Goal: Check status: Check status

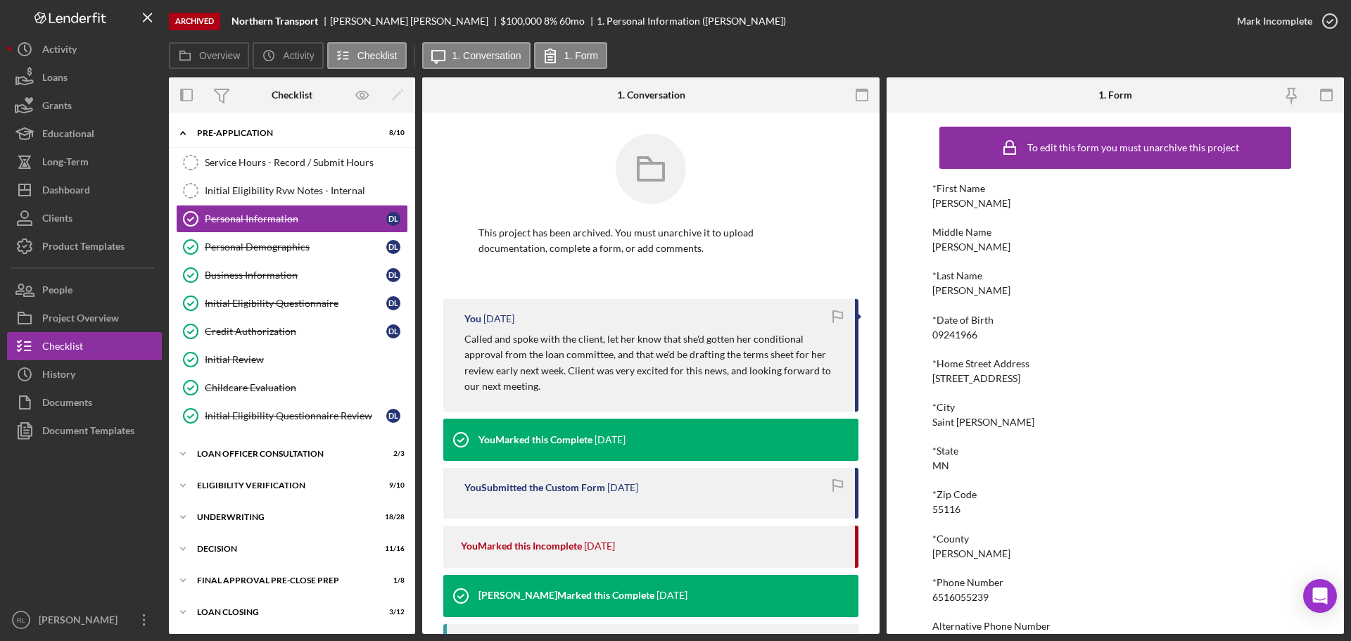
scroll to position [70, 0]
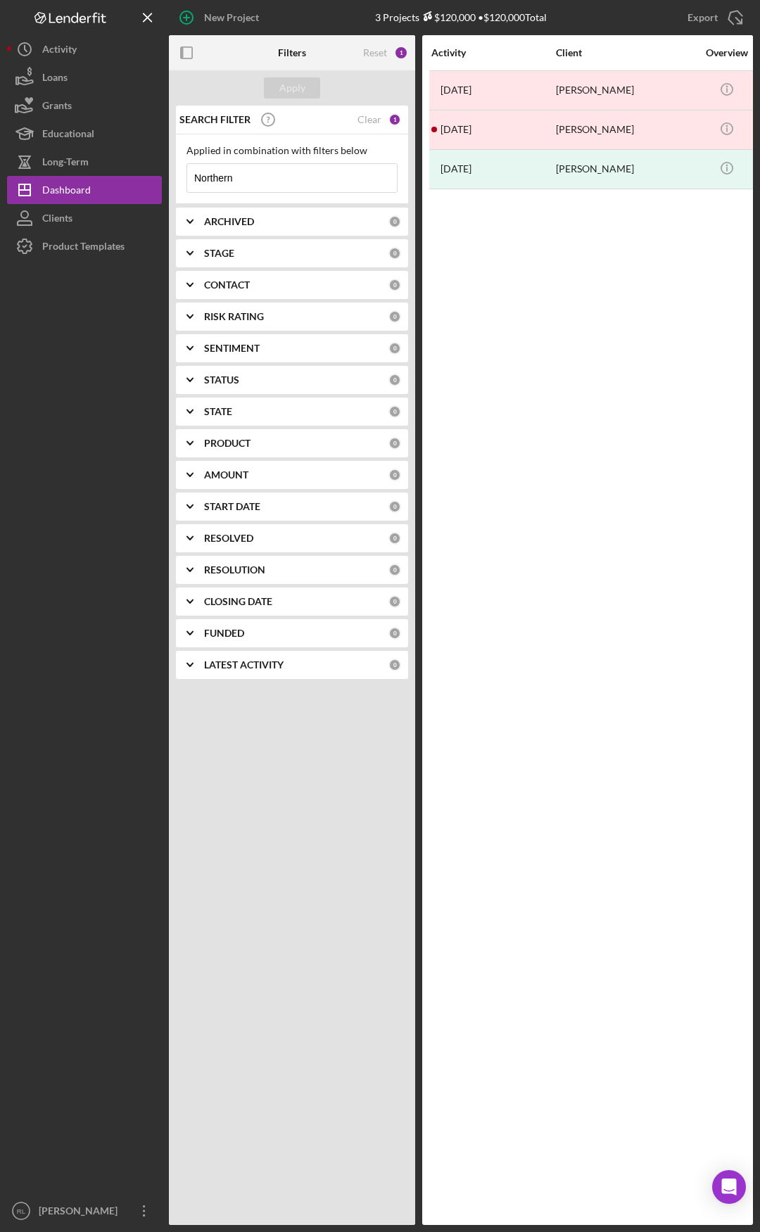
click at [373, 112] on div "SEARCH FILTER Clear 1" at bounding box center [288, 119] width 225 height 35
click at [370, 115] on div "Clear" at bounding box center [369, 119] width 24 height 11
click at [258, 224] on div "ARCHIVED" at bounding box center [296, 221] width 184 height 11
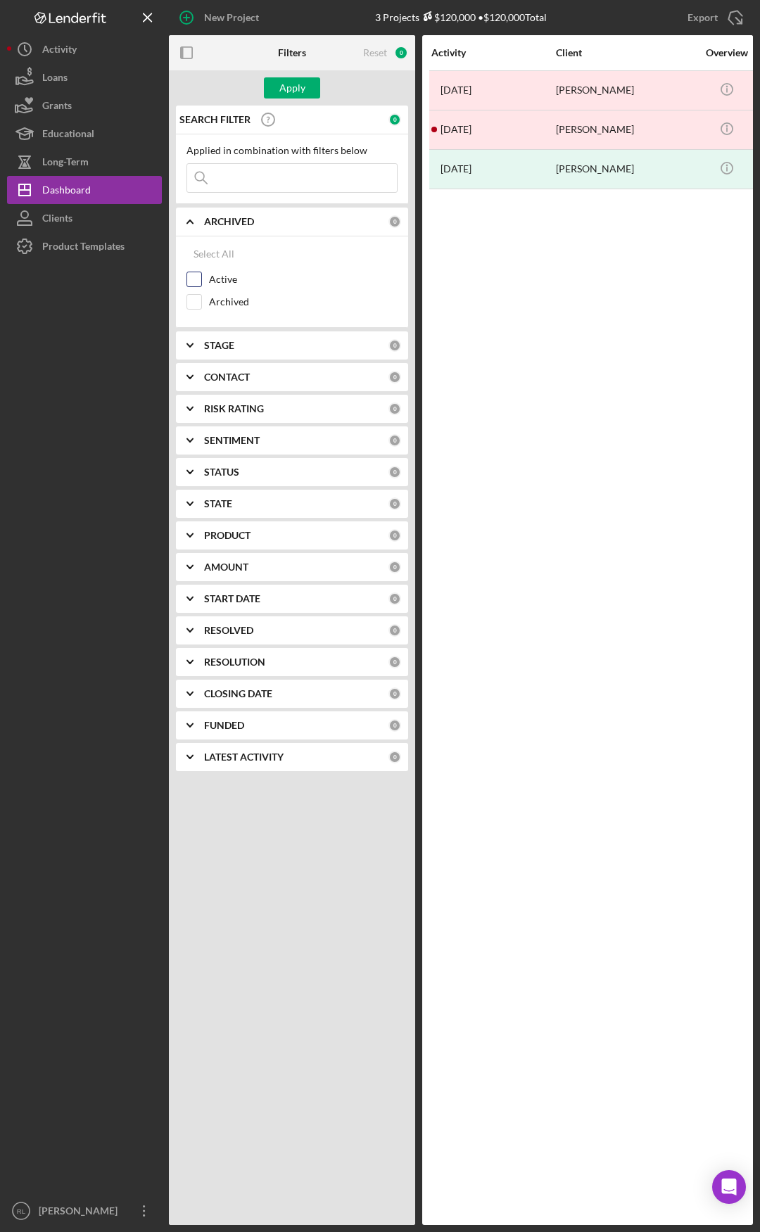
click at [206, 280] on div "Active" at bounding box center [291, 283] width 211 height 23
click at [197, 276] on input "Active" at bounding box center [194, 279] width 14 height 14
checkbox input "true"
click at [258, 379] on div "CONTACT" at bounding box center [296, 376] width 184 height 11
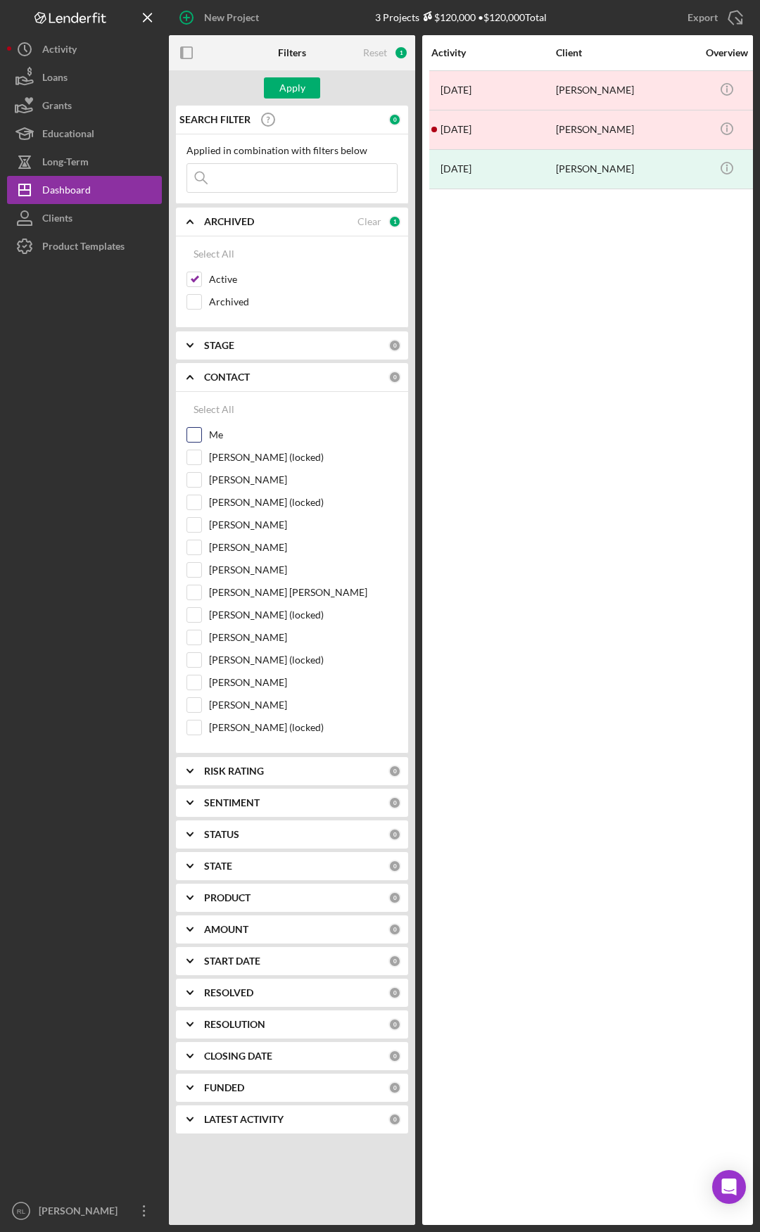
click at [193, 438] on input "Me" at bounding box center [194, 435] width 14 height 14
checkbox input "true"
click at [297, 84] on div "Apply" at bounding box center [292, 87] width 26 height 21
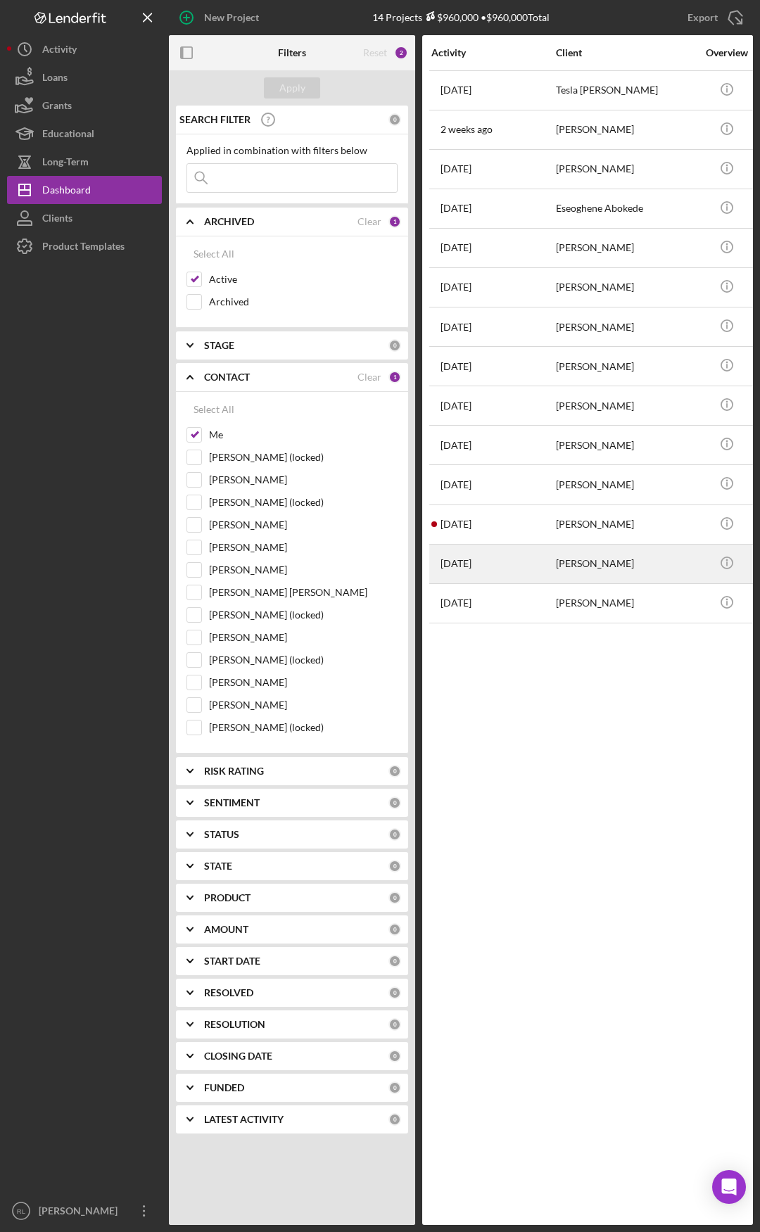
click at [566, 561] on div "[PERSON_NAME]" at bounding box center [626, 563] width 141 height 37
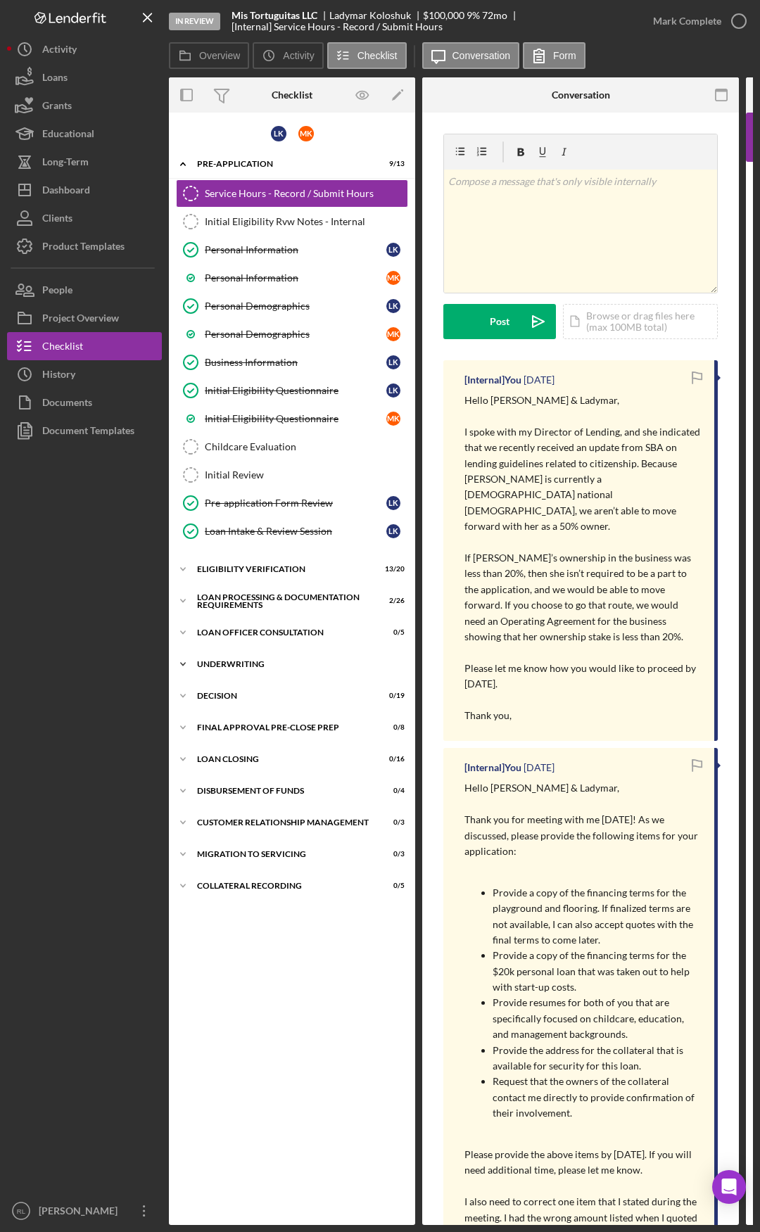
click at [234, 663] on div "Underwriting" at bounding box center [297, 664] width 201 height 8
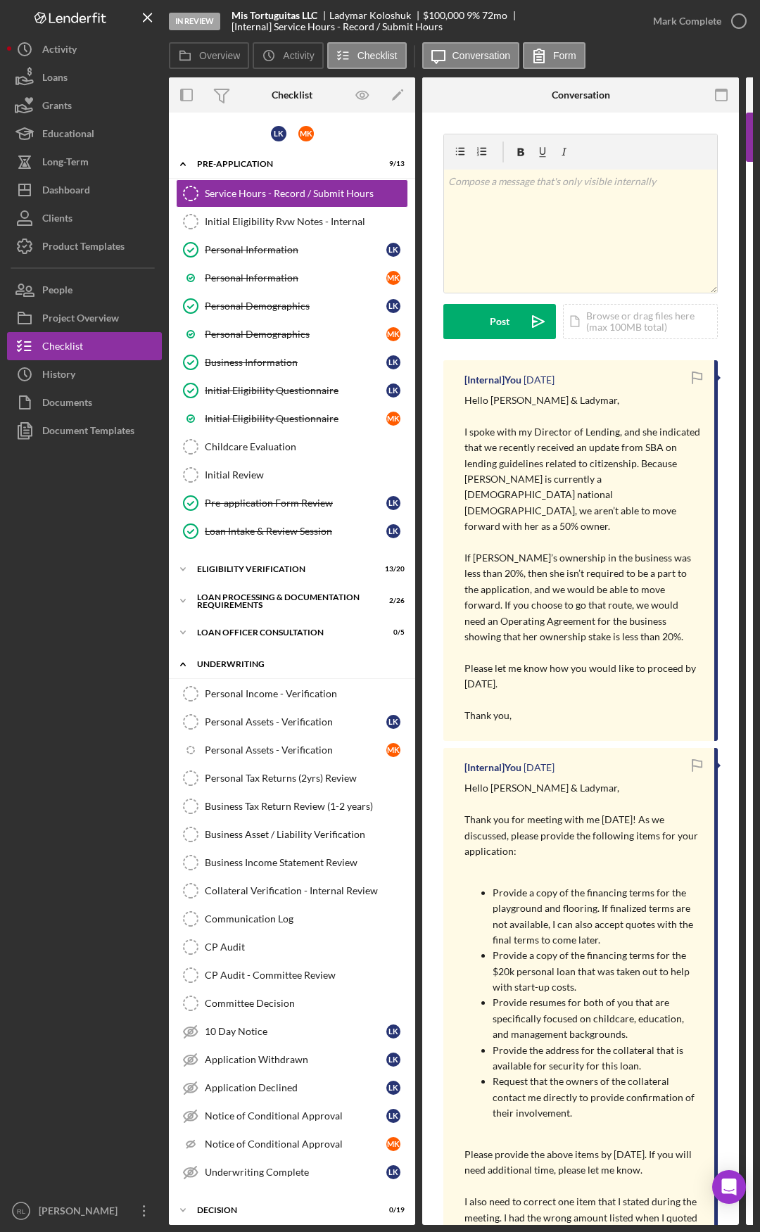
click at [236, 659] on div "Icon/Expander Underwriting 0 / 18" at bounding box center [292, 664] width 246 height 29
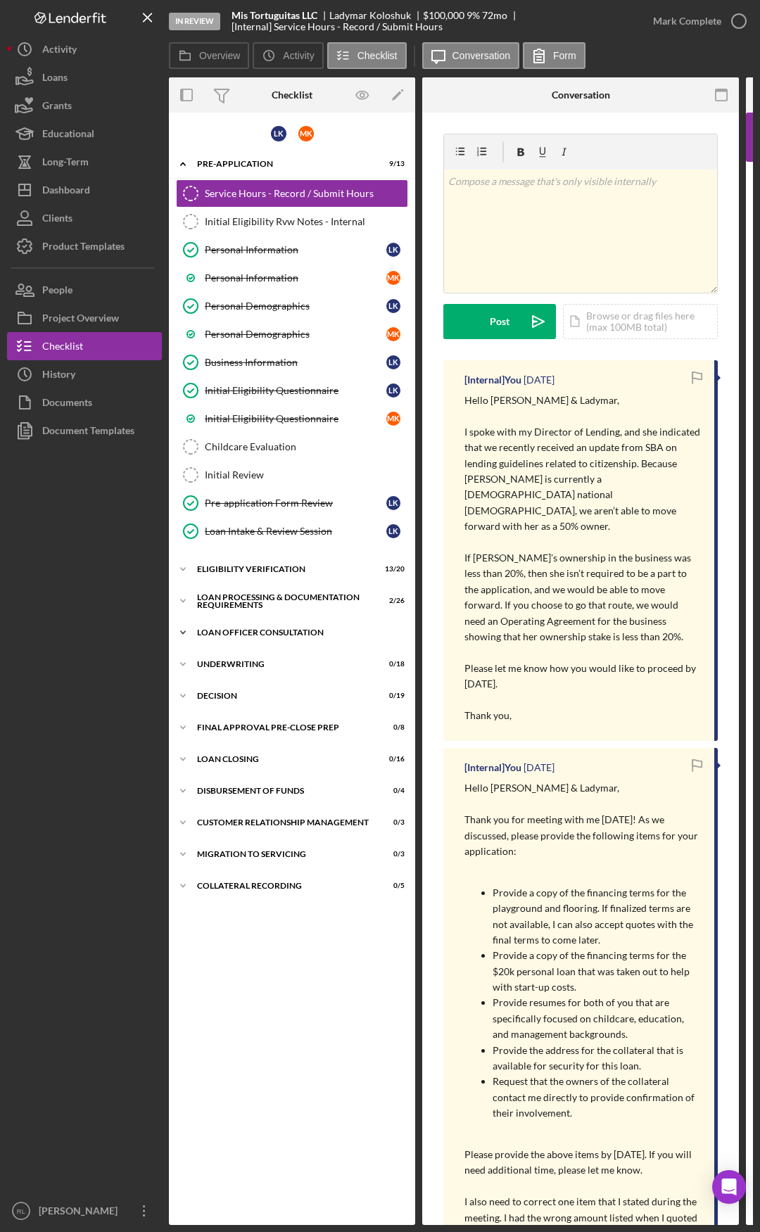
click at [242, 632] on div "Loan Officer Consultation" at bounding box center [297, 632] width 201 height 8
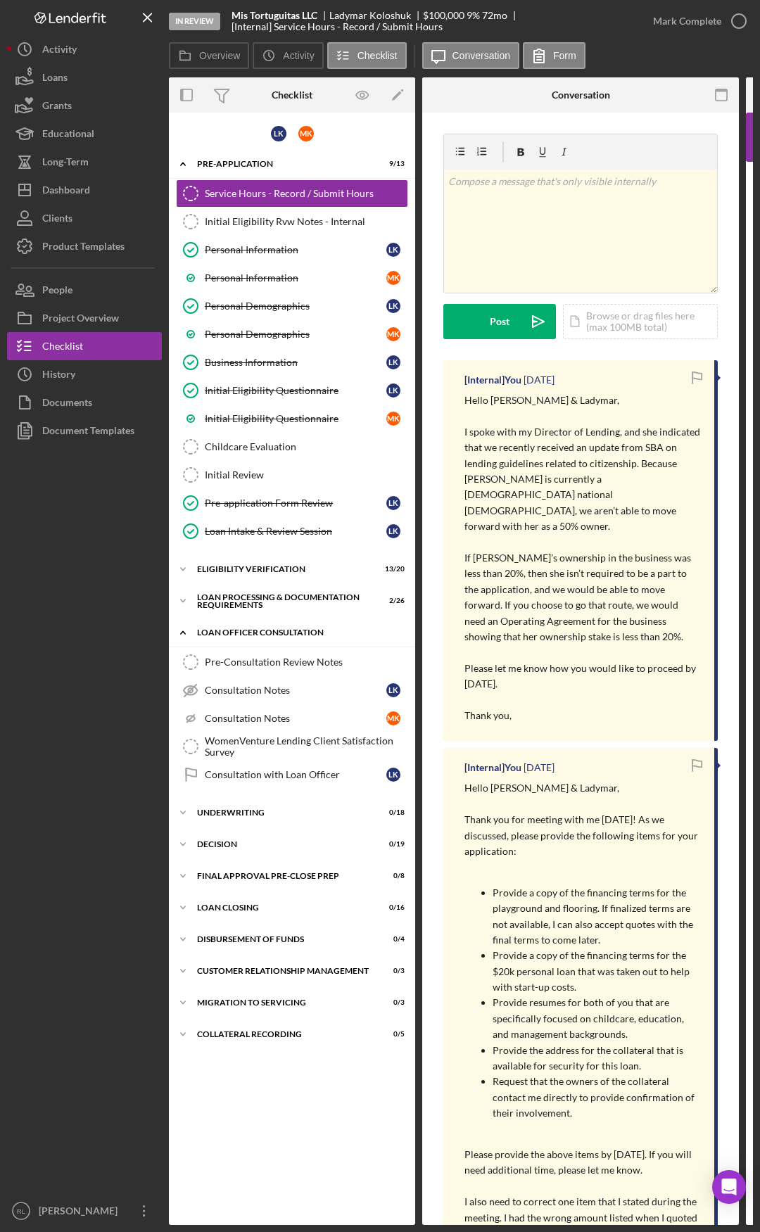
click at [235, 628] on div "Loan Officer Consultation" at bounding box center [297, 632] width 201 height 8
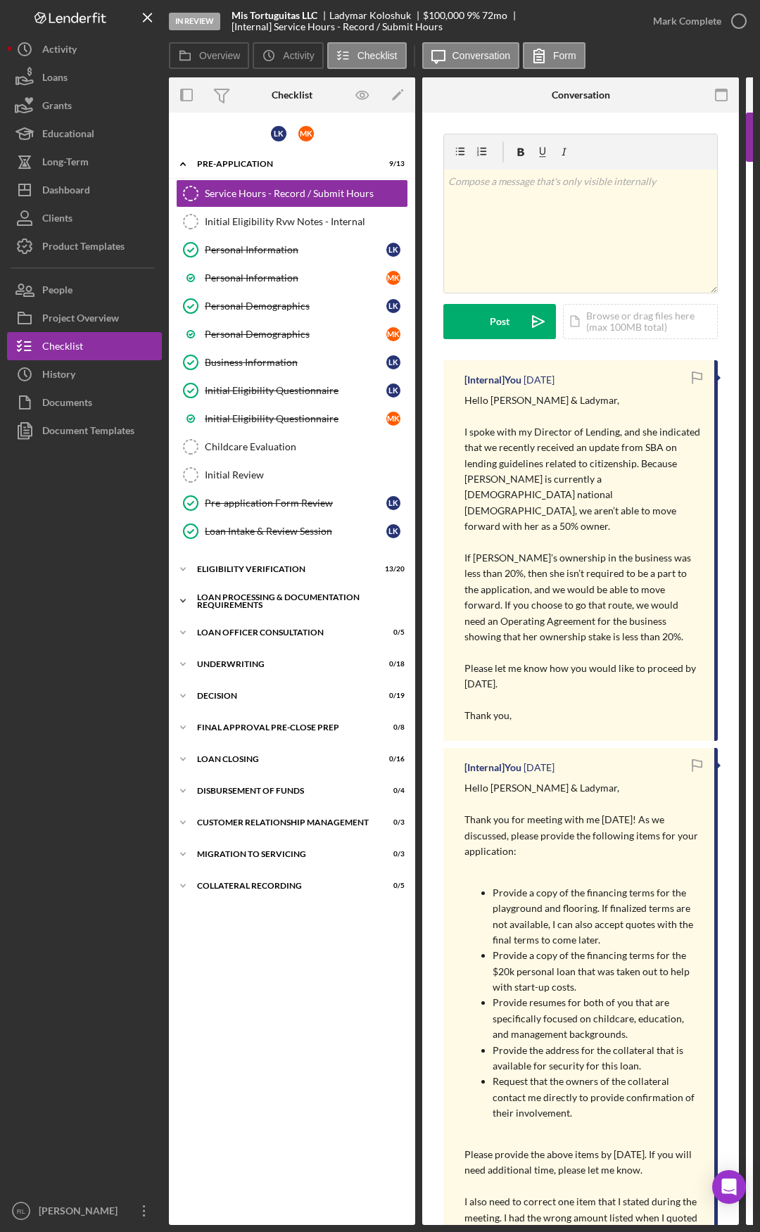
click at [238, 606] on div "Loan Processing & Documentation Requirements" at bounding box center [297, 601] width 201 height 16
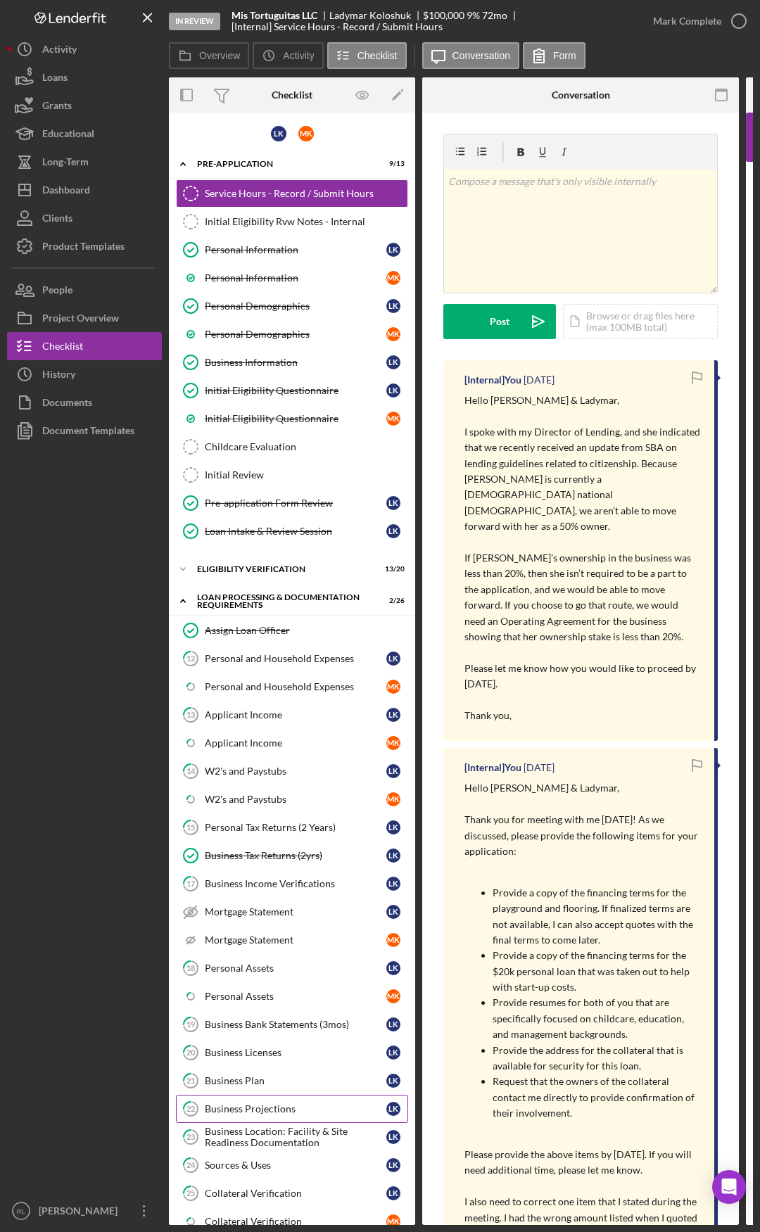
click at [258, 1109] on div "Business Projections" at bounding box center [296, 1108] width 182 height 11
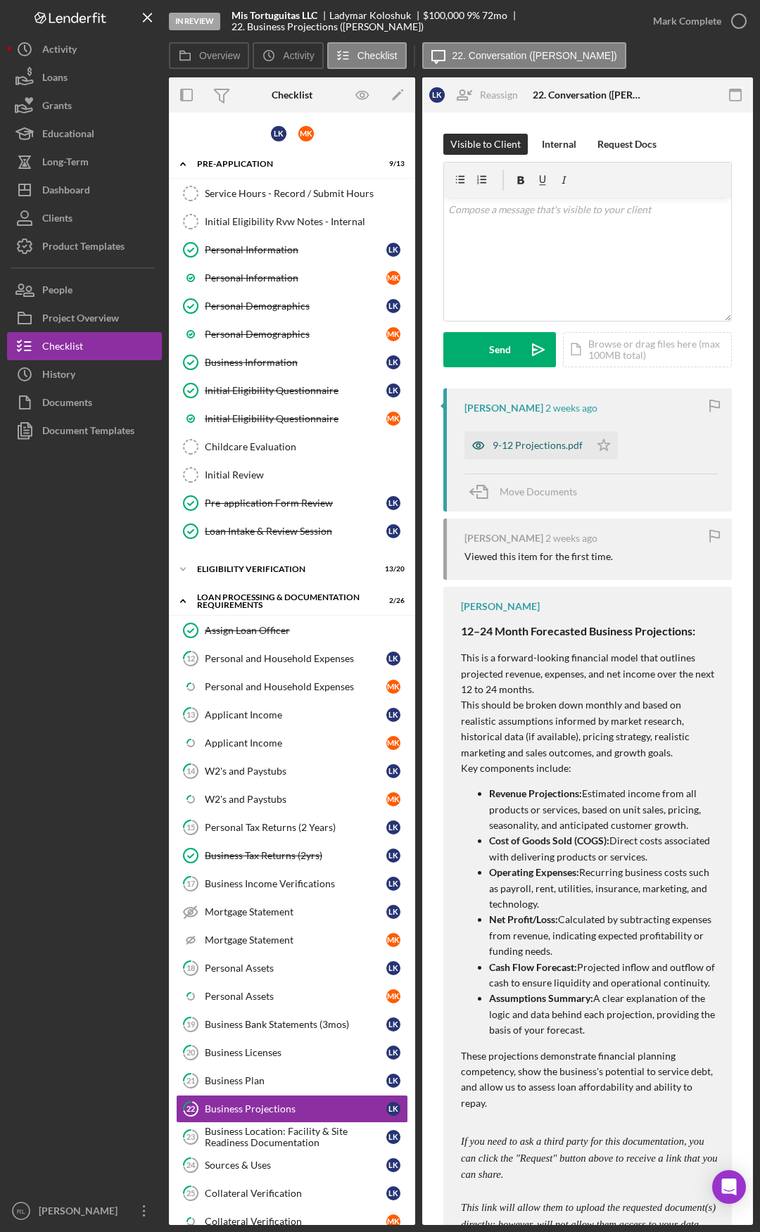
click at [538, 447] on div "9-12 Projections.pdf" at bounding box center [538, 445] width 90 height 11
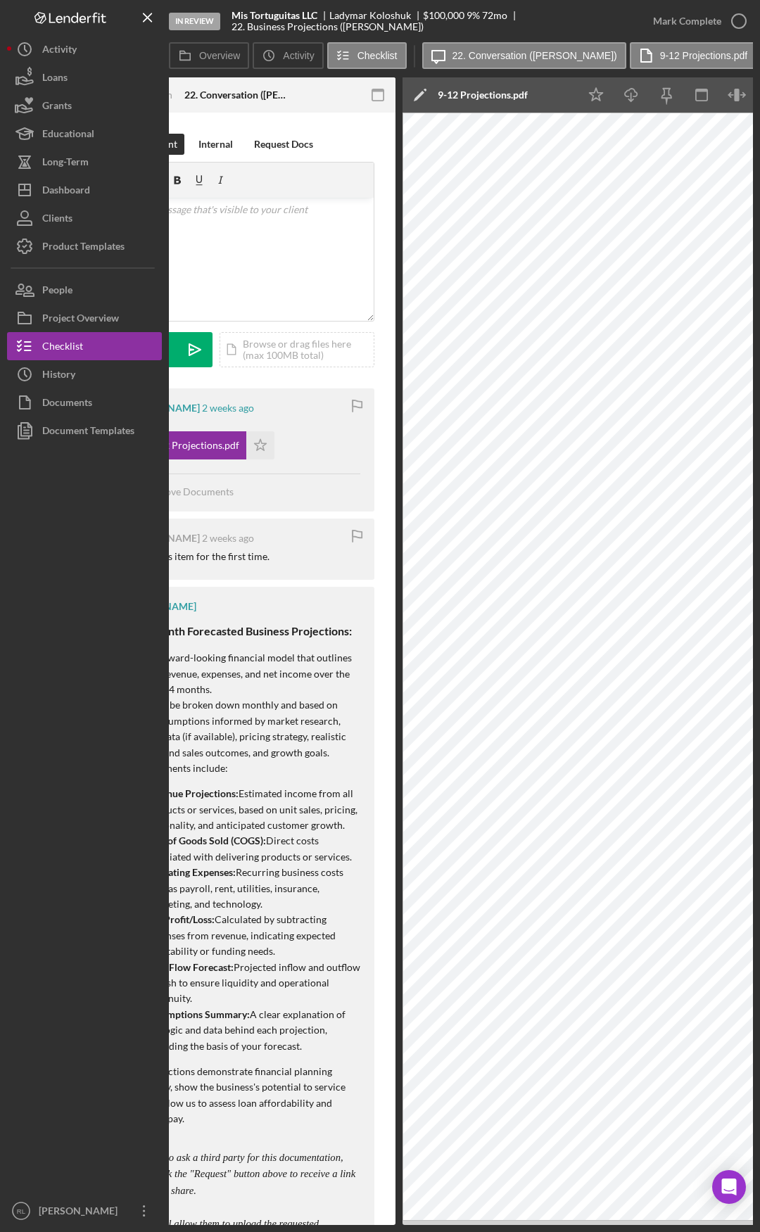
scroll to position [0, 415]
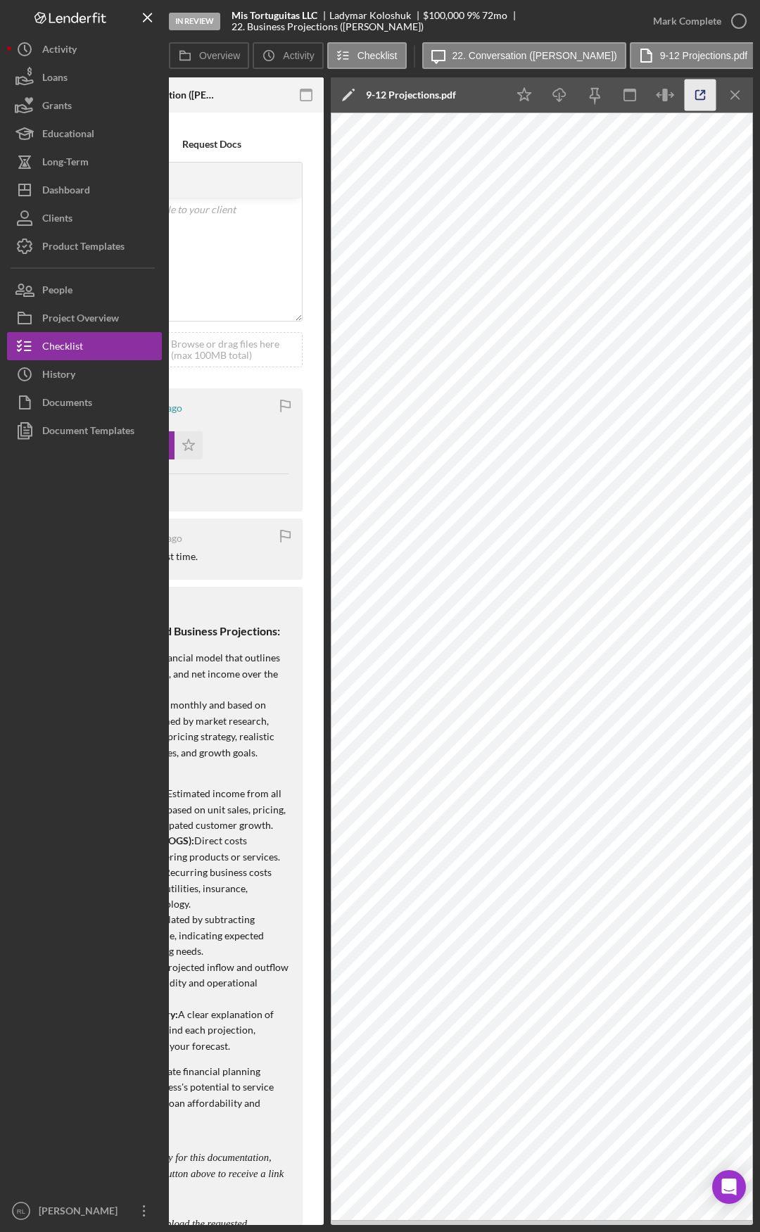
click at [704, 99] on icon "button" at bounding box center [700, 95] width 9 height 9
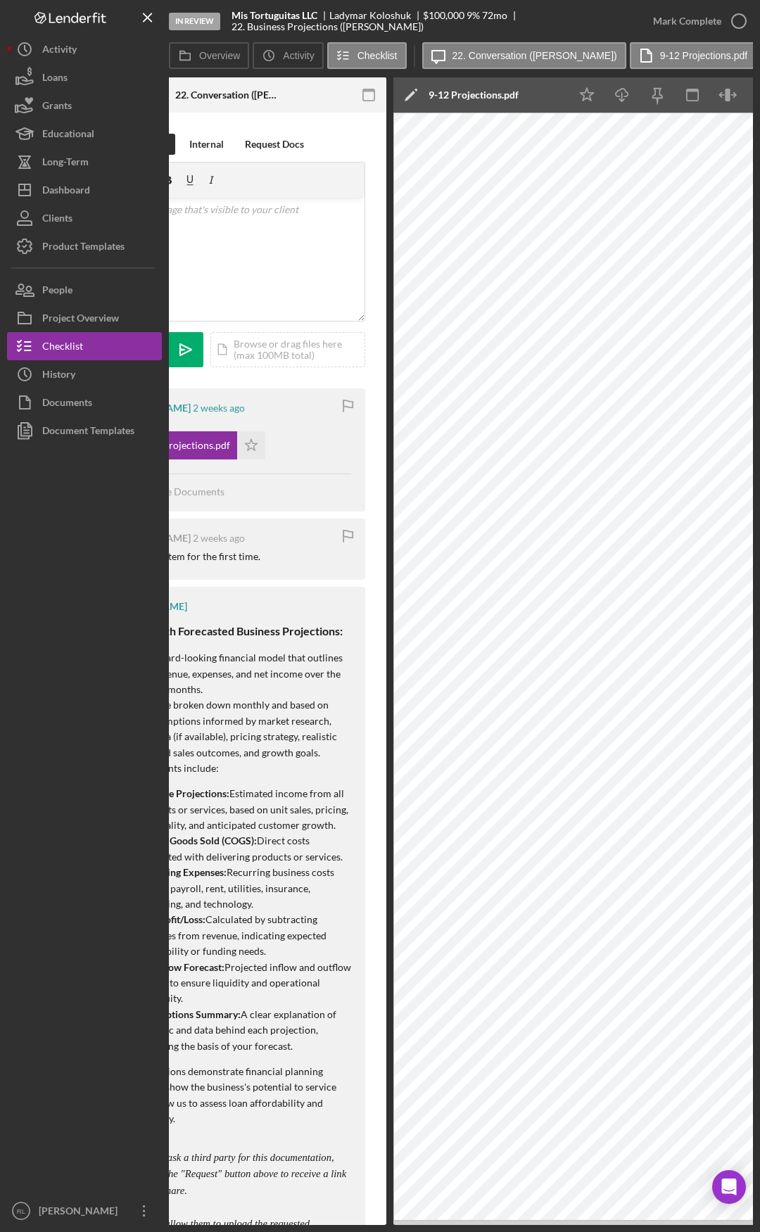
scroll to position [0, 126]
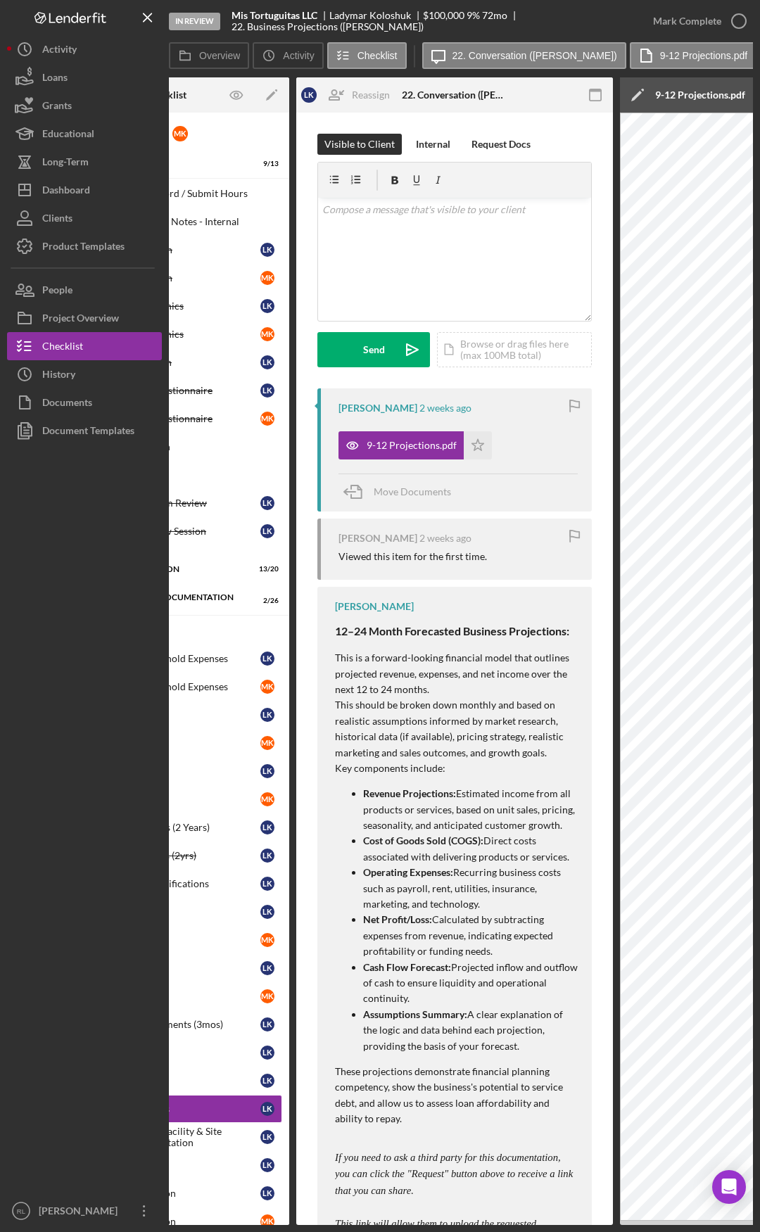
drag, startPoint x: 259, startPoint y: 743, endPoint x: 122, endPoint y: 742, distance: 136.5
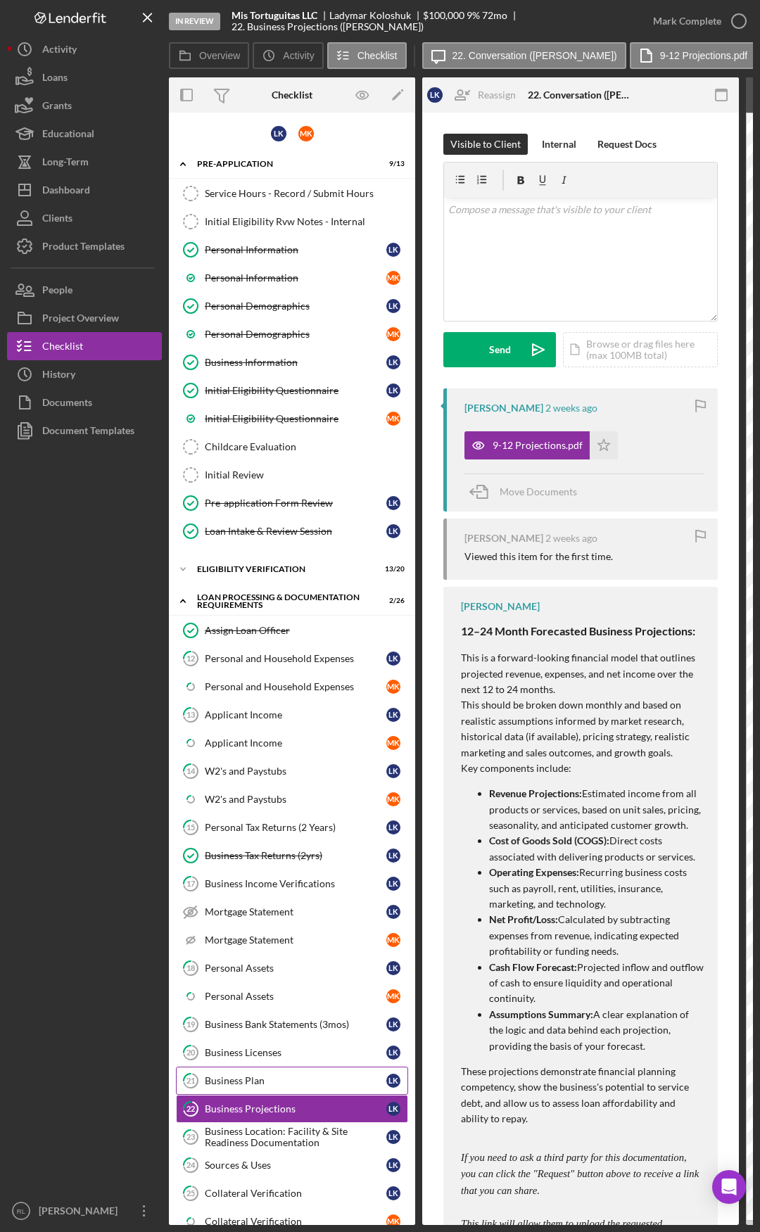
click at [268, 1079] on div "Business Plan" at bounding box center [296, 1080] width 182 height 11
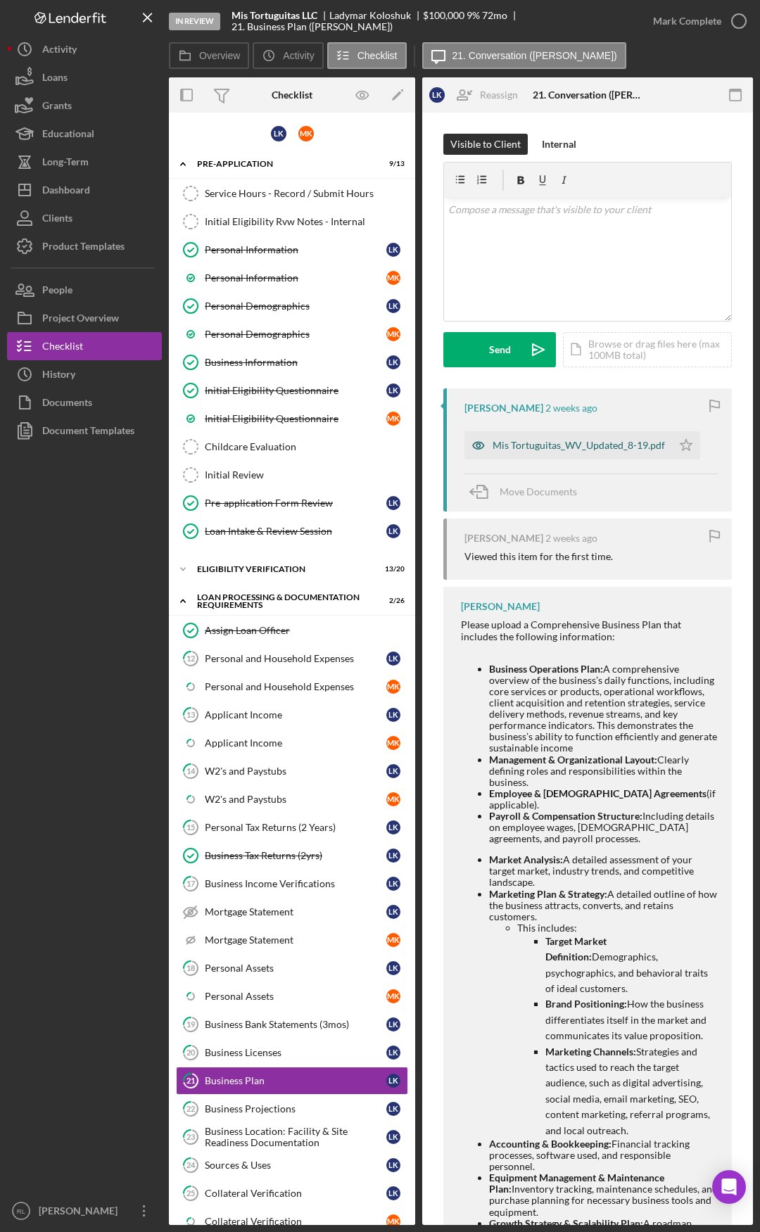
click at [569, 444] on div "Mis Tortuguitas_WV_Updated_8-19.pdf" at bounding box center [579, 445] width 172 height 11
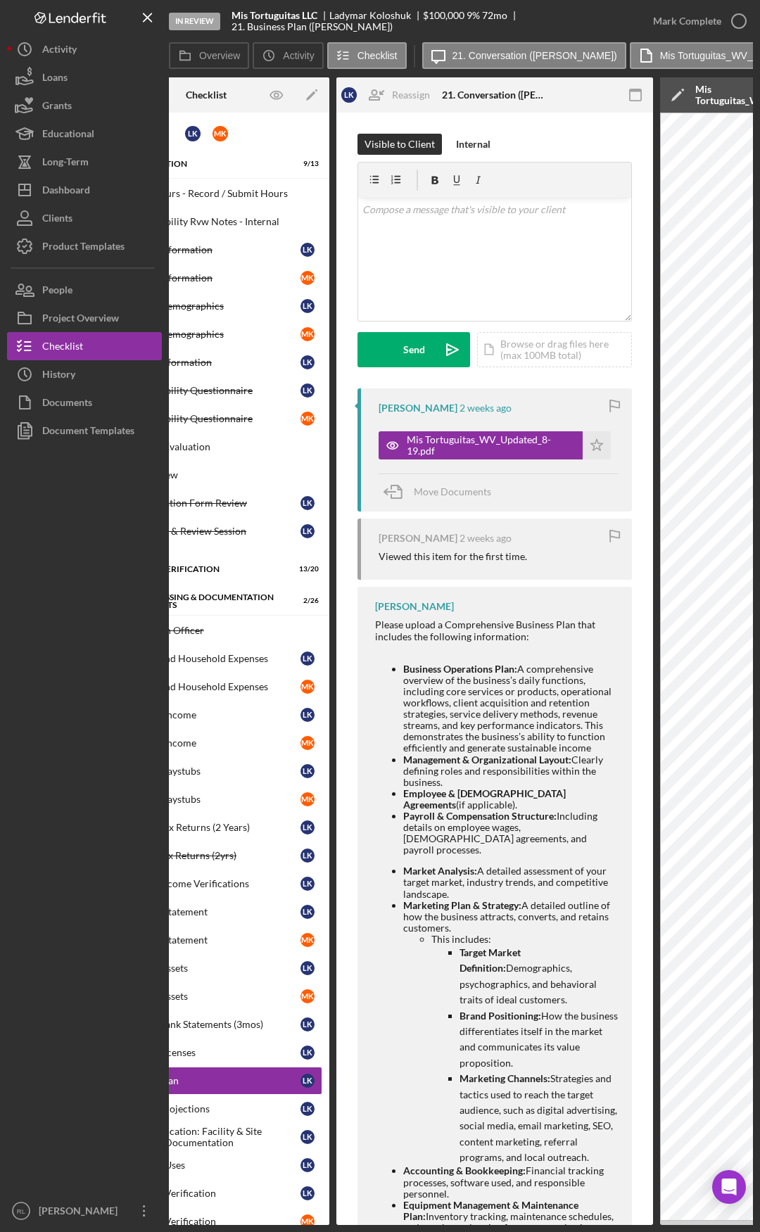
scroll to position [0, 415]
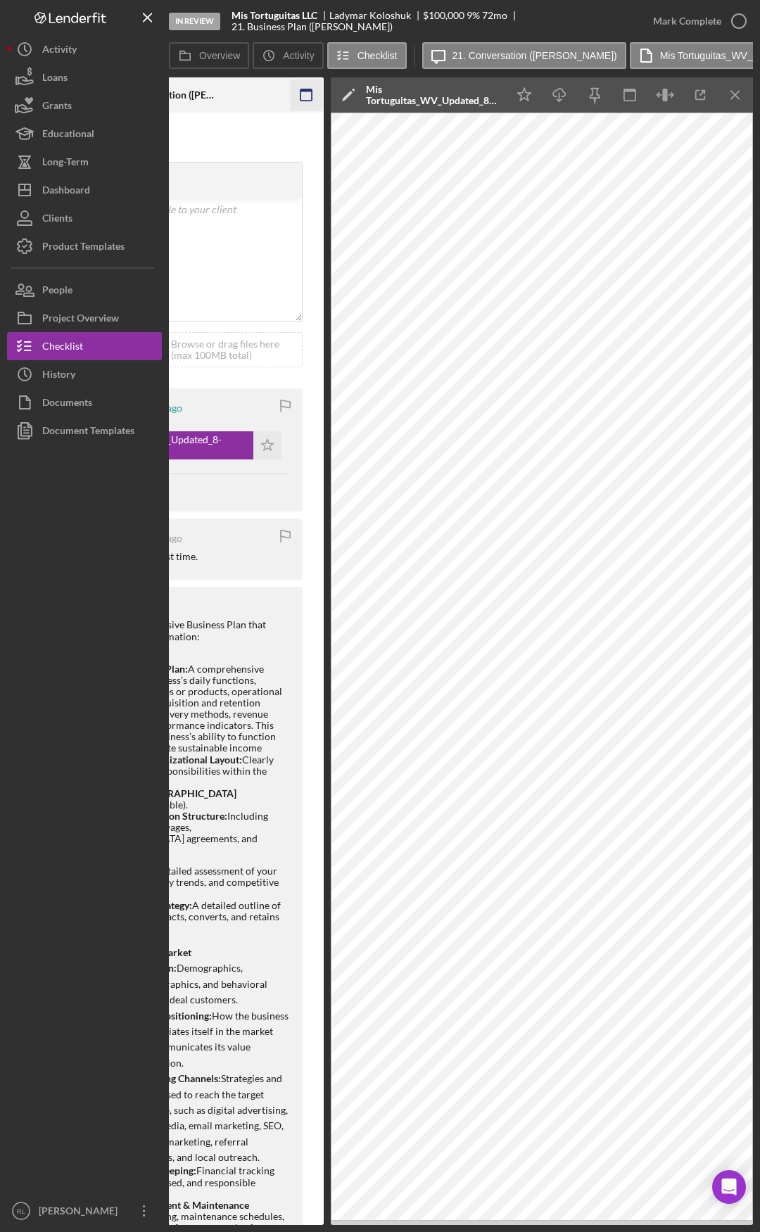
click at [307, 96] on icon "button" at bounding box center [307, 96] width 32 height 32
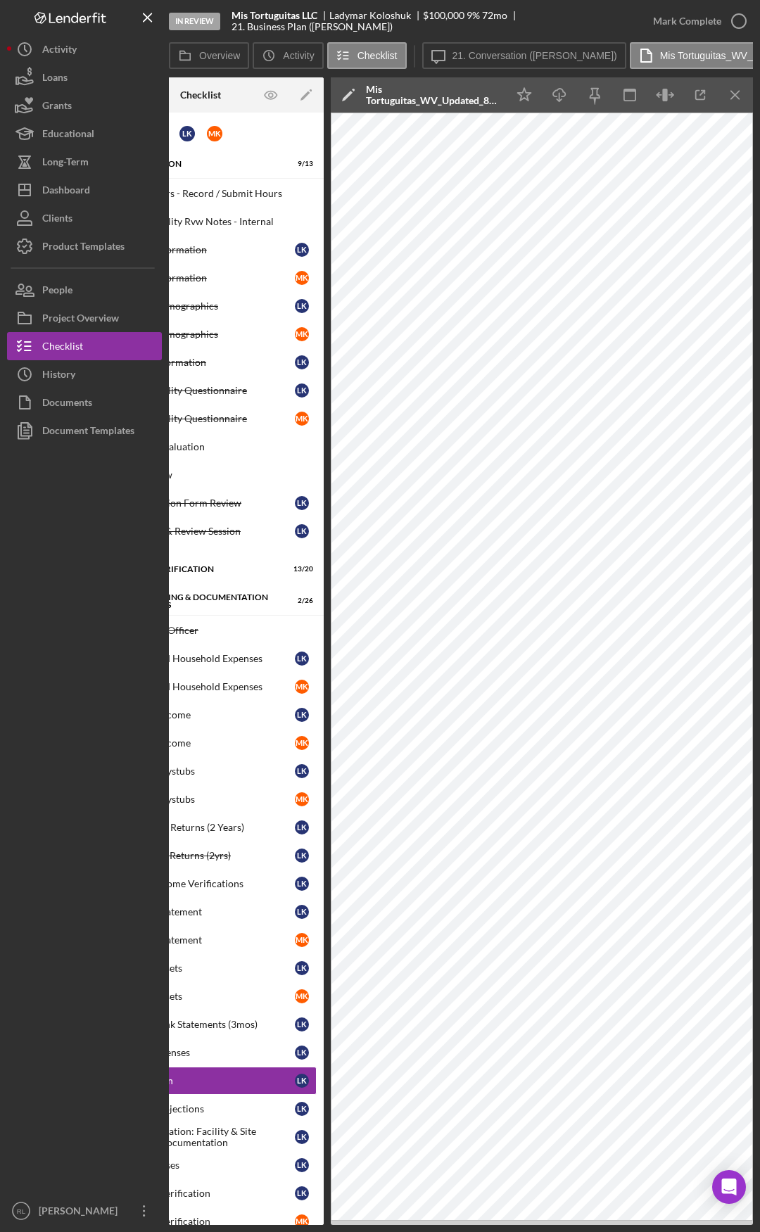
scroll to position [0, 91]
click at [666, 92] on icon "button" at bounding box center [664, 95] width 5 height 13
drag, startPoint x: 334, startPoint y: 73, endPoint x: 421, endPoint y: 80, distance: 88.2
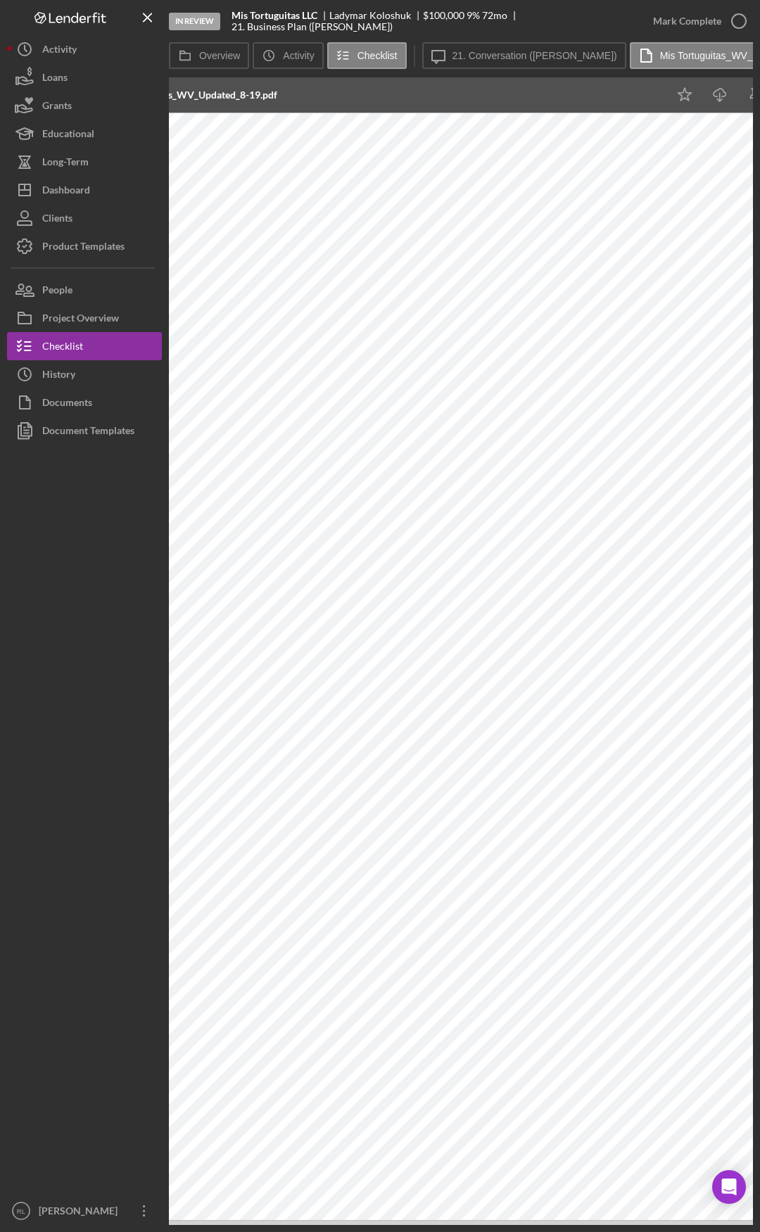
scroll to position [0, 354]
click at [148, 13] on icon "Icon/Menu Close" at bounding box center [148, 18] width 32 height 32
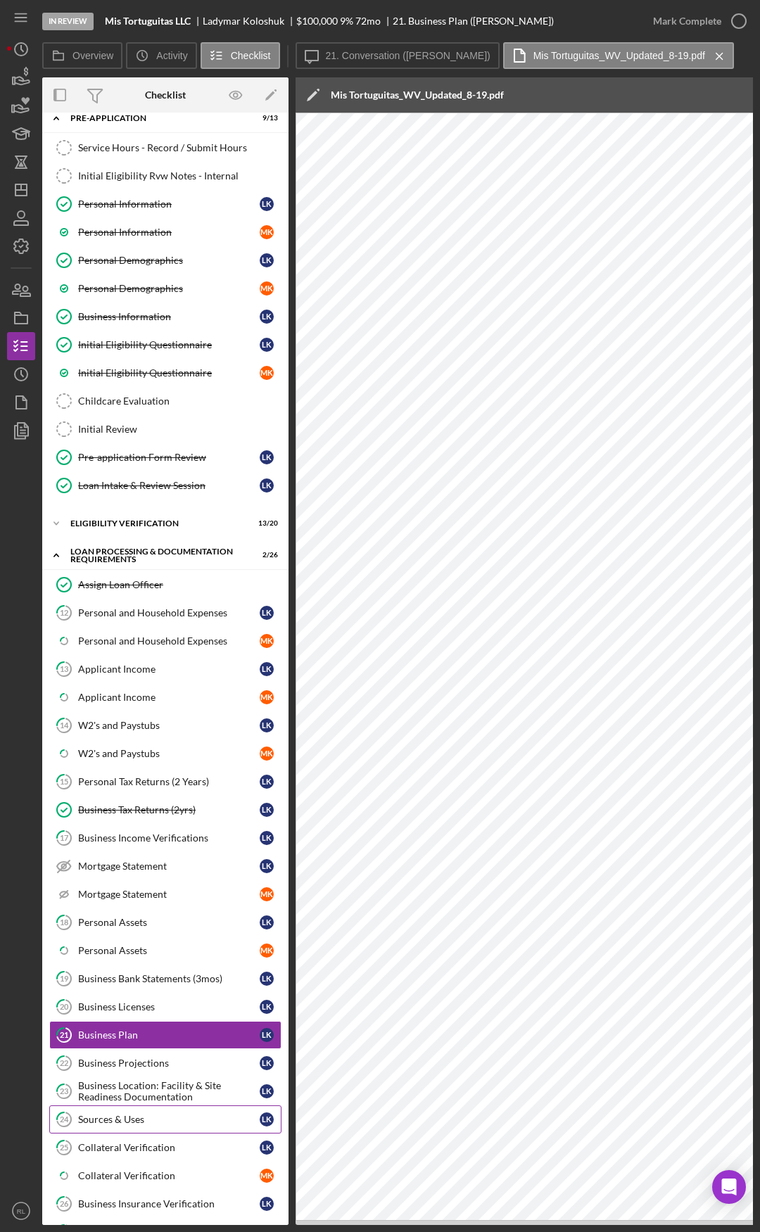
scroll to position [70, 0]
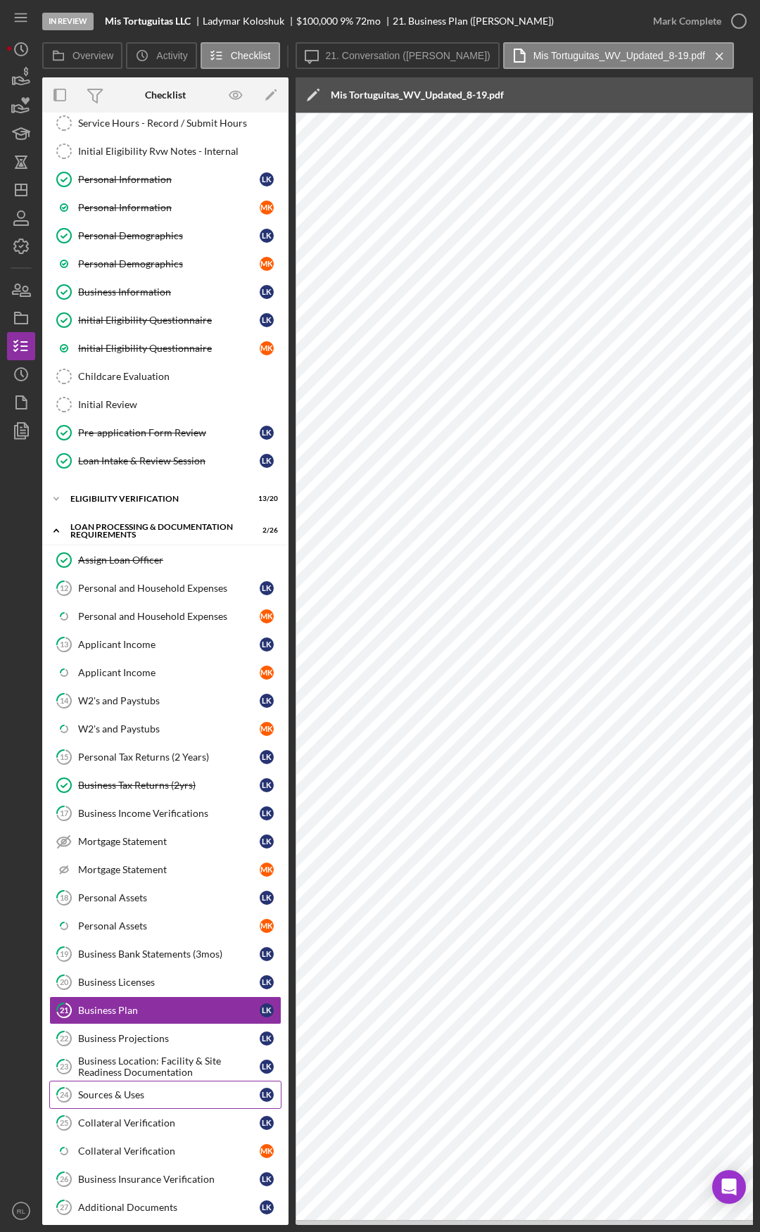
click at [145, 1101] on link "24 Sources & Uses L K" at bounding box center [165, 1095] width 232 height 28
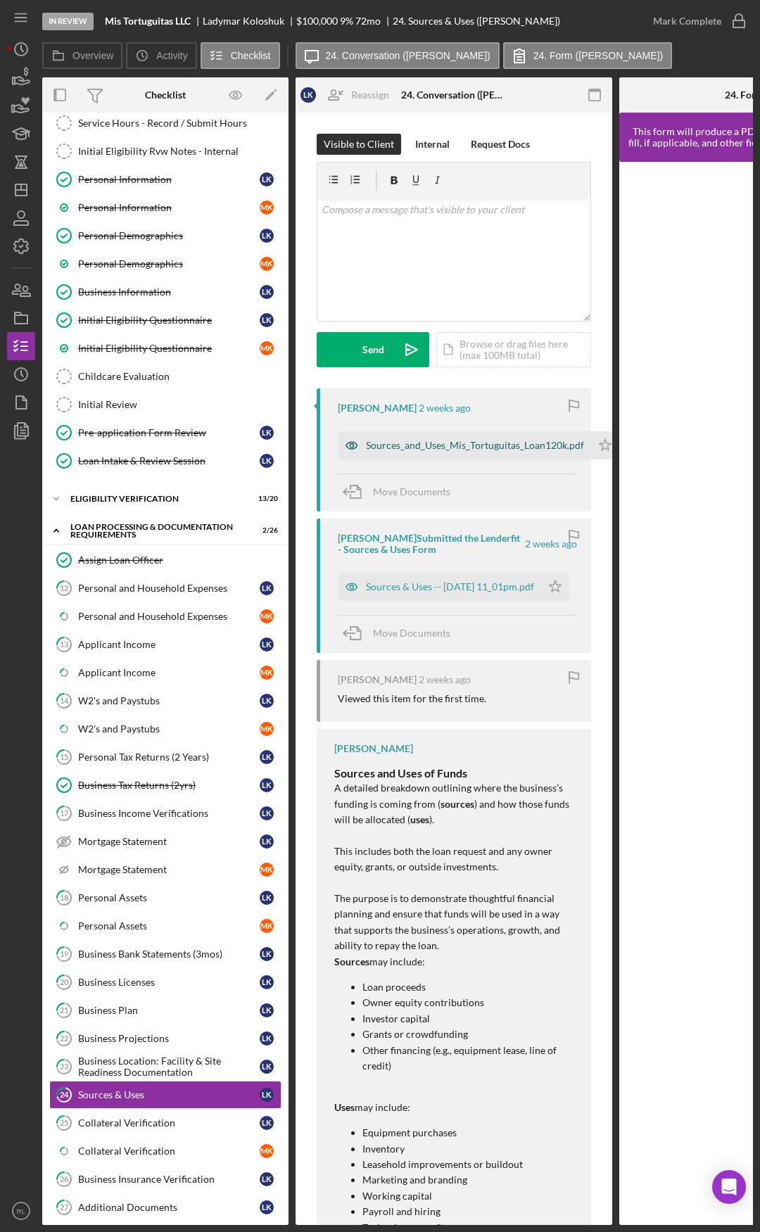
click at [415, 446] on div "Sources_and_Uses_Mis_Tortuguitas_Loan120k.pdf" at bounding box center [475, 445] width 218 height 11
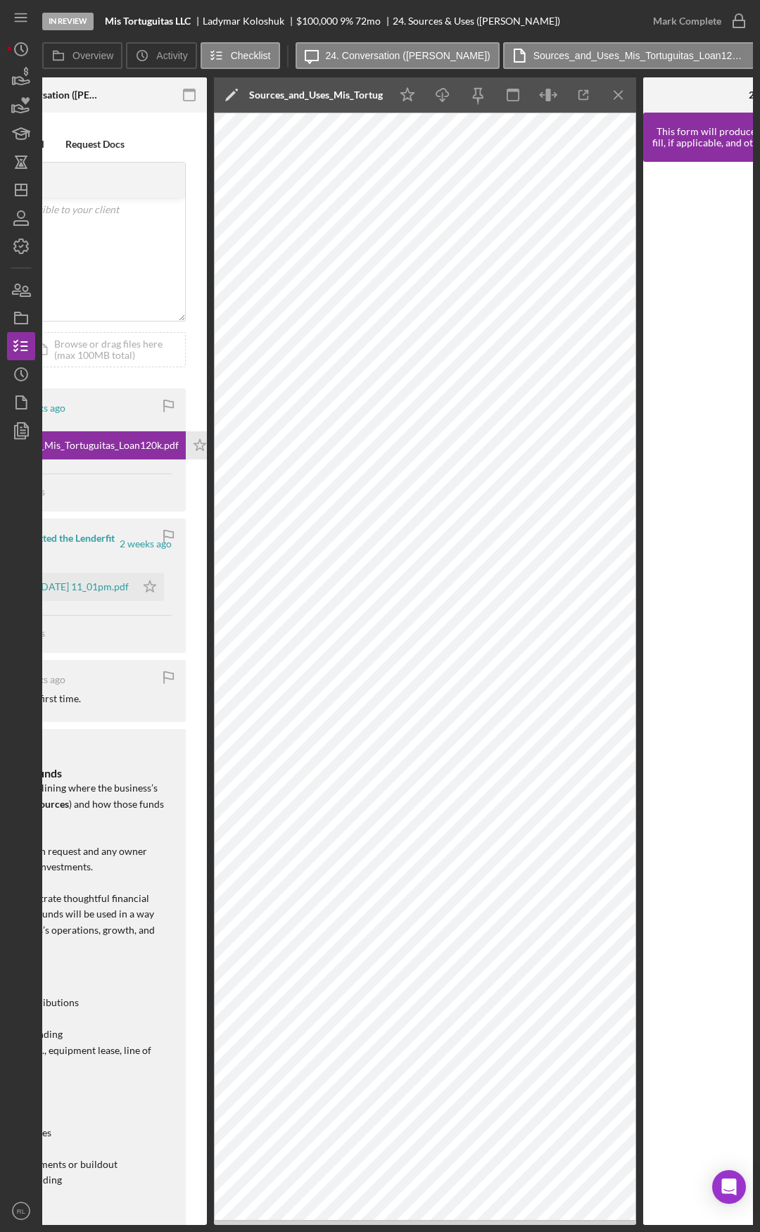
scroll to position [0, 612]
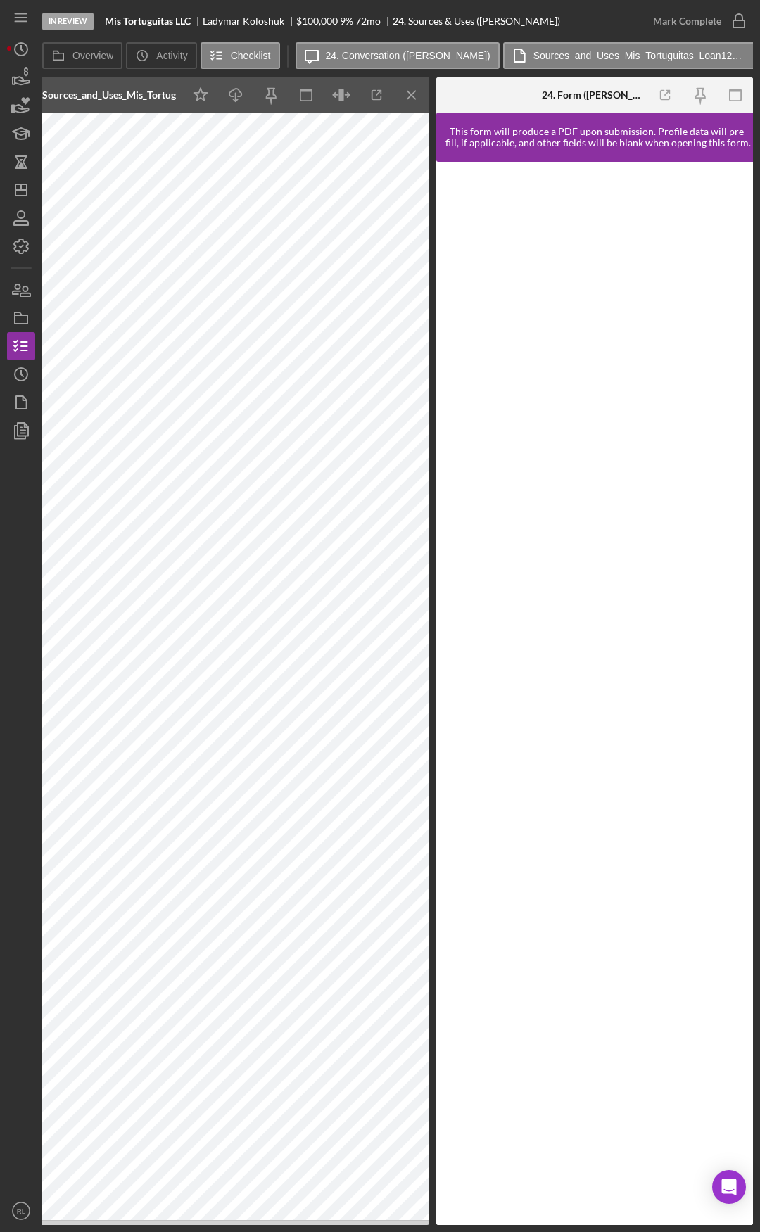
drag, startPoint x: 377, startPoint y: 811, endPoint x: 482, endPoint y: 793, distance: 106.4
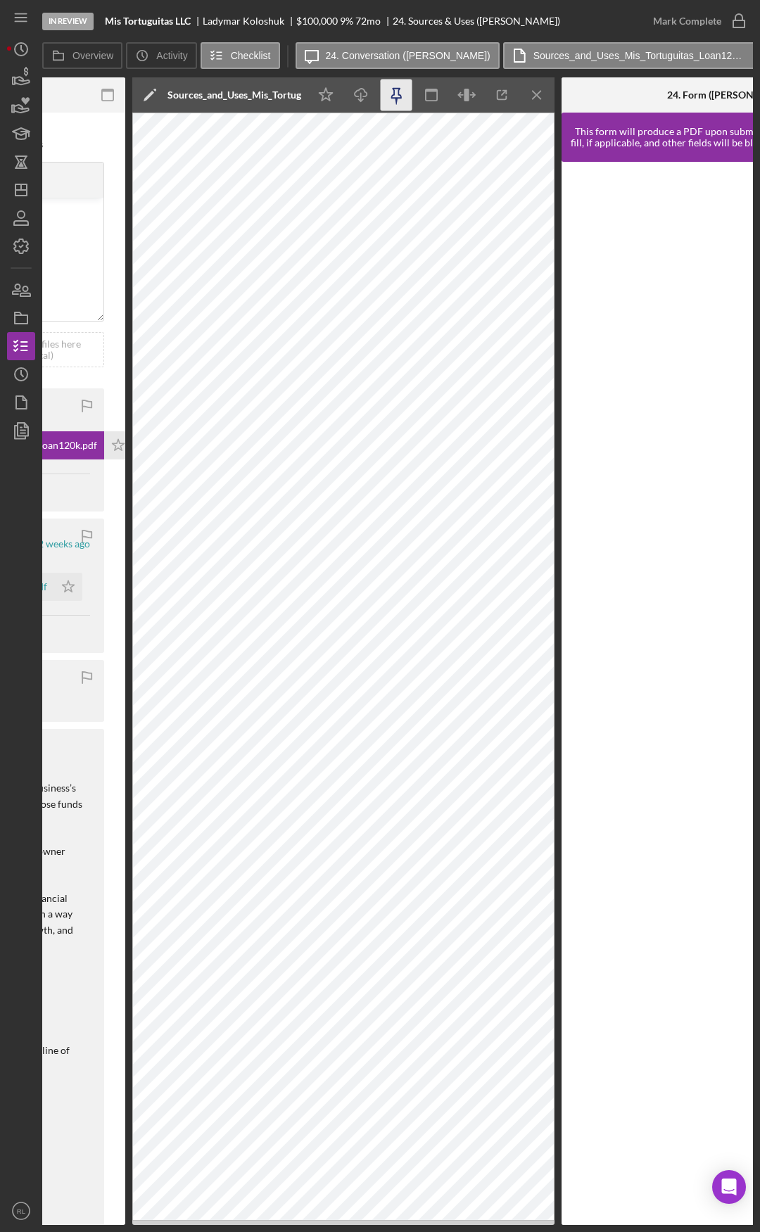
scroll to position [0, 474]
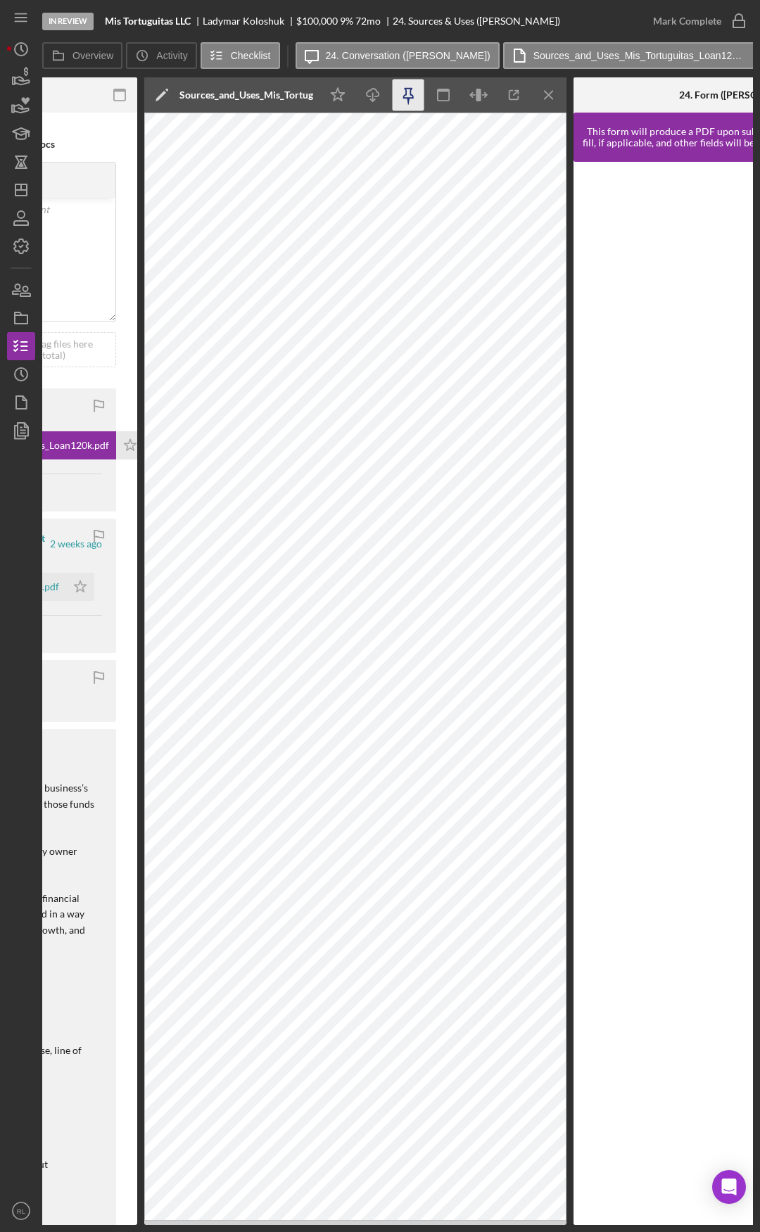
drag, startPoint x: 298, startPoint y: 111, endPoint x: 271, endPoint y: 108, distance: 26.9
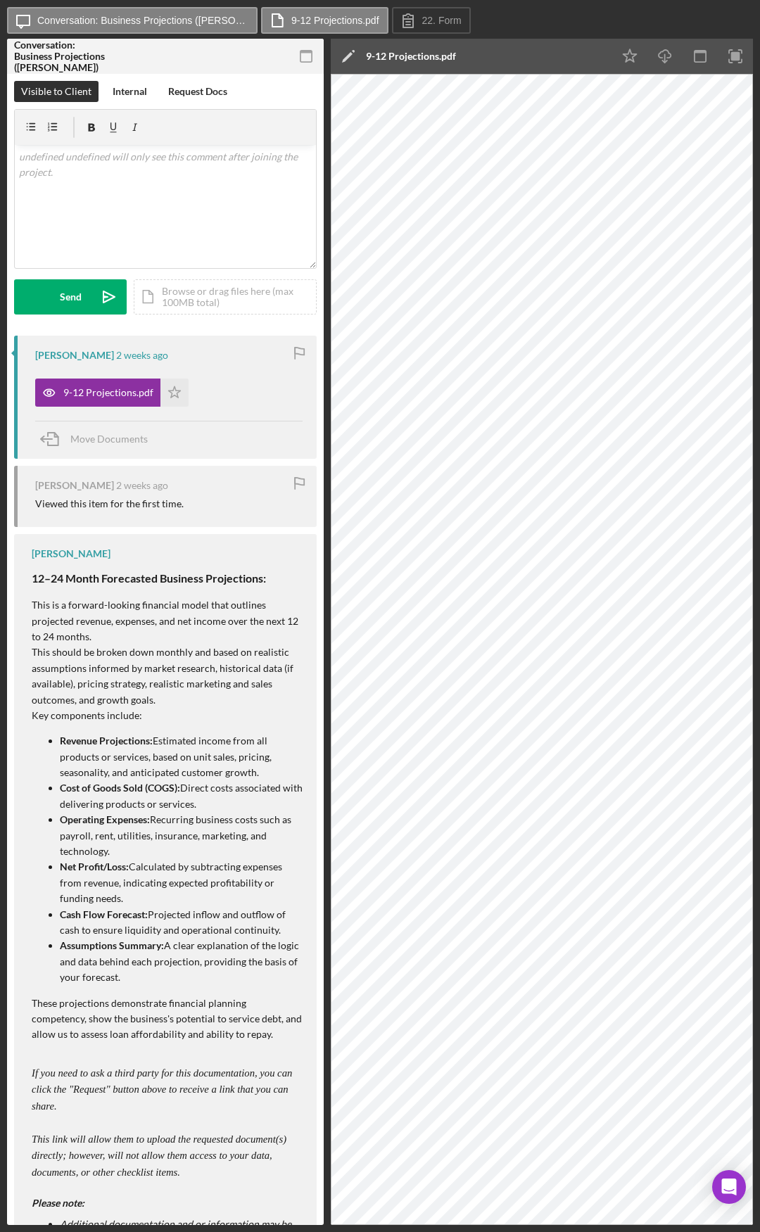
click at [303, 59] on icon "button" at bounding box center [307, 57] width 32 height 32
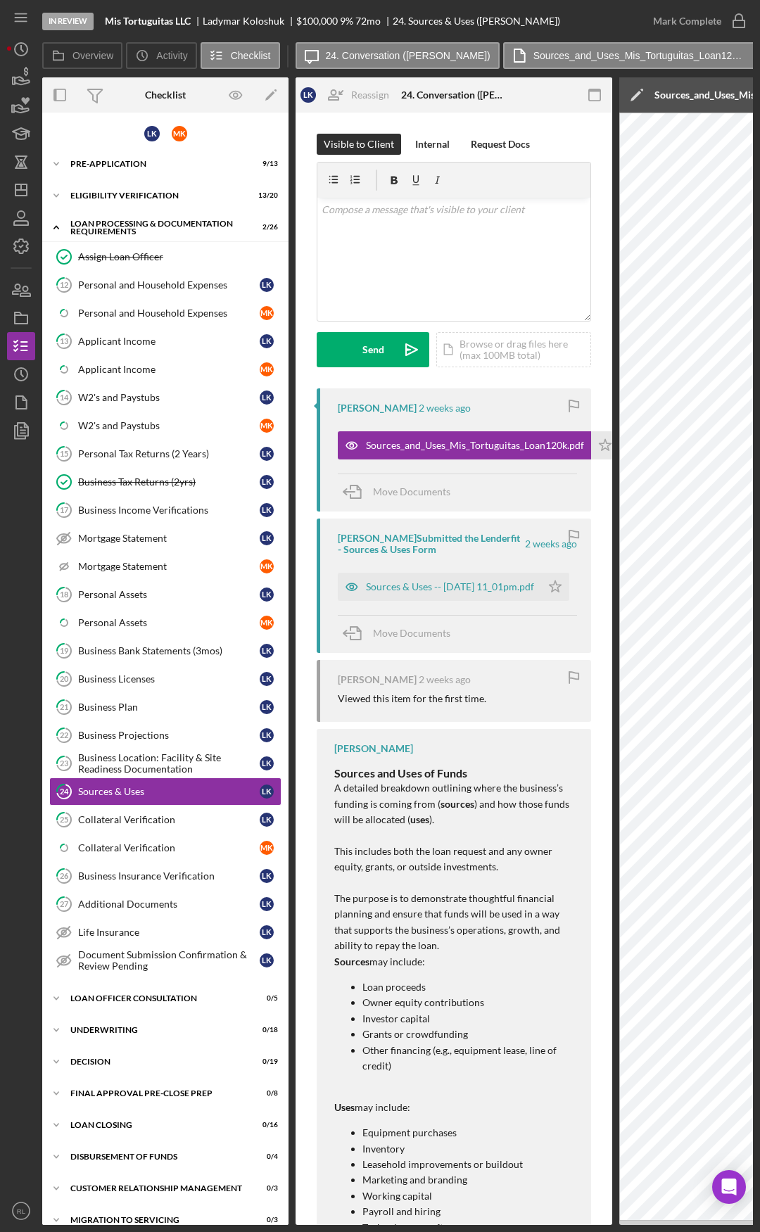
scroll to position [53, 0]
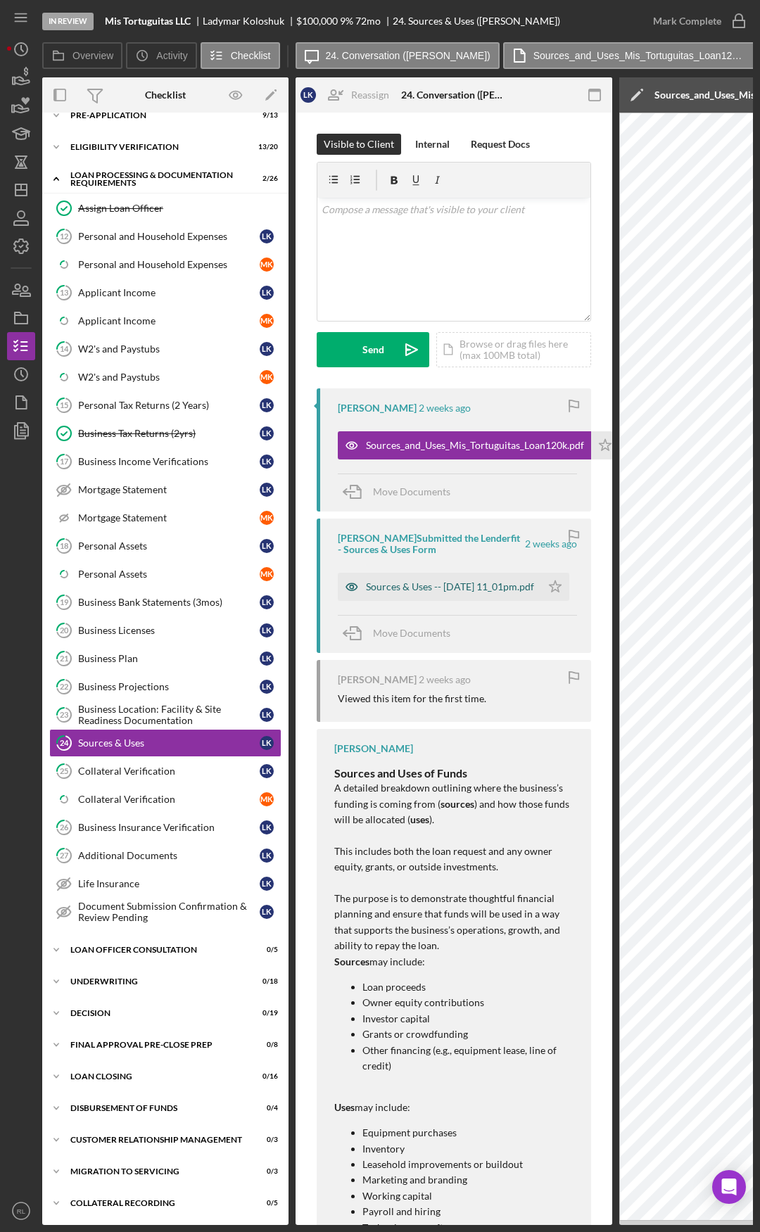
click at [428, 583] on div "Sources & Uses -- [DATE] 11_01pm.pdf" at bounding box center [450, 586] width 168 height 11
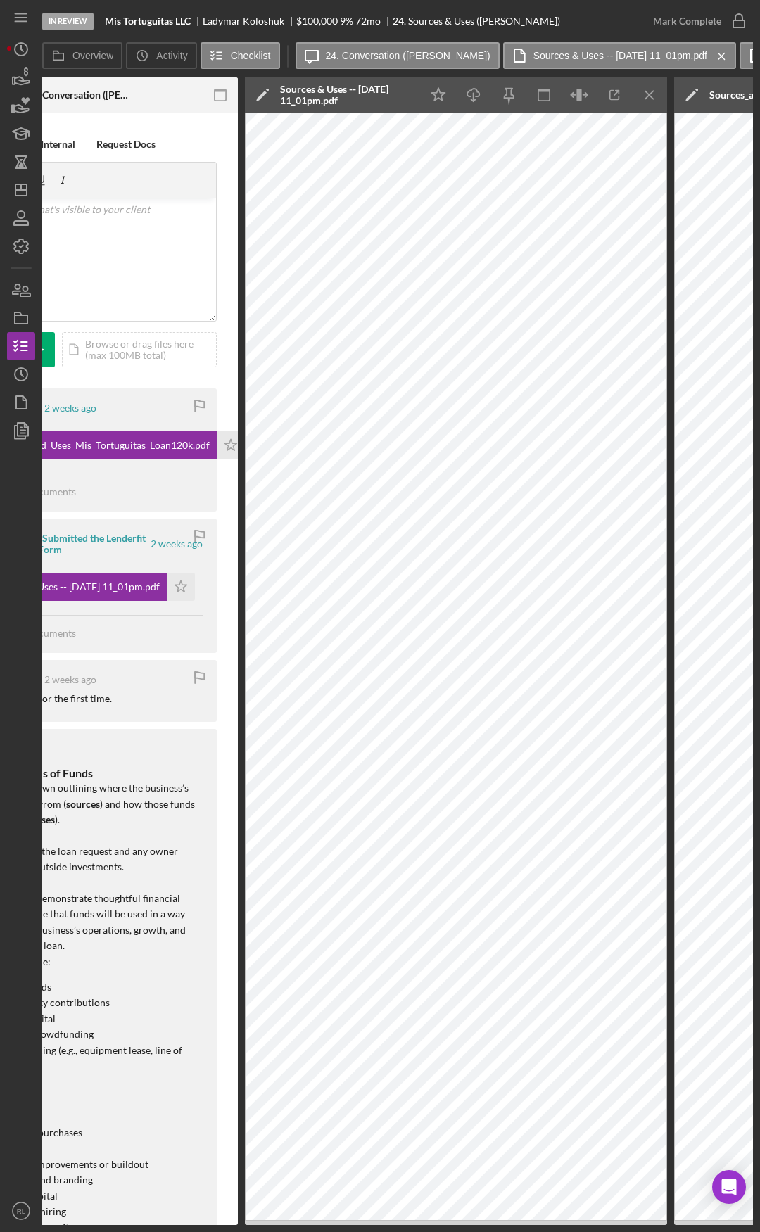
scroll to position [0, 419]
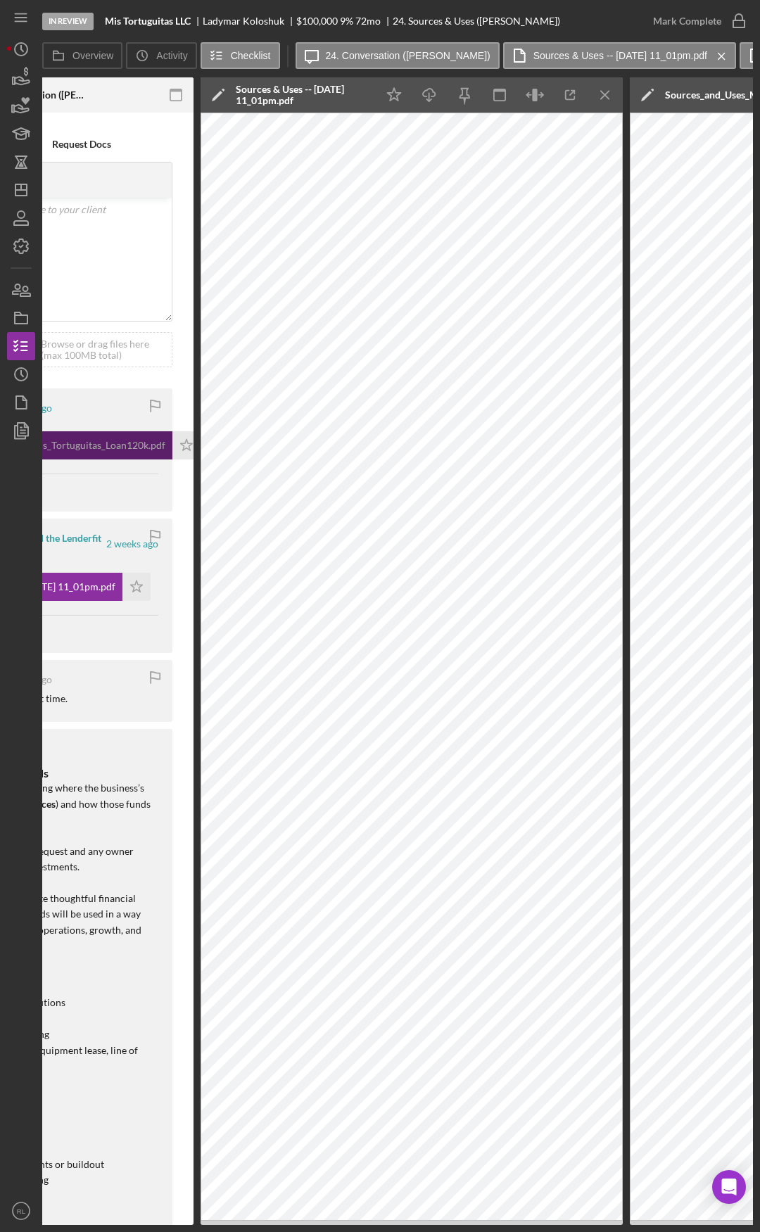
click at [79, 440] on div "Sources_and_Uses_Mis_Tortuguitas_Loan120k.pdf" at bounding box center [56, 445] width 218 height 11
click at [595, 89] on icon "Icon/Menu Close" at bounding box center [606, 96] width 32 height 32
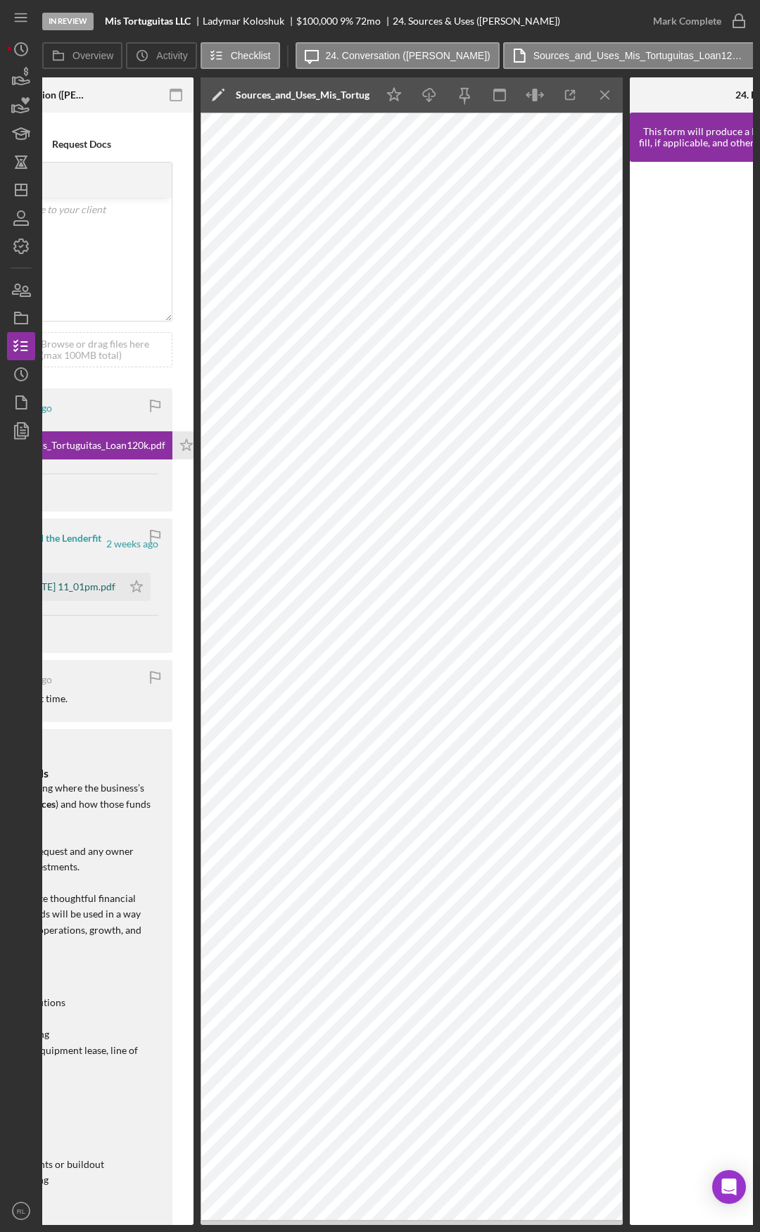
click at [80, 584] on div "Sources & Uses -- 2025-09-11 11_01pm.pdf" at bounding box center [31, 586] width 168 height 11
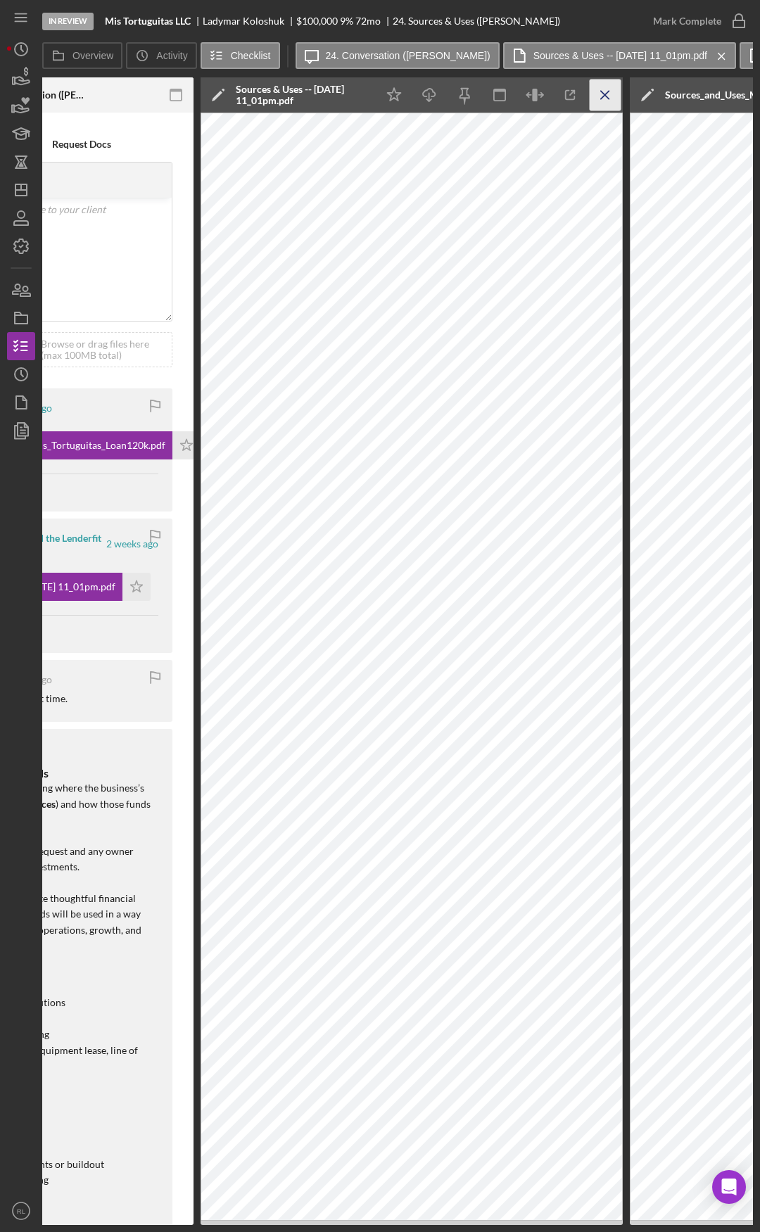
click at [607, 93] on line "button" at bounding box center [605, 95] width 8 height 8
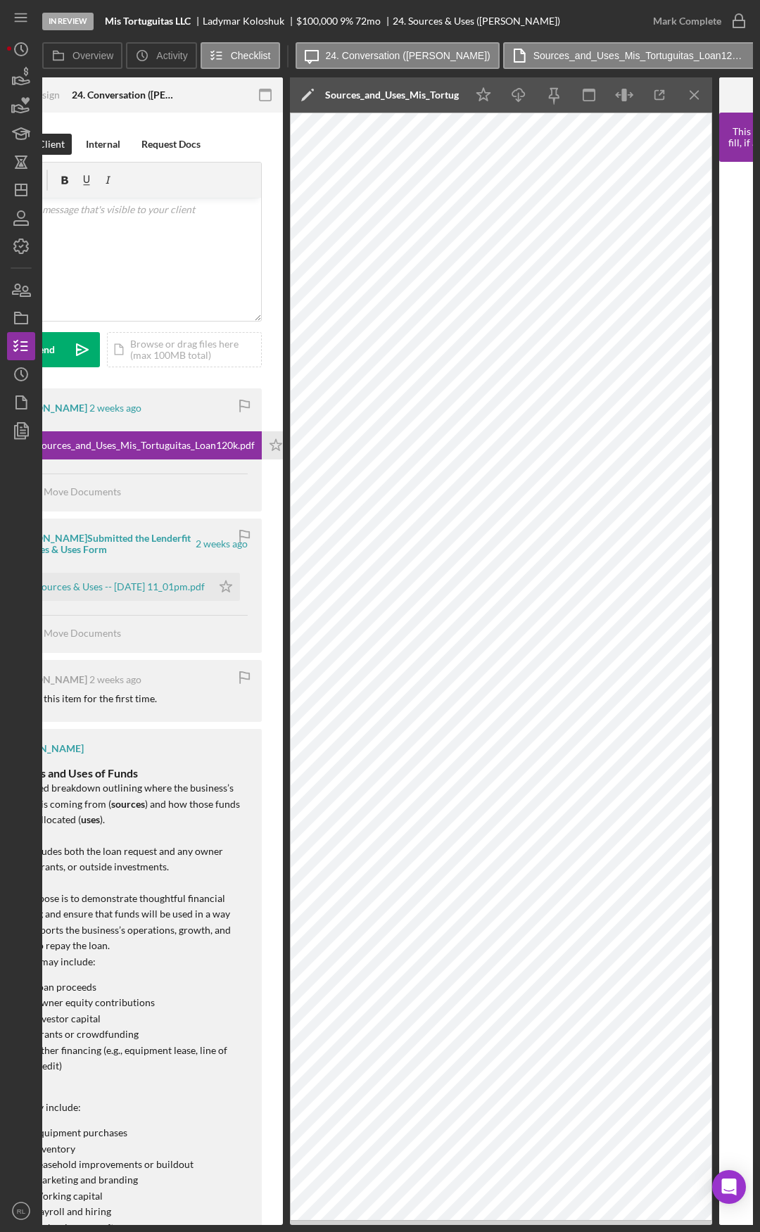
scroll to position [0, 0]
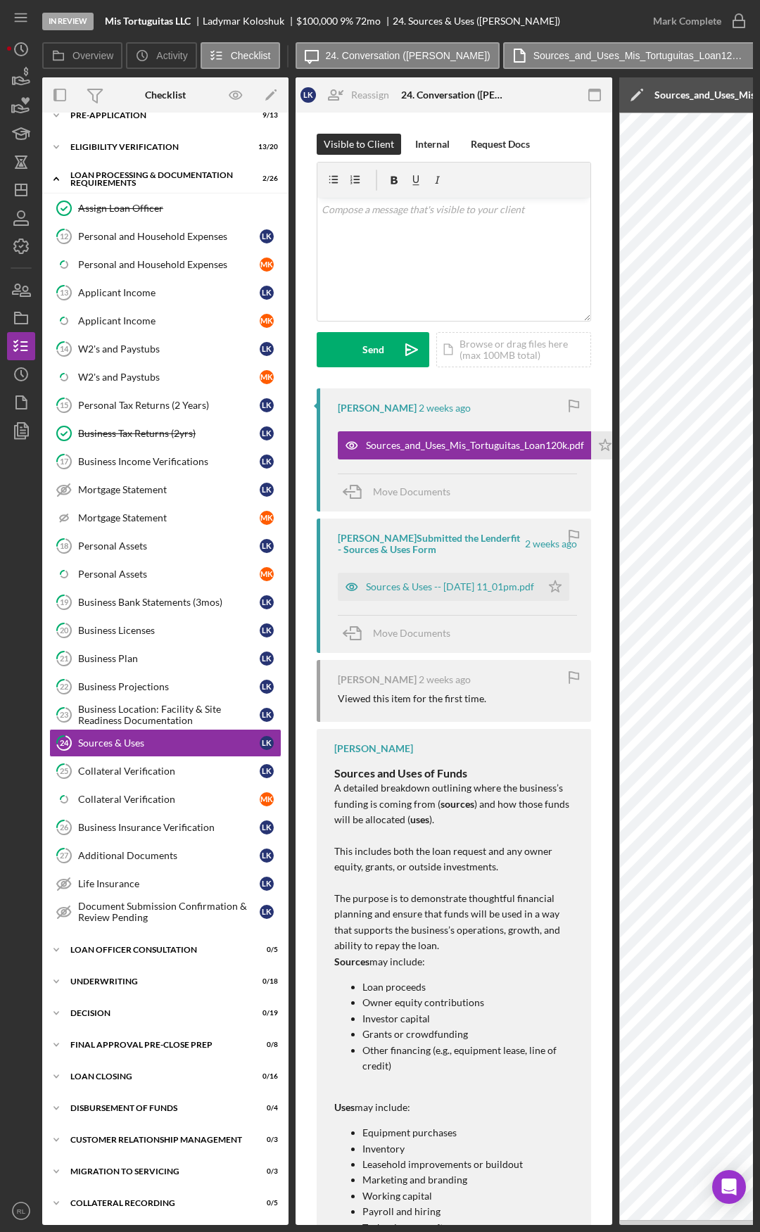
drag, startPoint x: 122, startPoint y: 699, endPoint x: 0, endPoint y: 687, distance: 122.3
click at [150, 608] on link "19 Business Bank Statements (3mos) L K" at bounding box center [165, 602] width 232 height 28
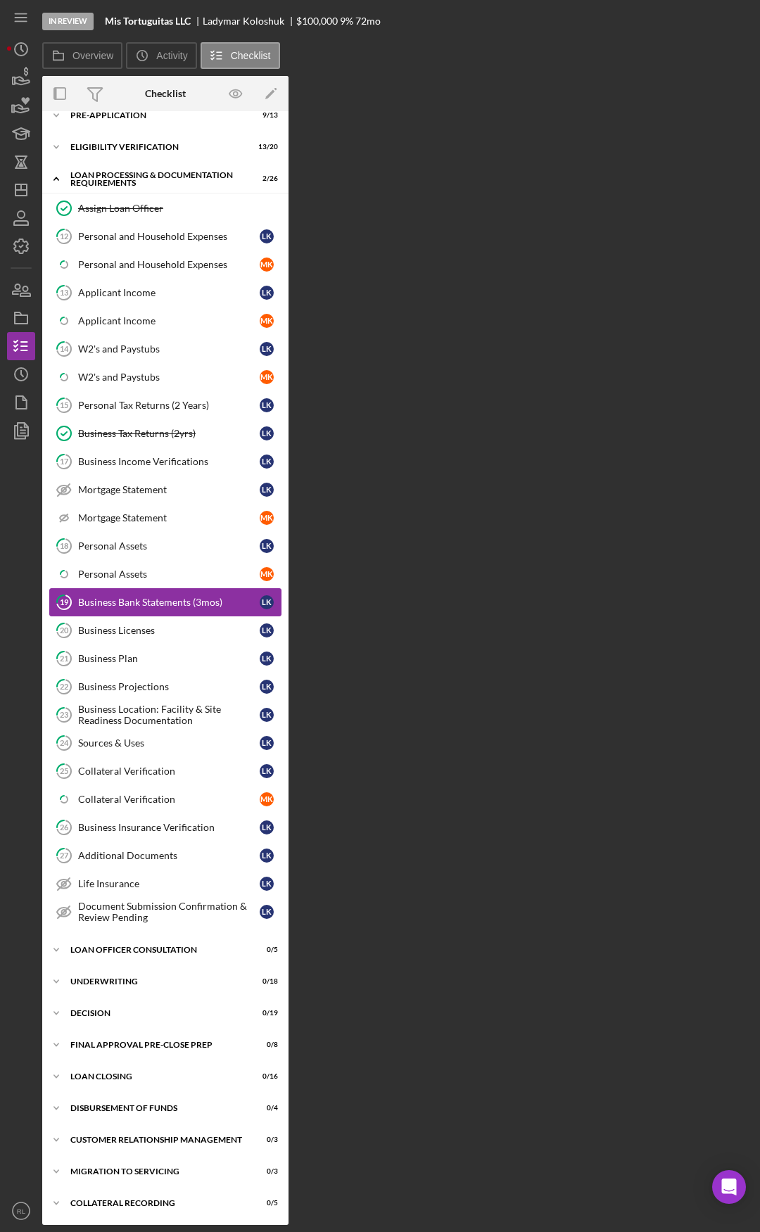
scroll to position [49, 0]
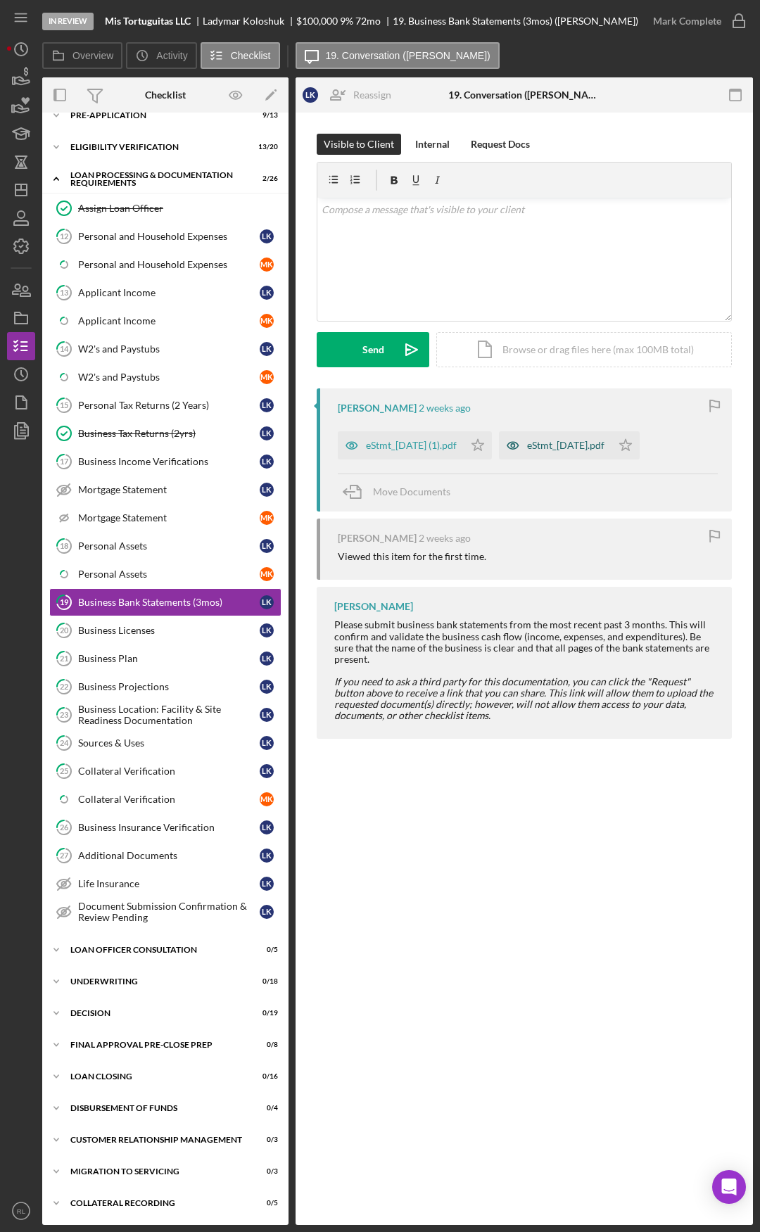
click at [550, 450] on div "eStmt_2025-08-29.pdf" at bounding box center [565, 445] width 77 height 11
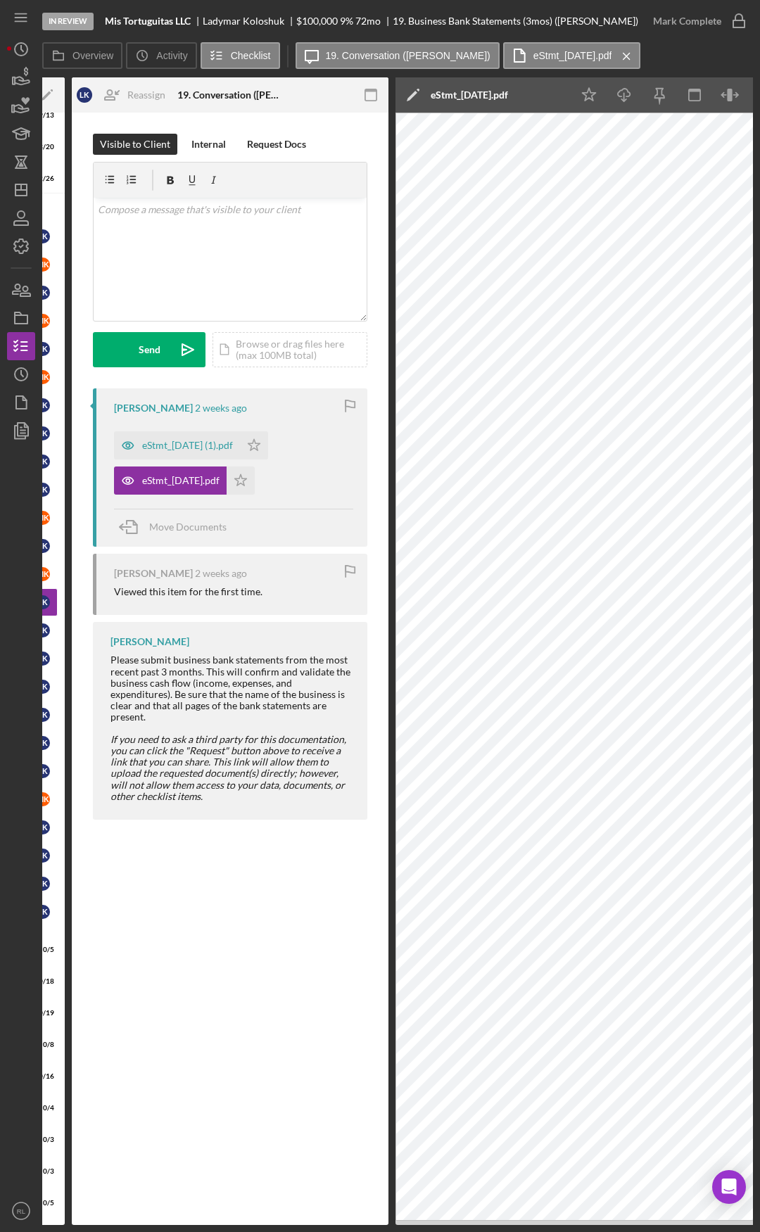
scroll to position [0, 281]
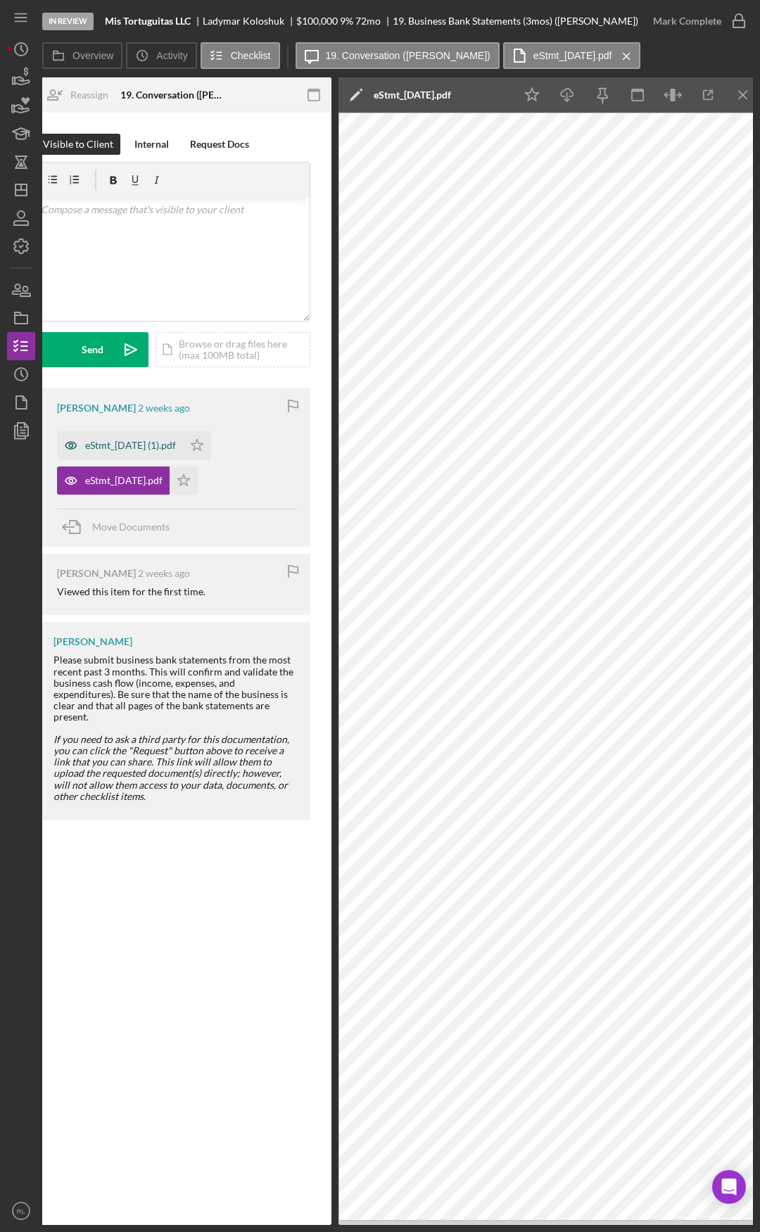
click at [130, 449] on div "eStmt_2025-07-31 (1).pdf" at bounding box center [130, 445] width 91 height 11
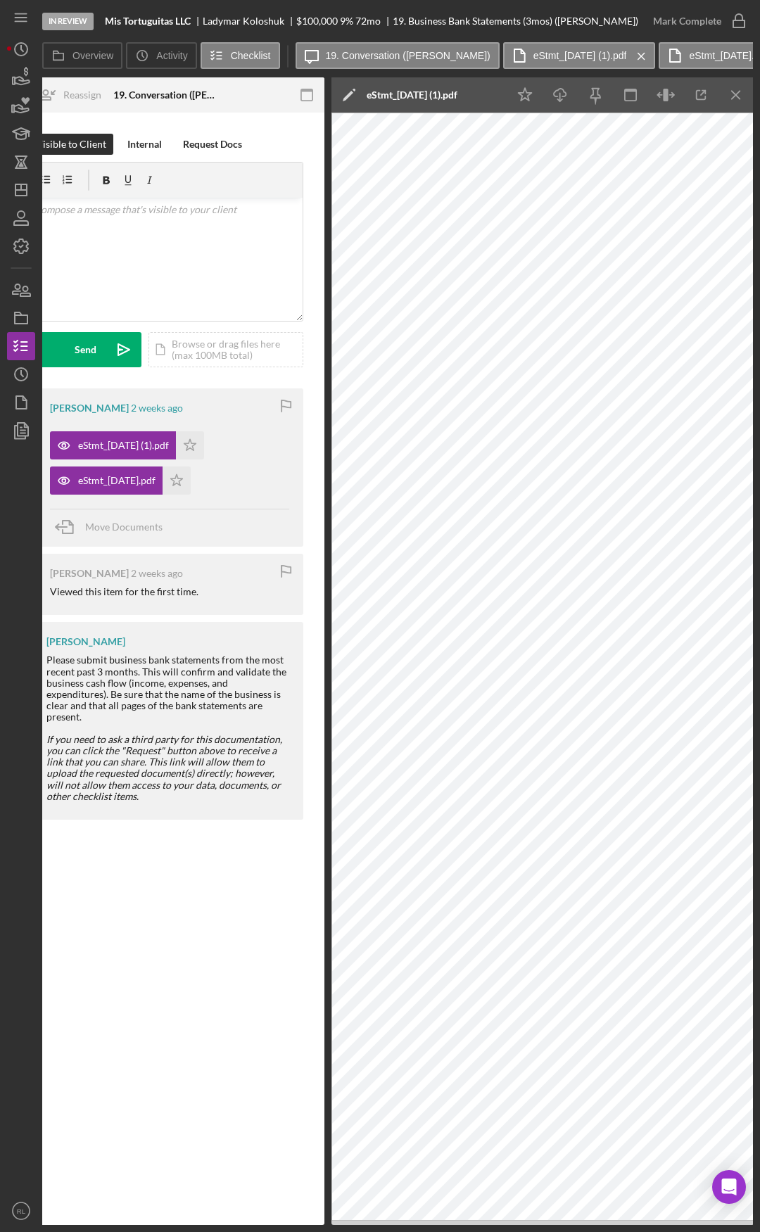
drag, startPoint x: 242, startPoint y: 585, endPoint x: 271, endPoint y: 582, distance: 29.1
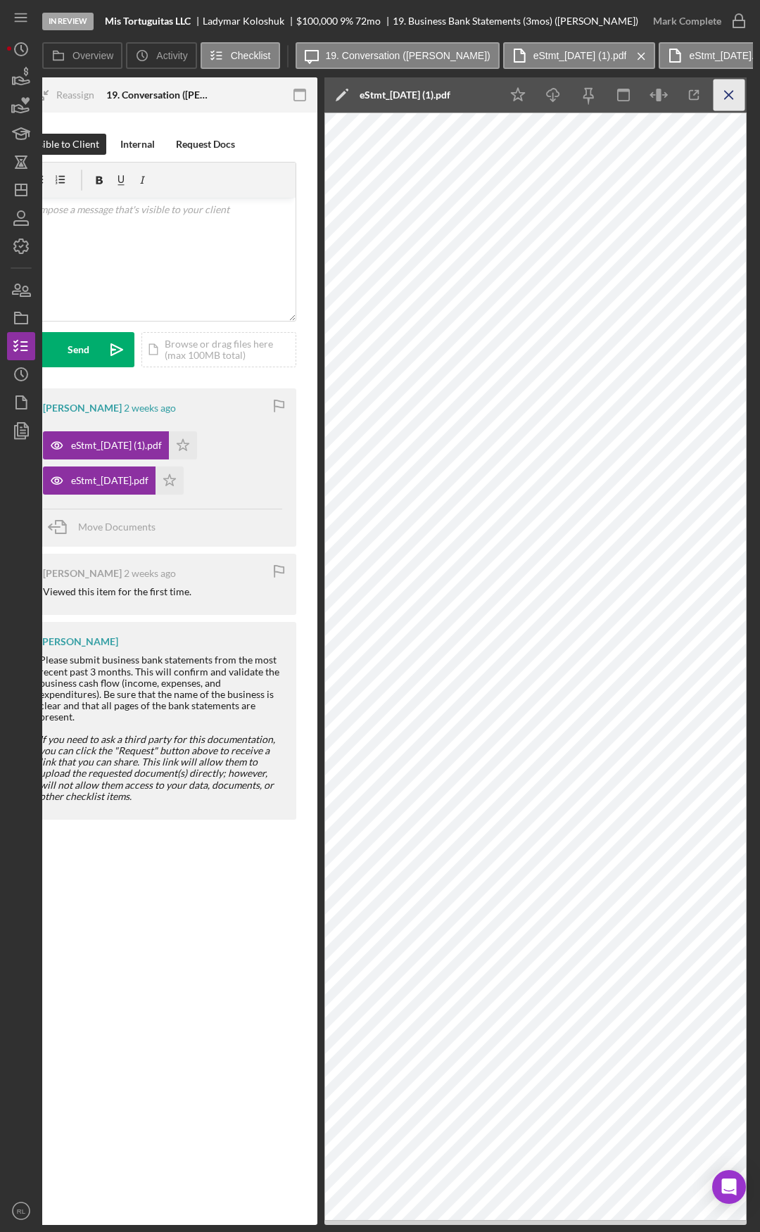
click at [718, 102] on icon "Icon/Menu Close" at bounding box center [729, 96] width 32 height 32
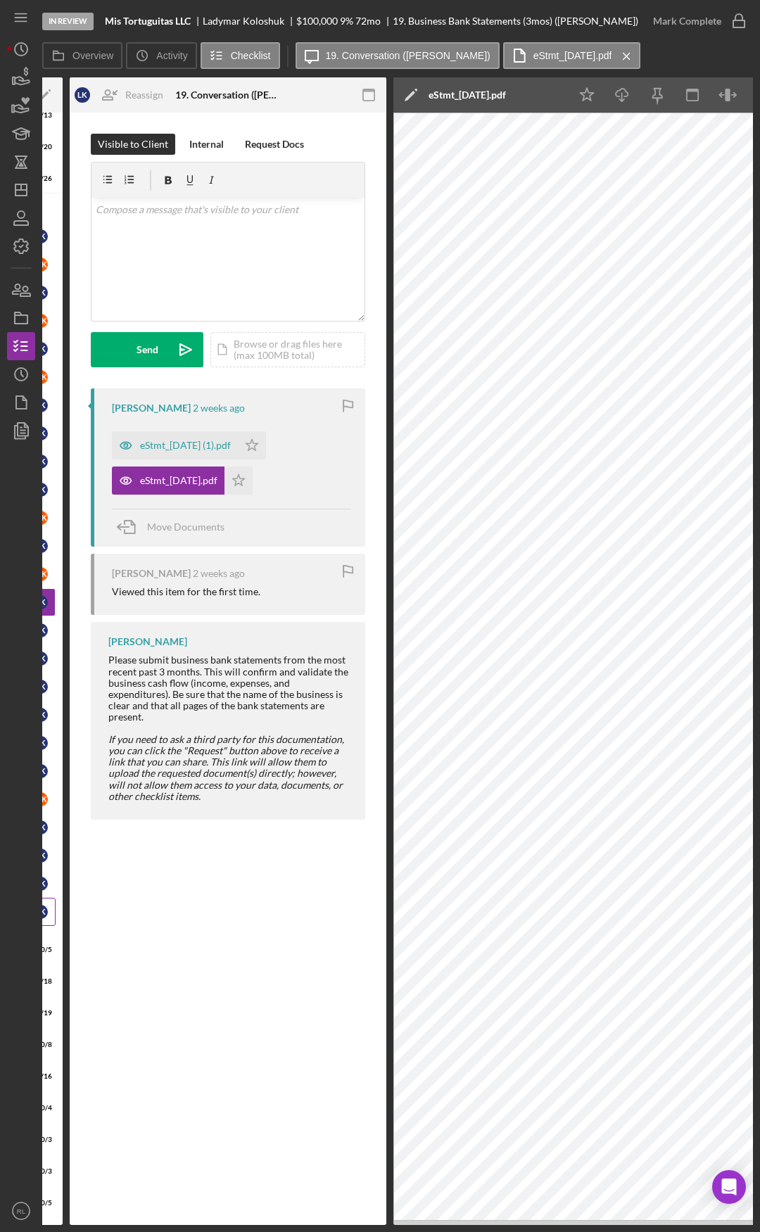
scroll to position [0, 0]
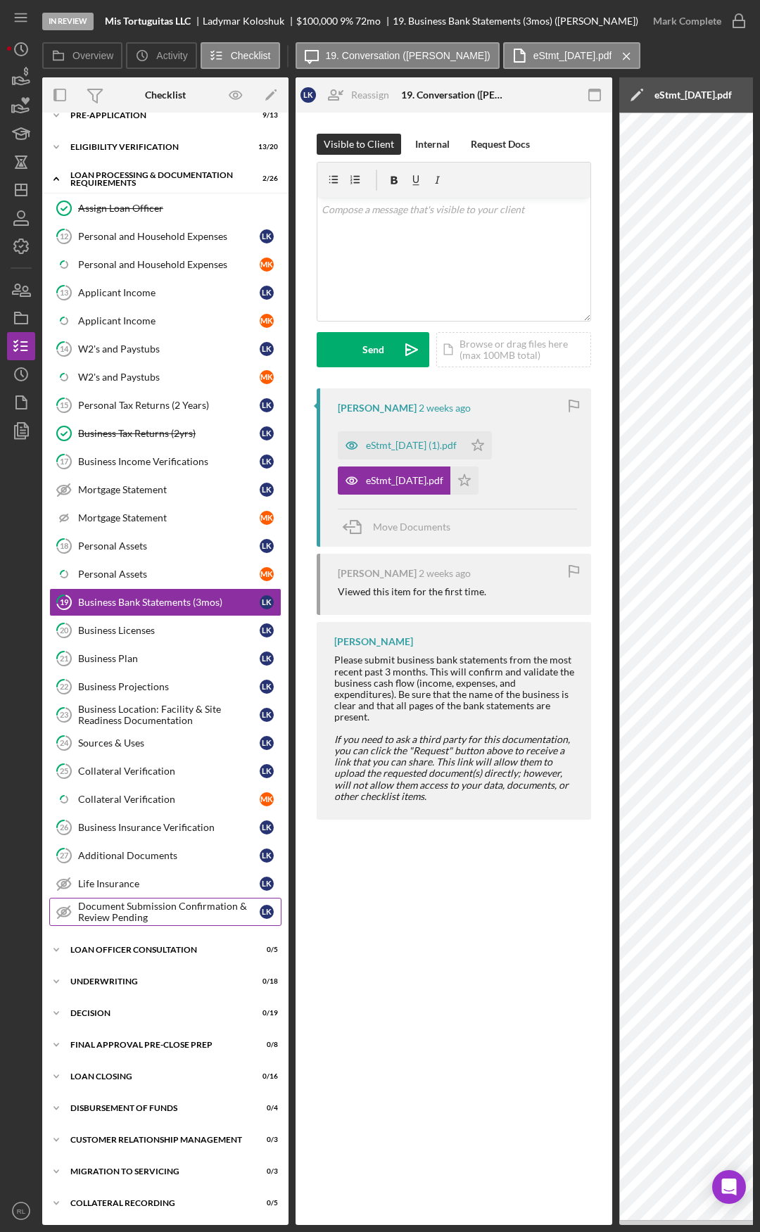
drag, startPoint x: 223, startPoint y: 912, endPoint x: 102, endPoint y: 898, distance: 121.8
click at [151, 745] on div "Sources & Uses" at bounding box center [169, 742] width 182 height 11
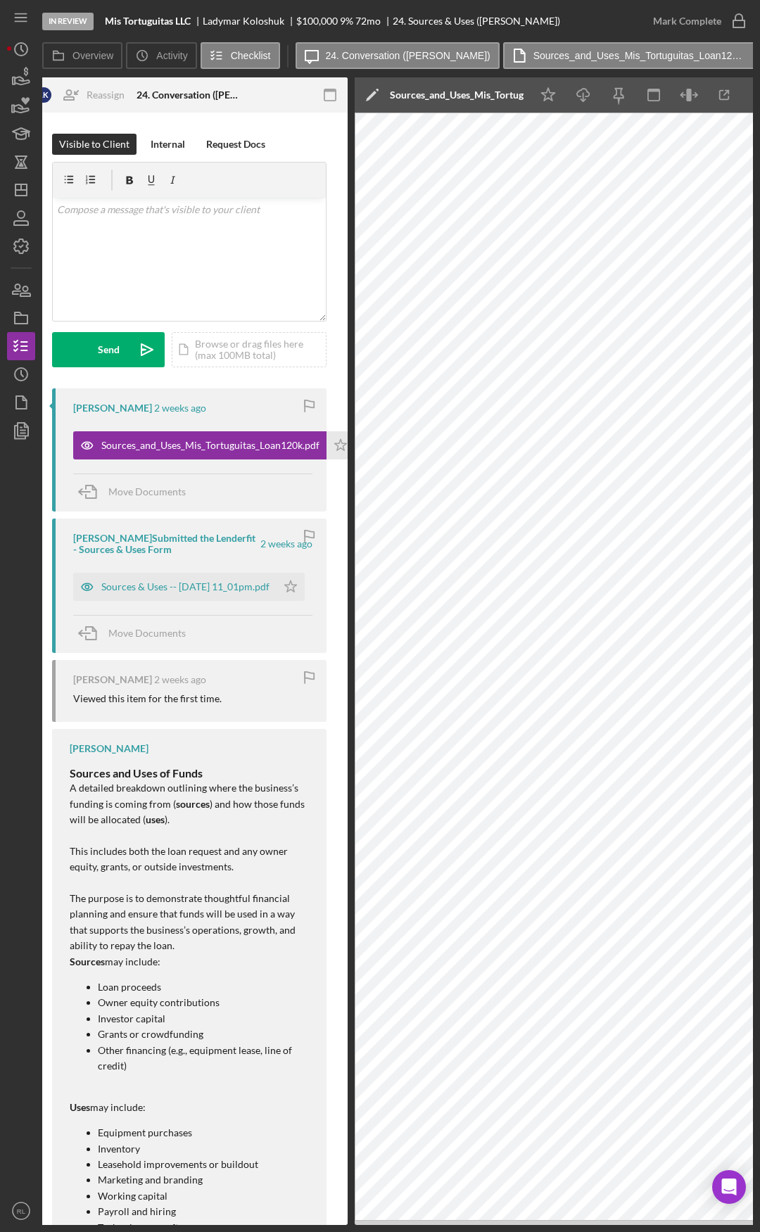
scroll to position [0, 53]
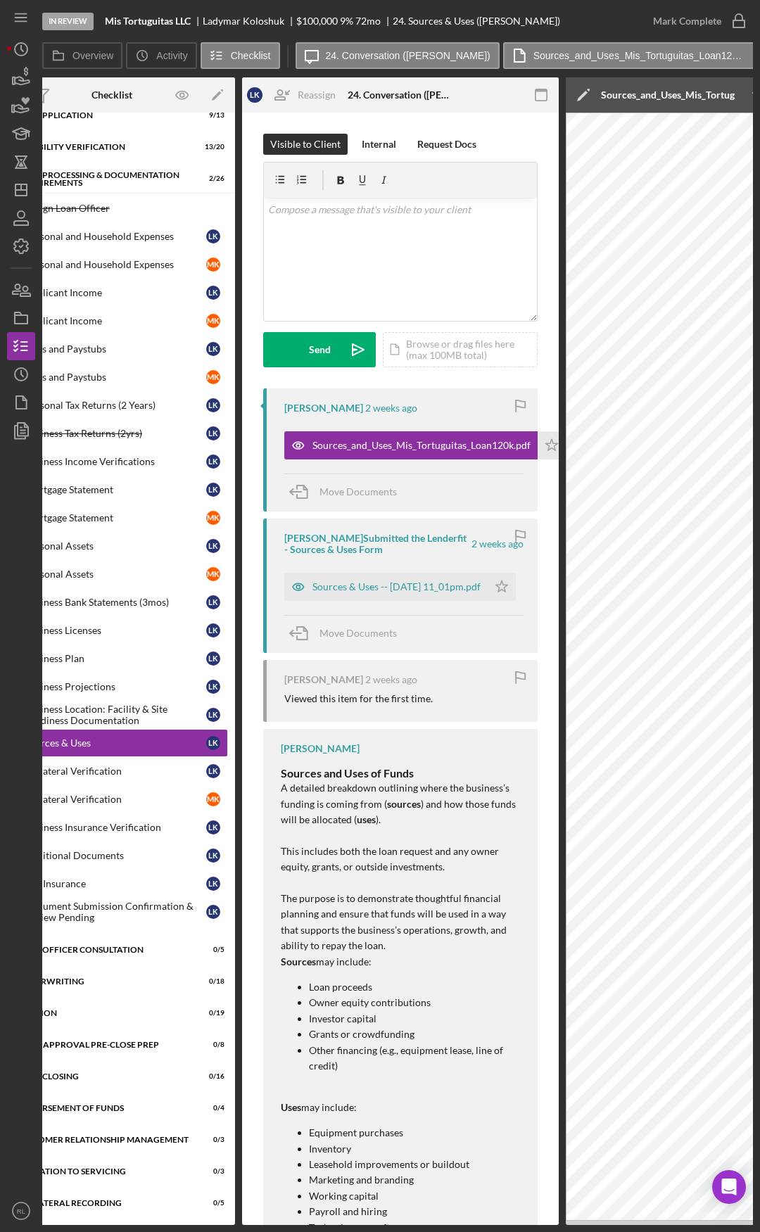
drag, startPoint x: 233, startPoint y: 500, endPoint x: 2, endPoint y: 487, distance: 231.1
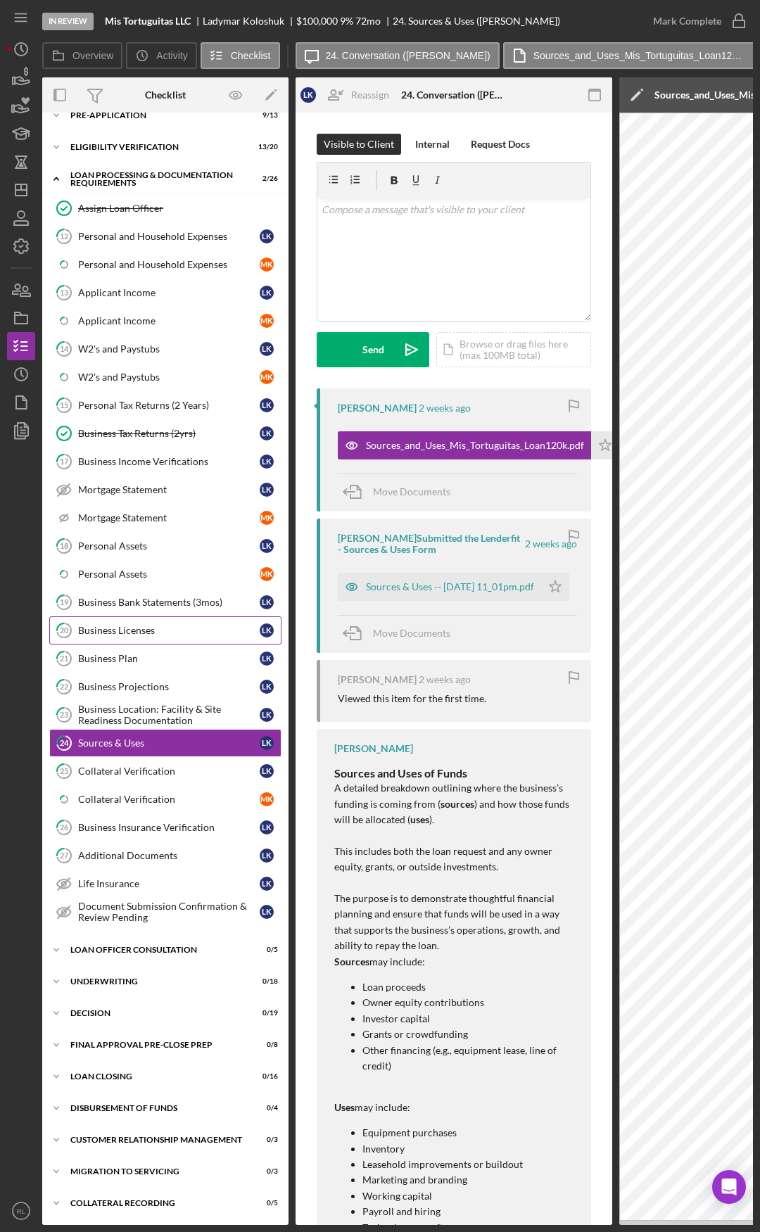
click at [144, 617] on link "20 Business Licenses L K" at bounding box center [165, 630] width 232 height 28
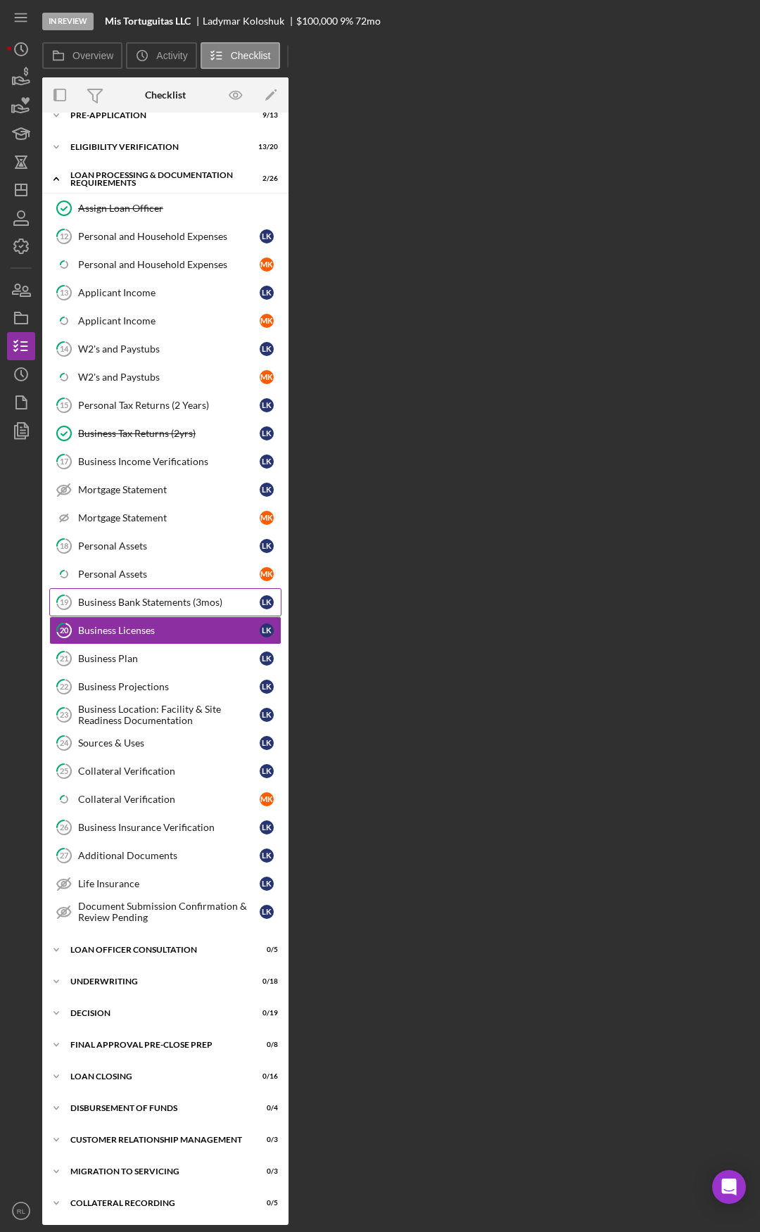
scroll to position [47, 0]
click at [144, 604] on div "Business Bank Statements (3mos)" at bounding box center [169, 602] width 182 height 11
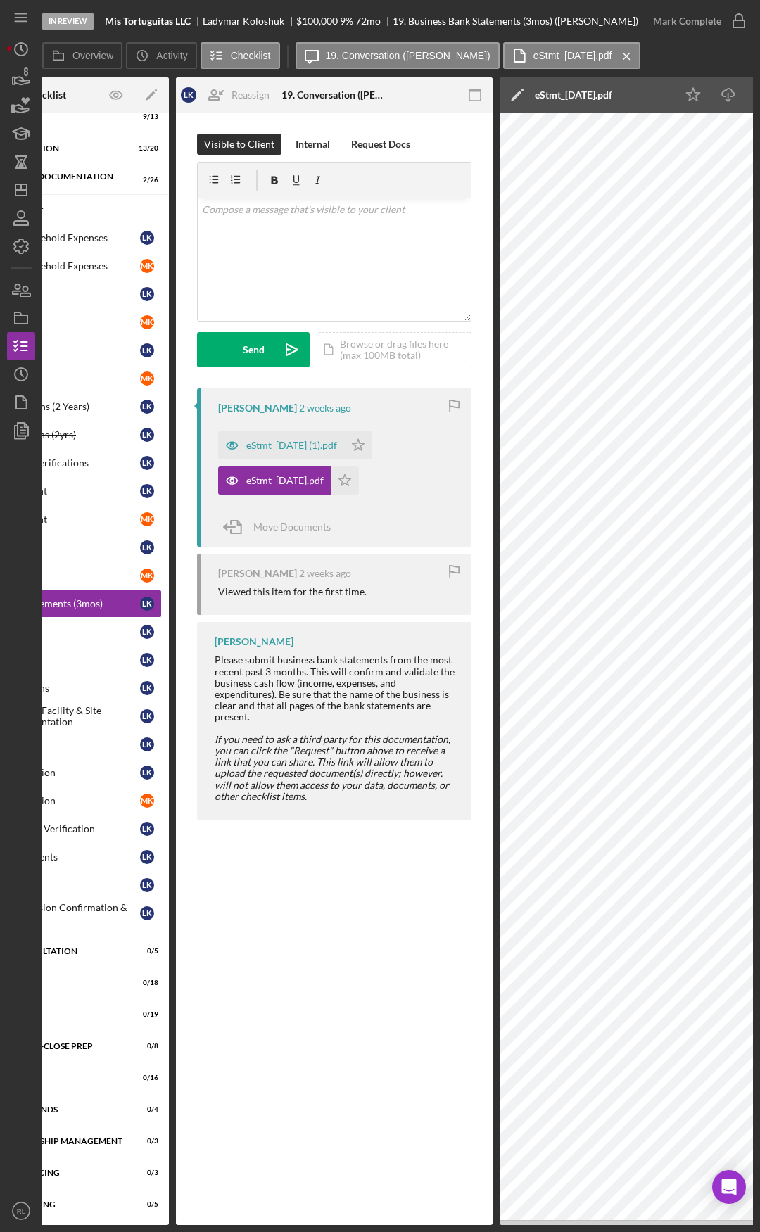
scroll to position [0, 288]
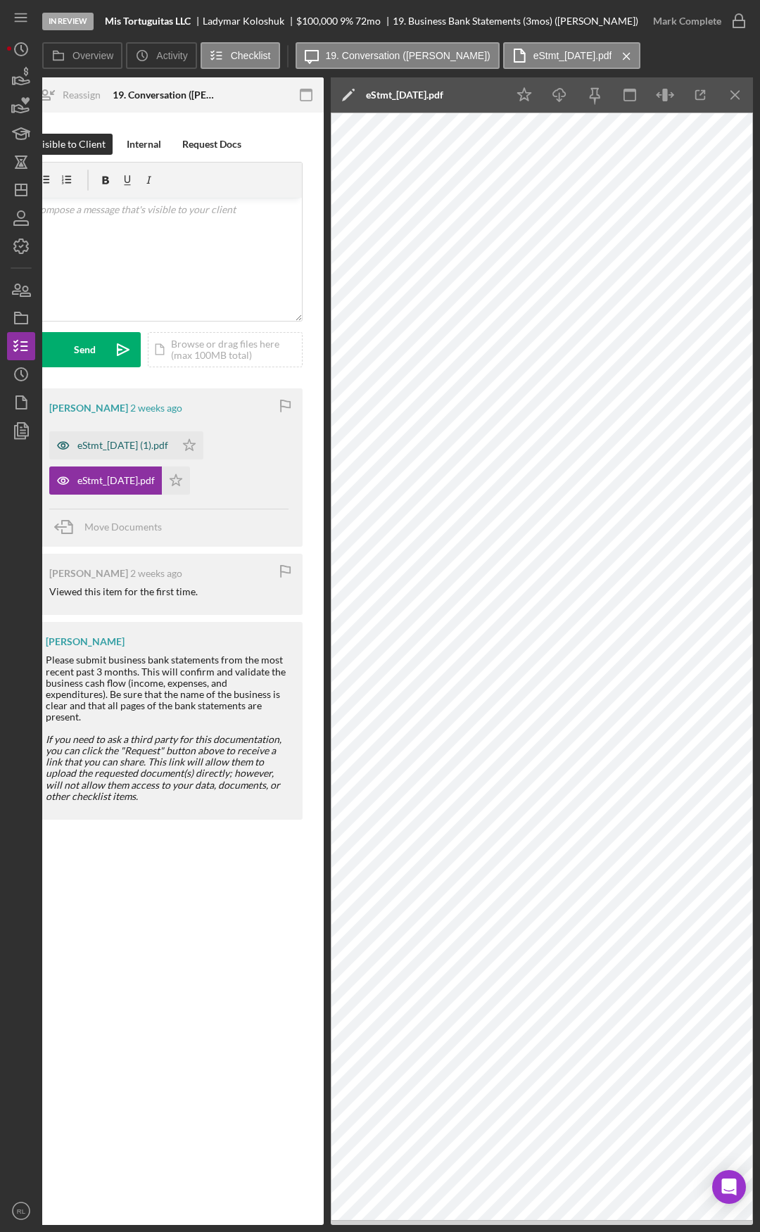
click at [149, 446] on div "eStmt_2025-07-31 (1).pdf" at bounding box center [122, 445] width 91 height 11
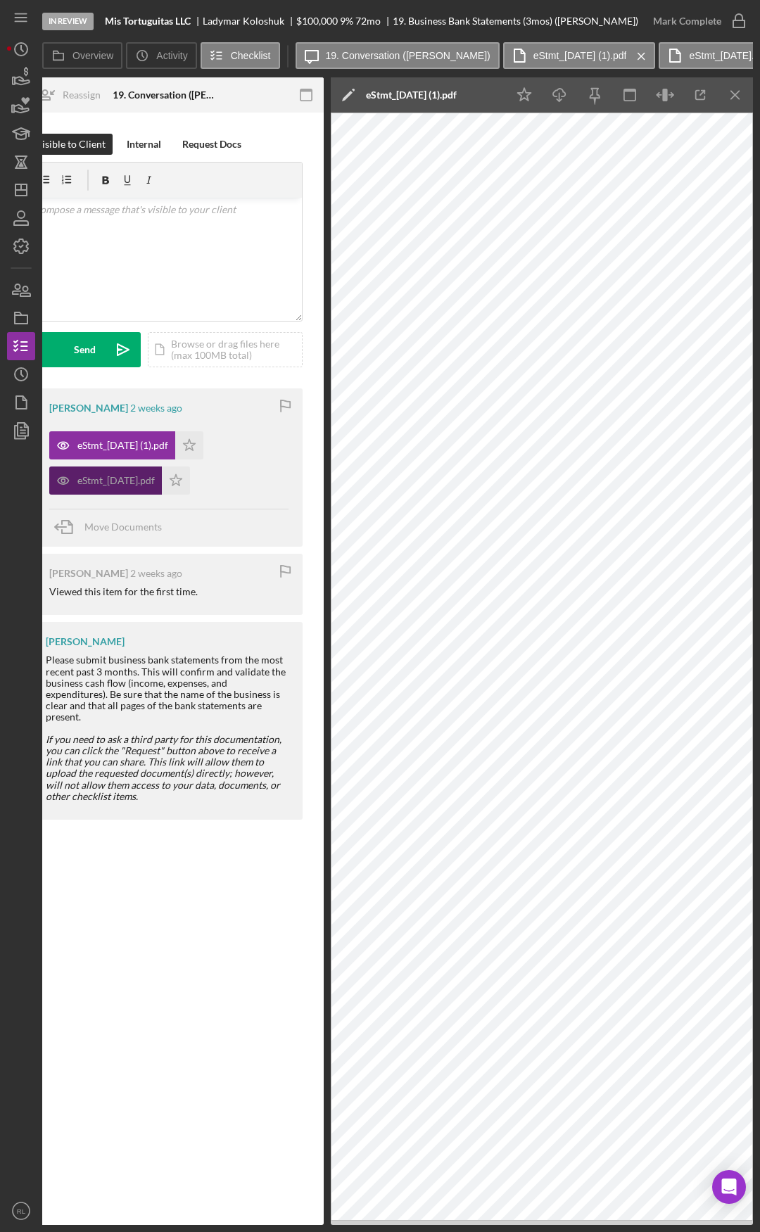
click at [103, 485] on div "eStmt_2025-08-29.pdf" at bounding box center [115, 480] width 77 height 11
click at [736, 100] on icon "Icon/Menu Close" at bounding box center [736, 96] width 32 height 32
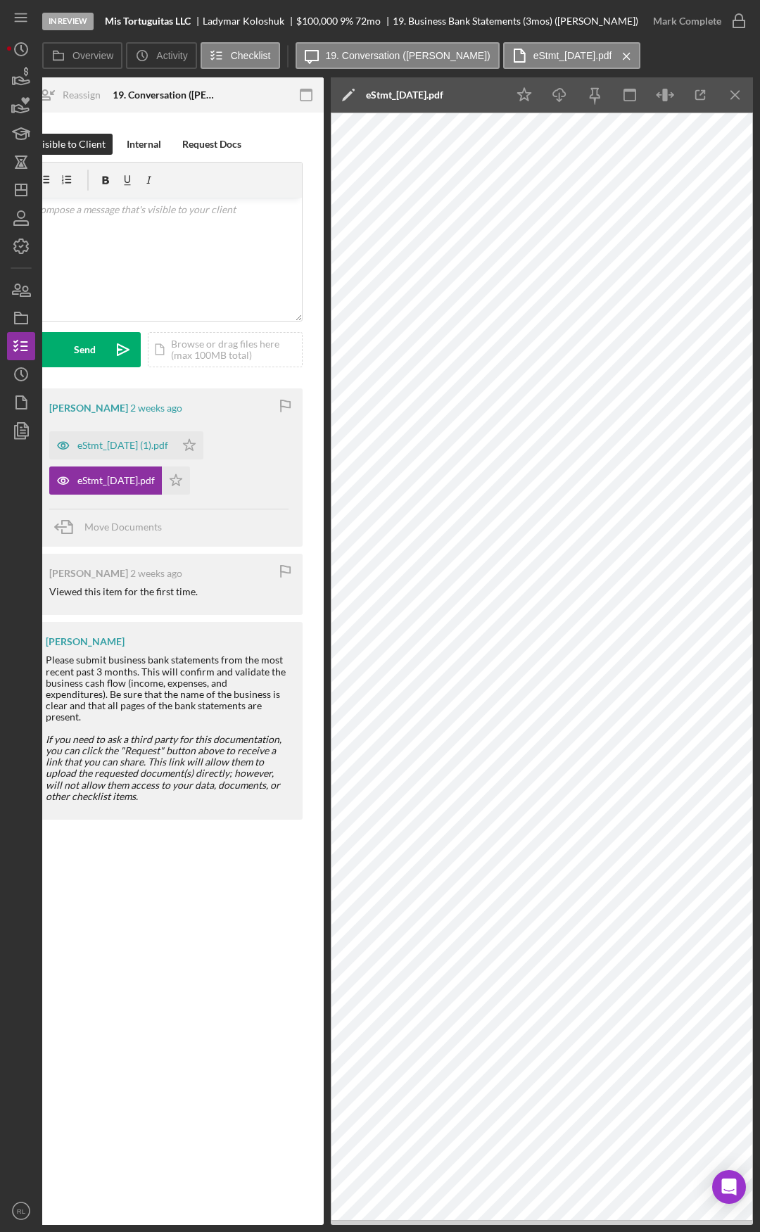
scroll to position [0, 0]
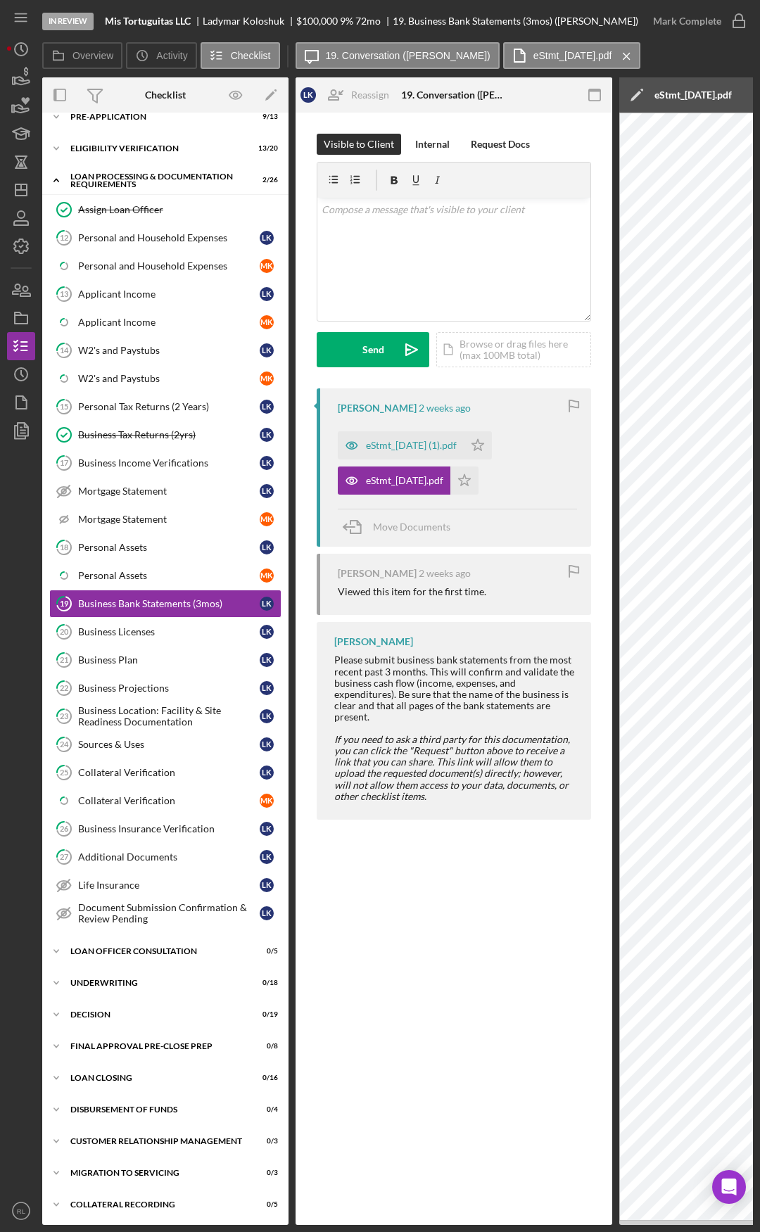
drag, startPoint x: 220, startPoint y: 839, endPoint x: 14, endPoint y: 806, distance: 208.8
click at [188, 737] on link "24 Sources & Uses L K" at bounding box center [165, 744] width 232 height 28
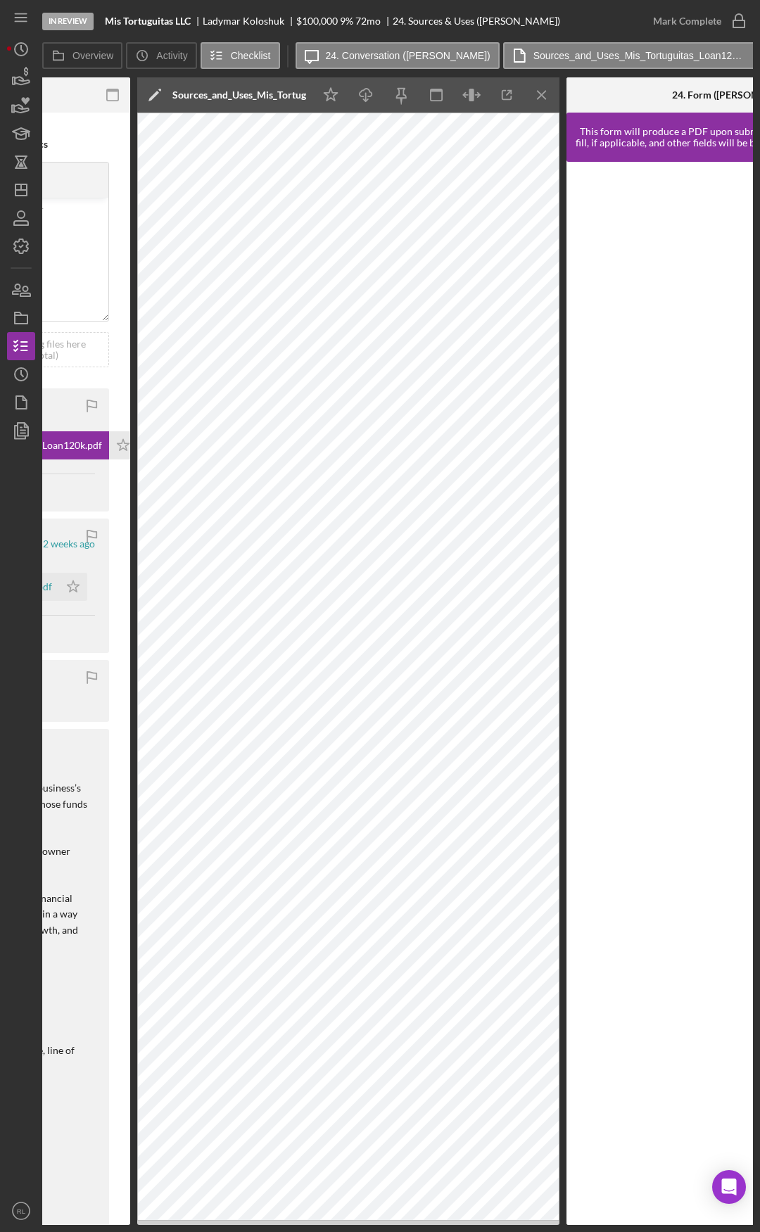
scroll to position [0, 526]
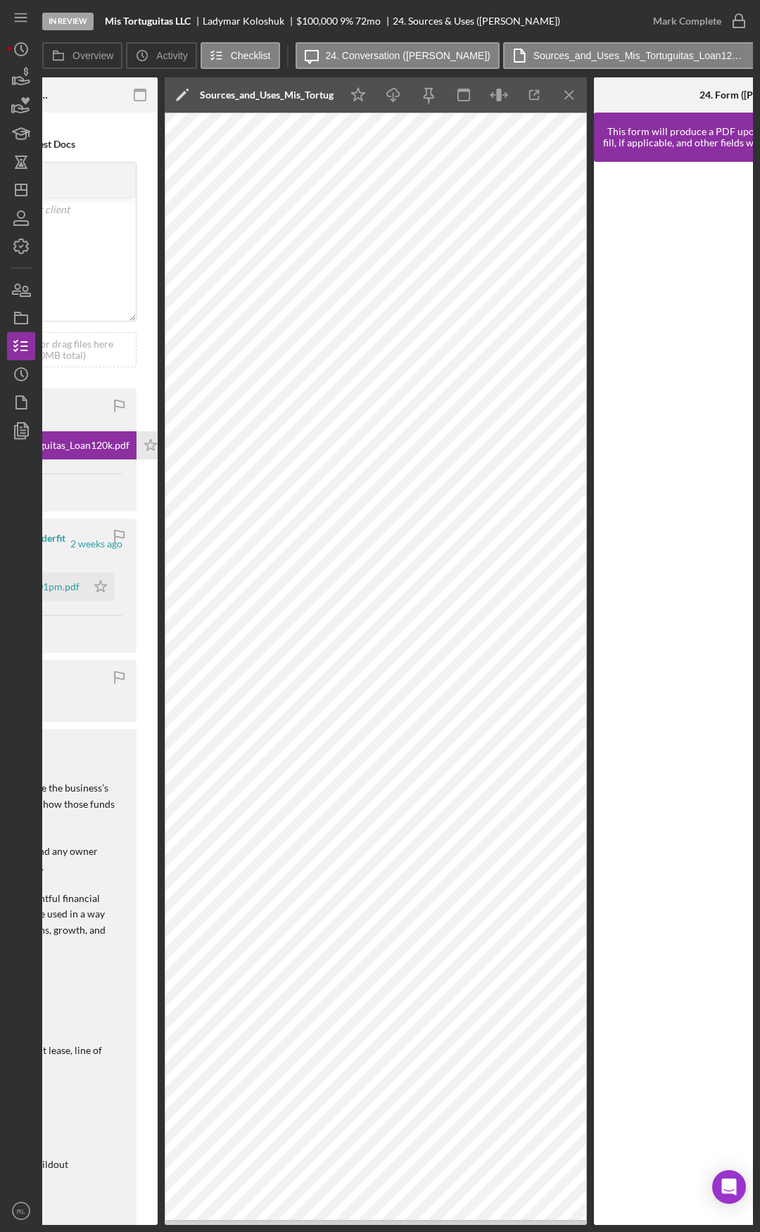
drag, startPoint x: 66, startPoint y: 763, endPoint x: 44, endPoint y: 761, distance: 21.9
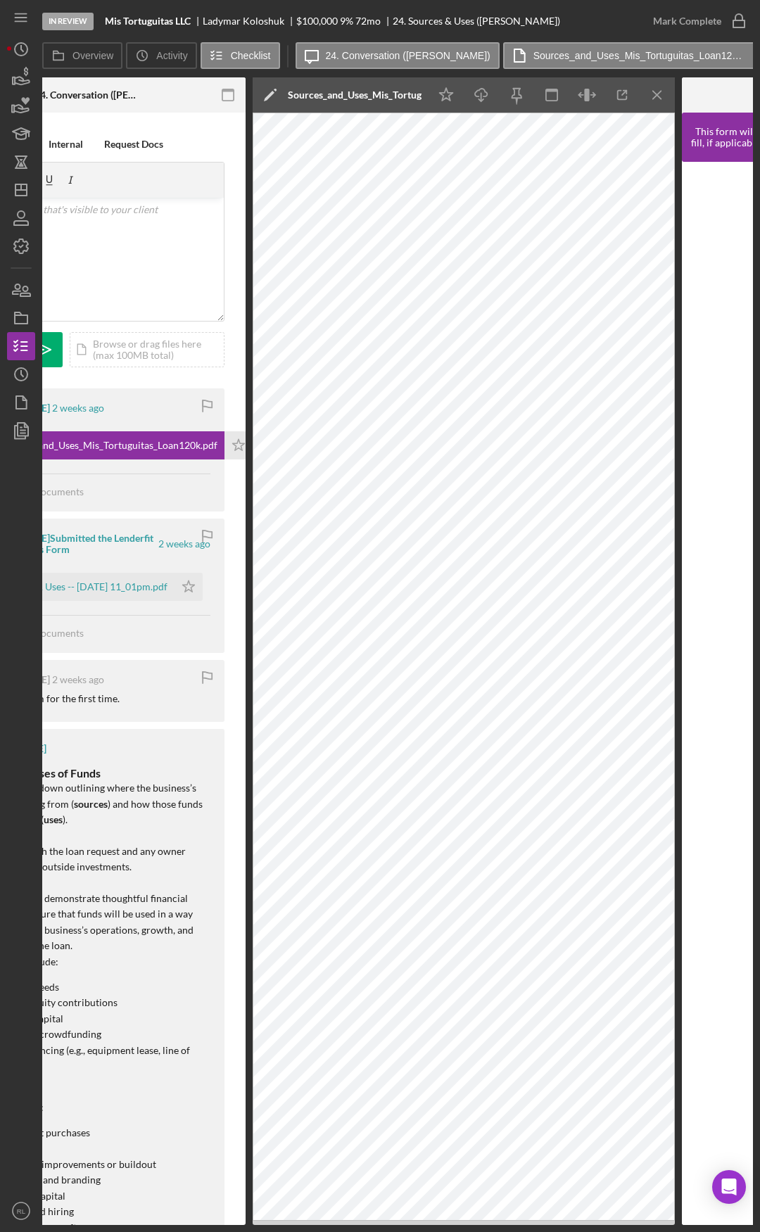
scroll to position [0, 0]
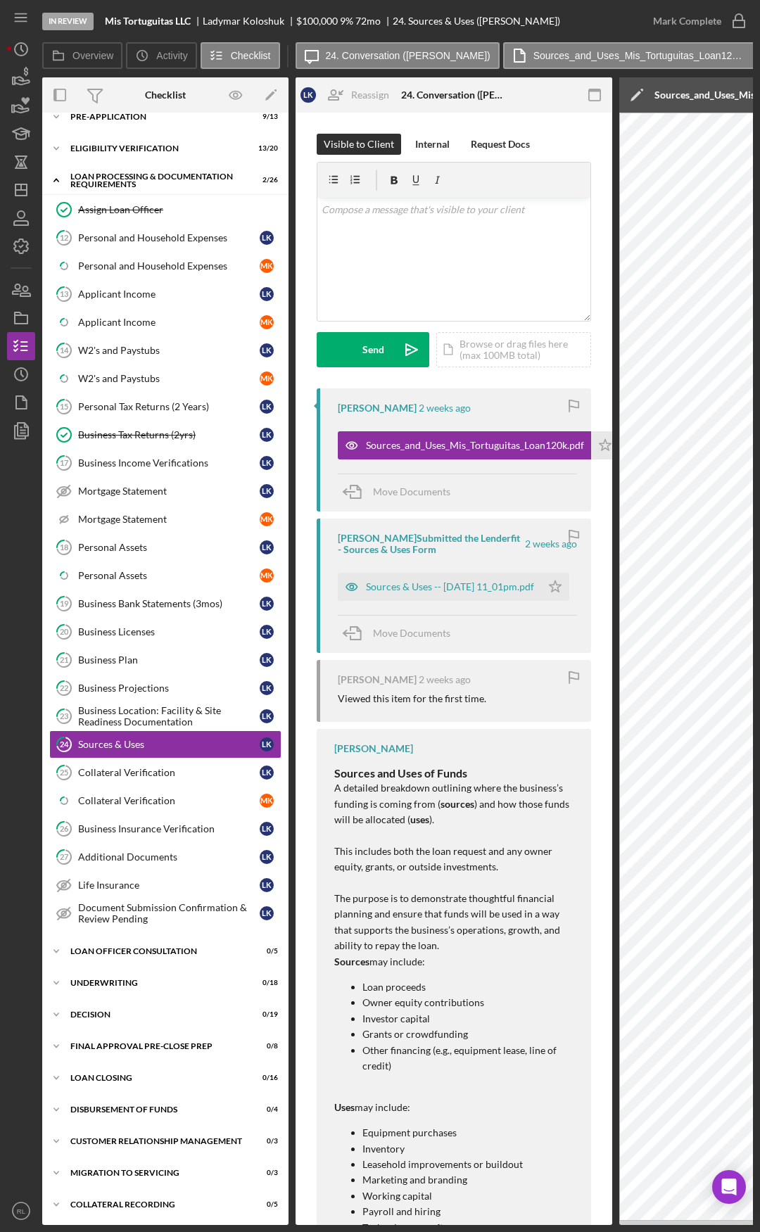
drag, startPoint x: 142, startPoint y: 553, endPoint x: 0, endPoint y: 549, distance: 142.2
click at [185, 244] on link "12 Personal and Household Expenses L K" at bounding box center [165, 238] width 232 height 28
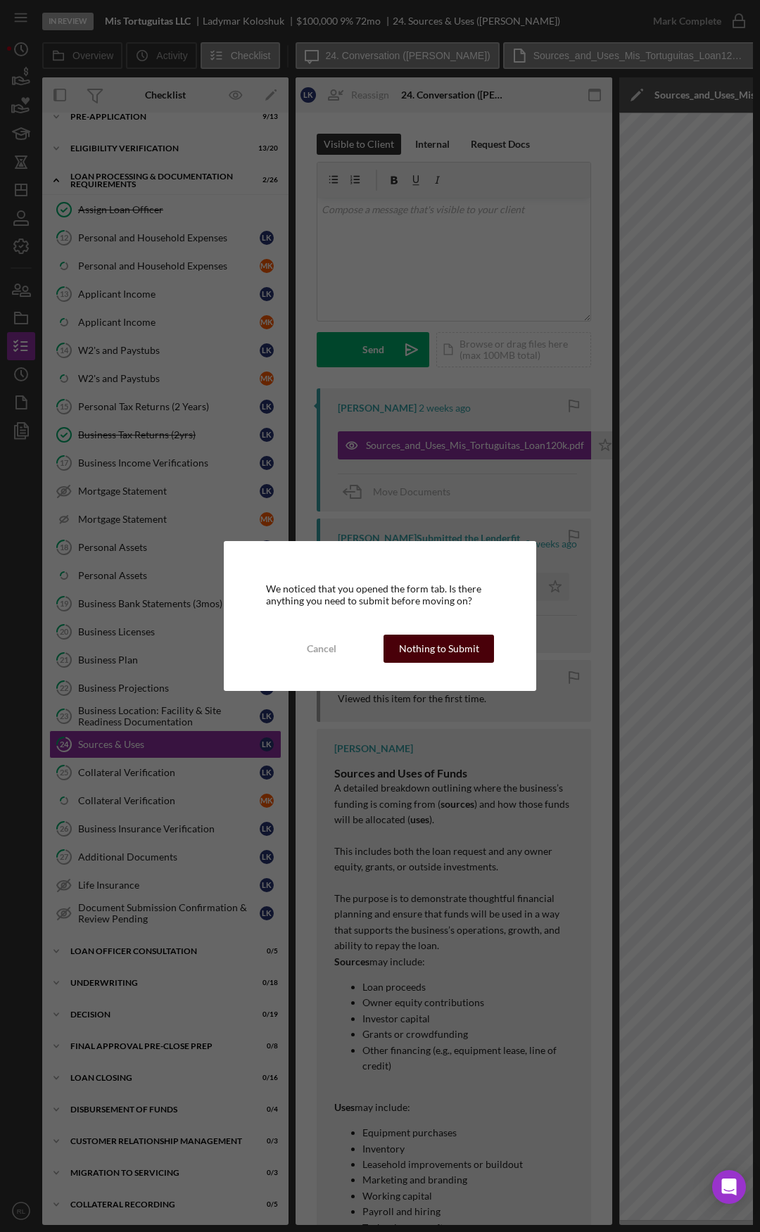
click at [428, 657] on div "Nothing to Submit" at bounding box center [439, 649] width 80 height 28
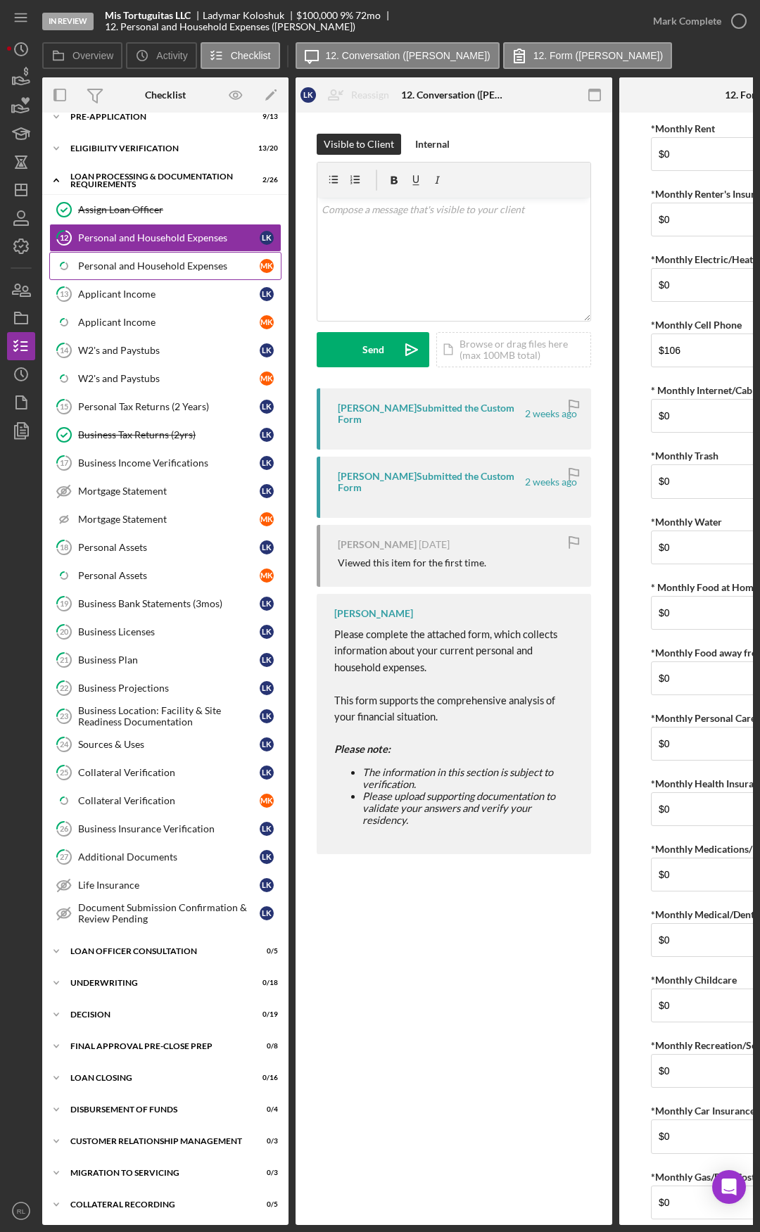
click at [155, 269] on div "Personal and Household Expenses" at bounding box center [169, 265] width 182 height 11
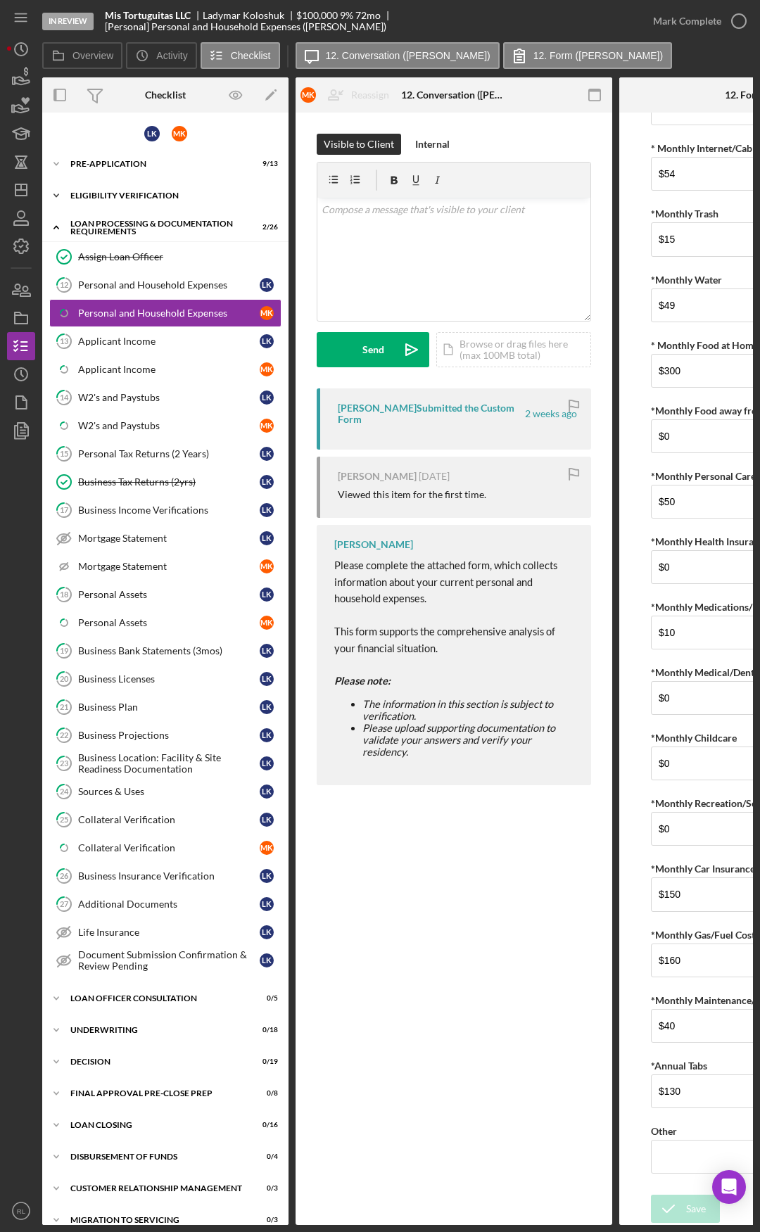
click at [96, 194] on div "Eligibility Verification" at bounding box center [170, 195] width 201 height 8
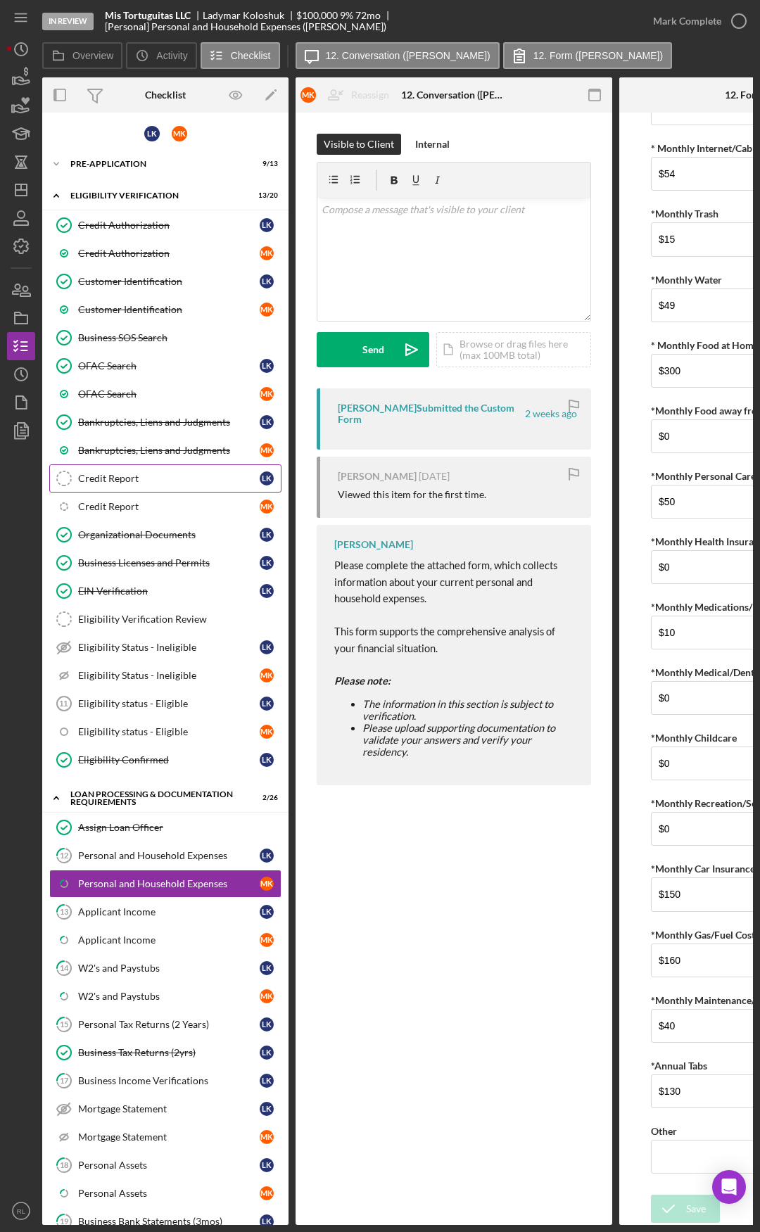
click at [134, 485] on link "Credit Report Credit Report L K" at bounding box center [165, 478] width 232 height 28
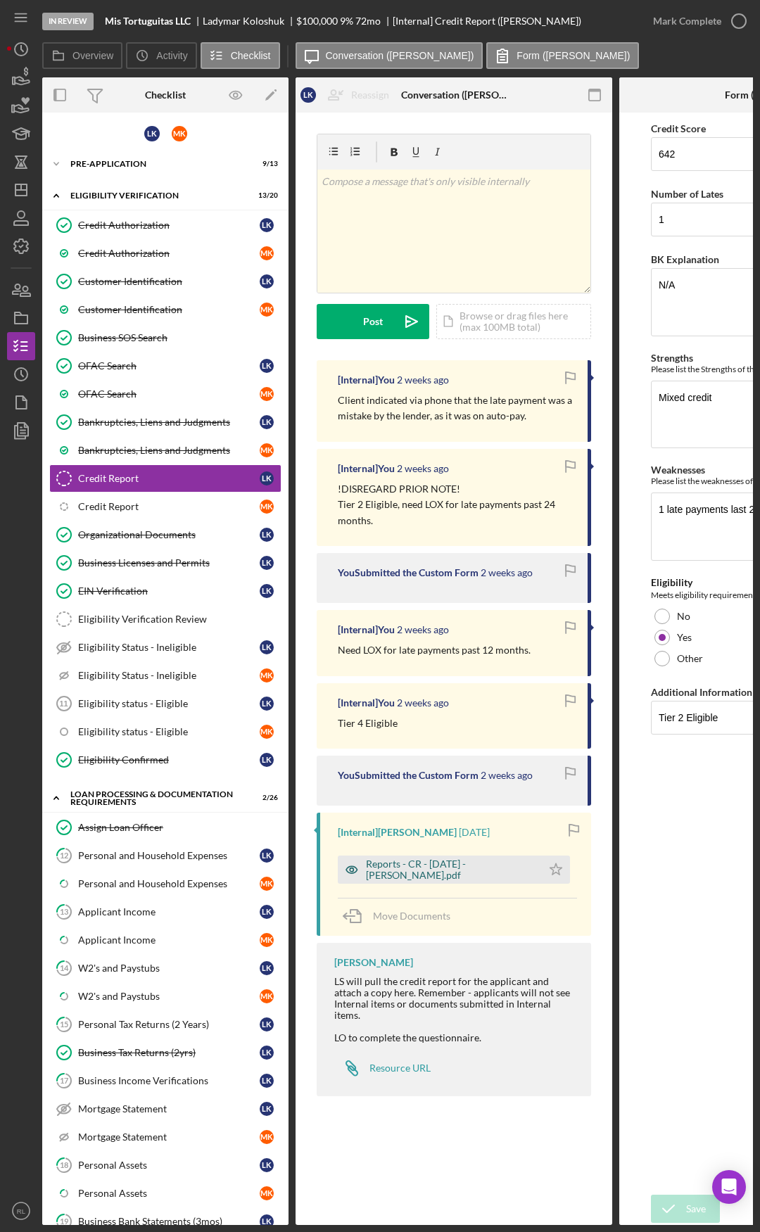
click at [407, 872] on div "Reports - CR - 8.27.25 - L. Koloshuk.pdf" at bounding box center [450, 869] width 169 height 23
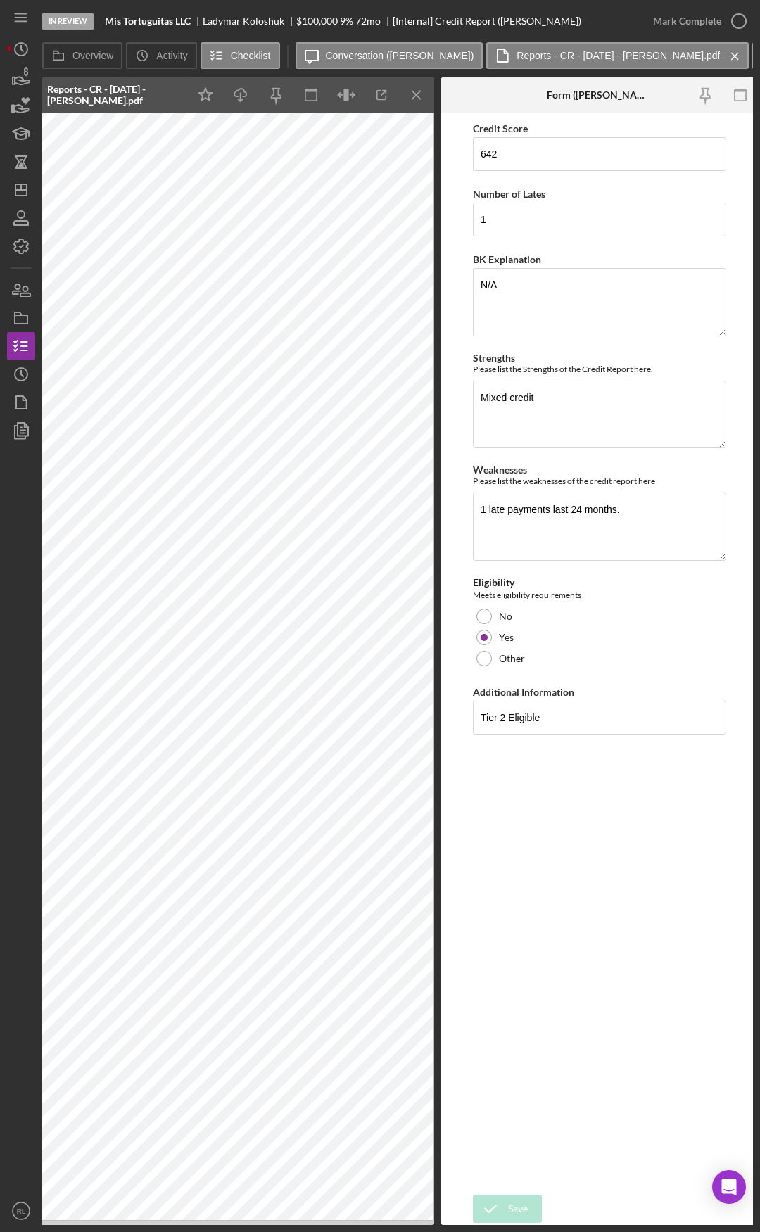
drag, startPoint x: 385, startPoint y: 681, endPoint x: 460, endPoint y: 668, distance: 76.5
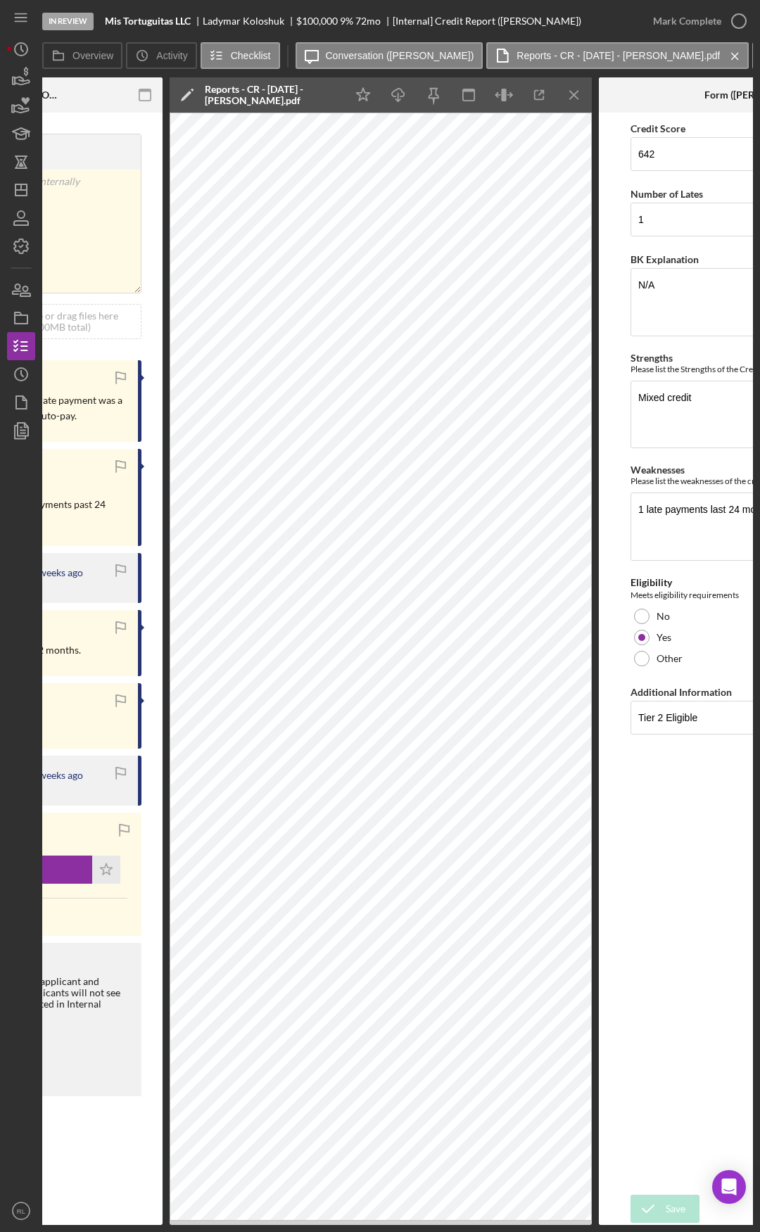
drag, startPoint x: 620, startPoint y: 831, endPoint x: 691, endPoint y: 780, distance: 87.3
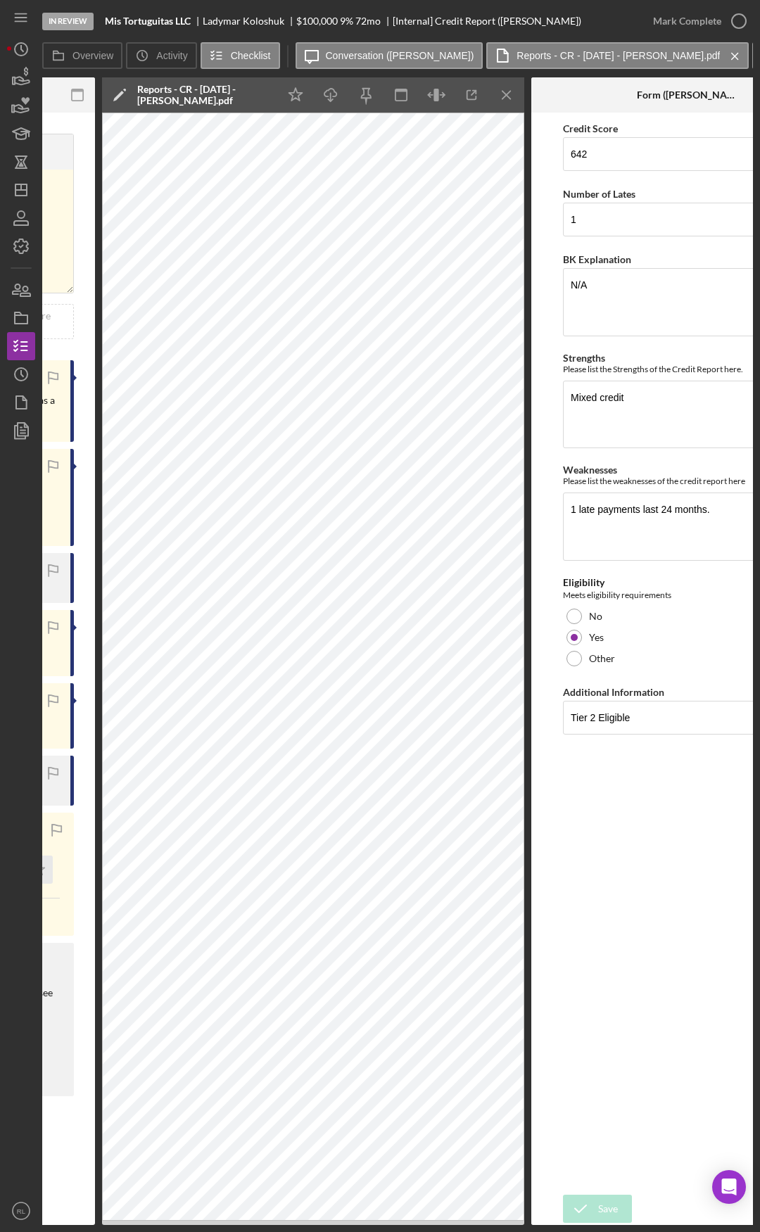
drag, startPoint x: 666, startPoint y: 806, endPoint x: 627, endPoint y: 805, distance: 38.7
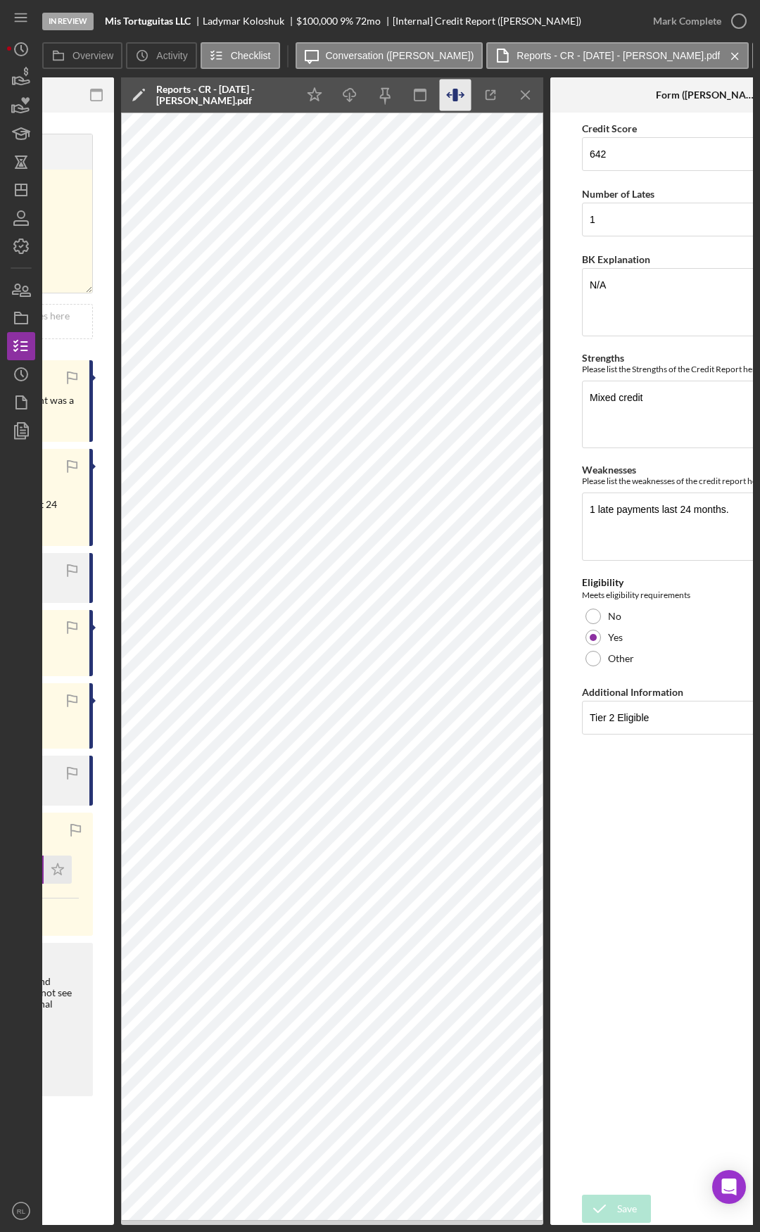
click at [462, 93] on icon "button" at bounding box center [461, 95] width 4 height 4
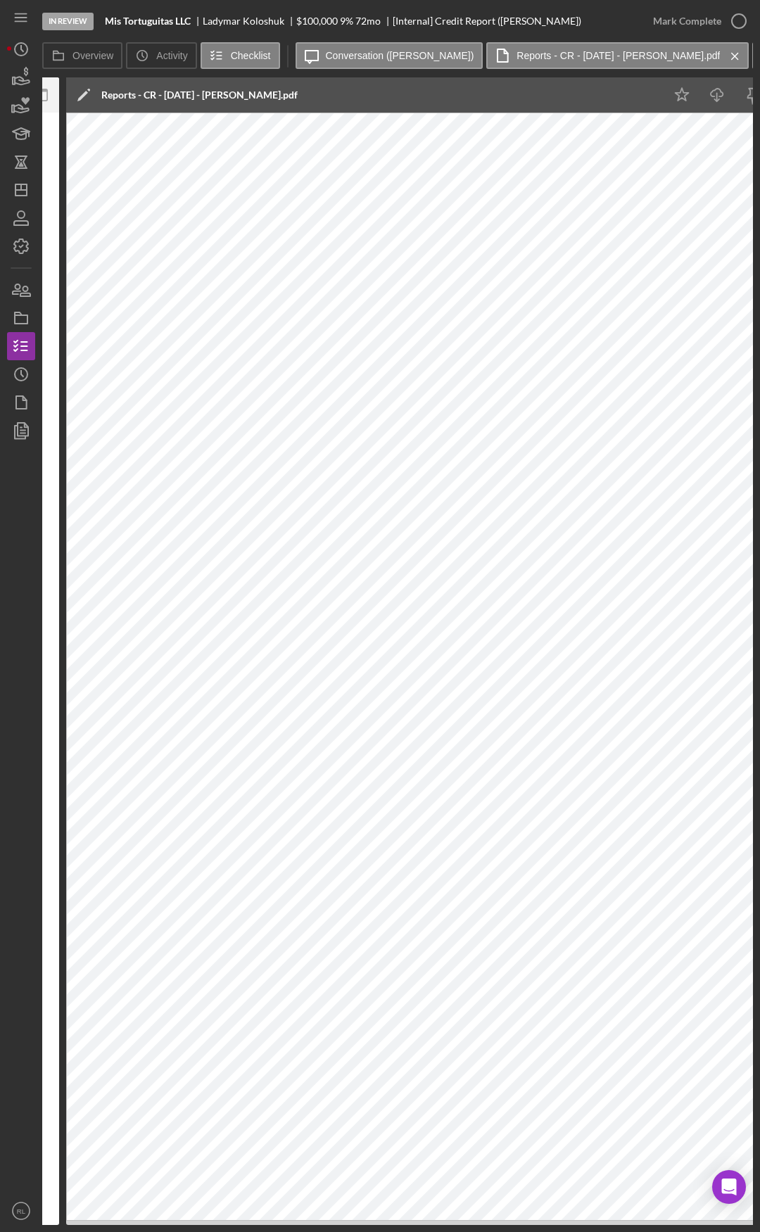
scroll to position [0, 0]
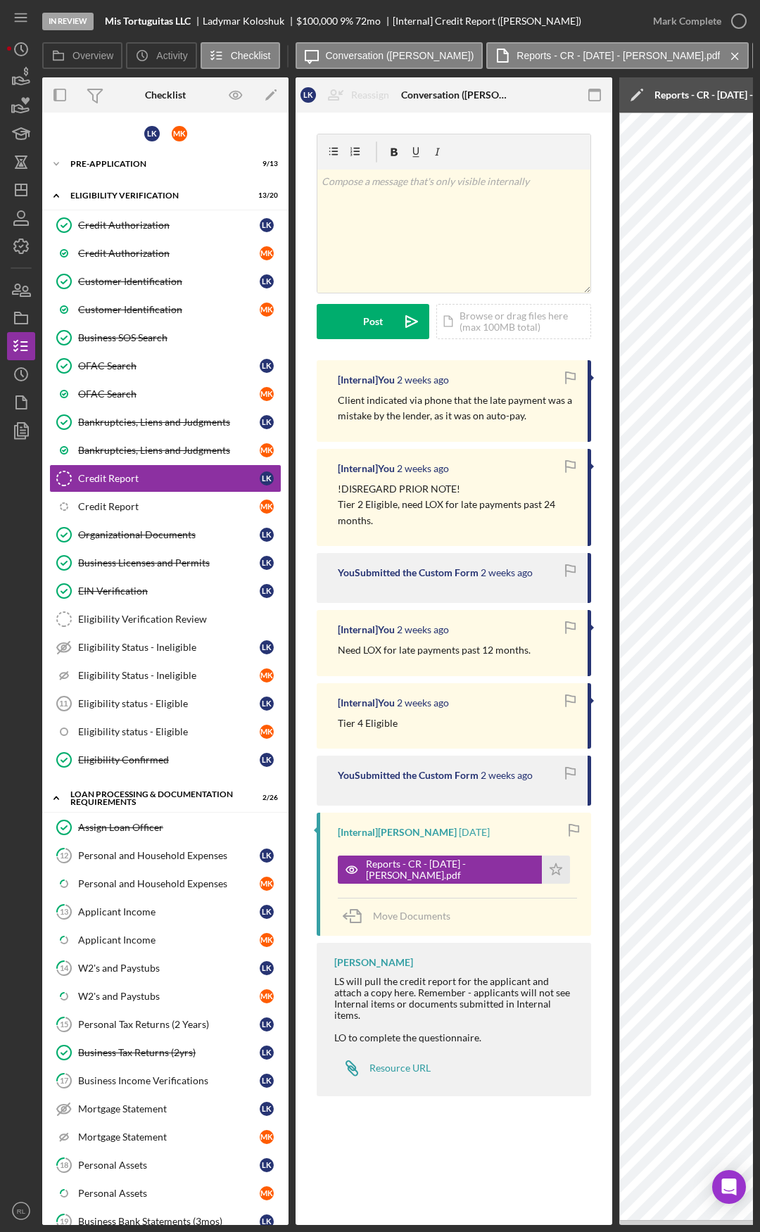
drag, startPoint x: 222, startPoint y: 104, endPoint x: 43, endPoint y: 101, distance: 179.5
click at [106, 497] on link "Icon/Checklist Item Sub Internal Credit Report M K" at bounding box center [165, 507] width 232 height 28
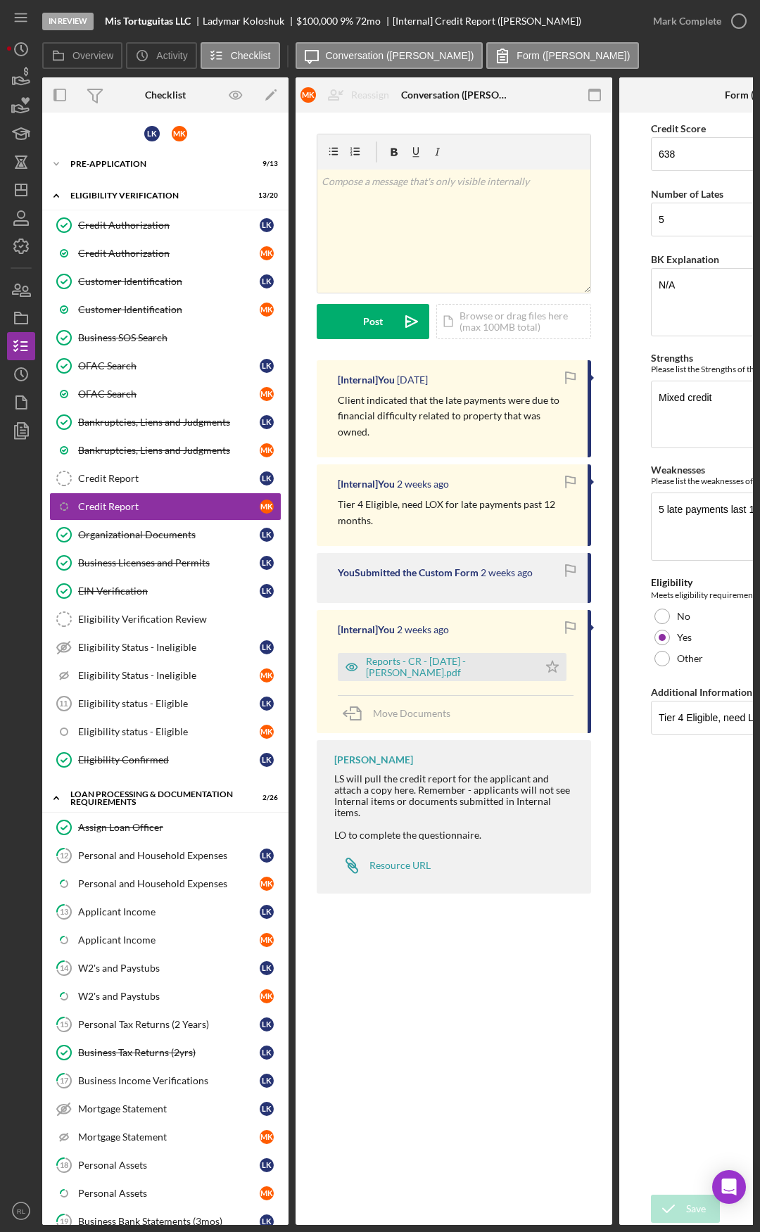
drag, startPoint x: 423, startPoint y: 482, endPoint x: 433, endPoint y: 482, distance: 10.6
click at [438, 657] on div "Reports - CR - 8.27.25 - M. Koloshuk.pdf" at bounding box center [448, 667] width 165 height 23
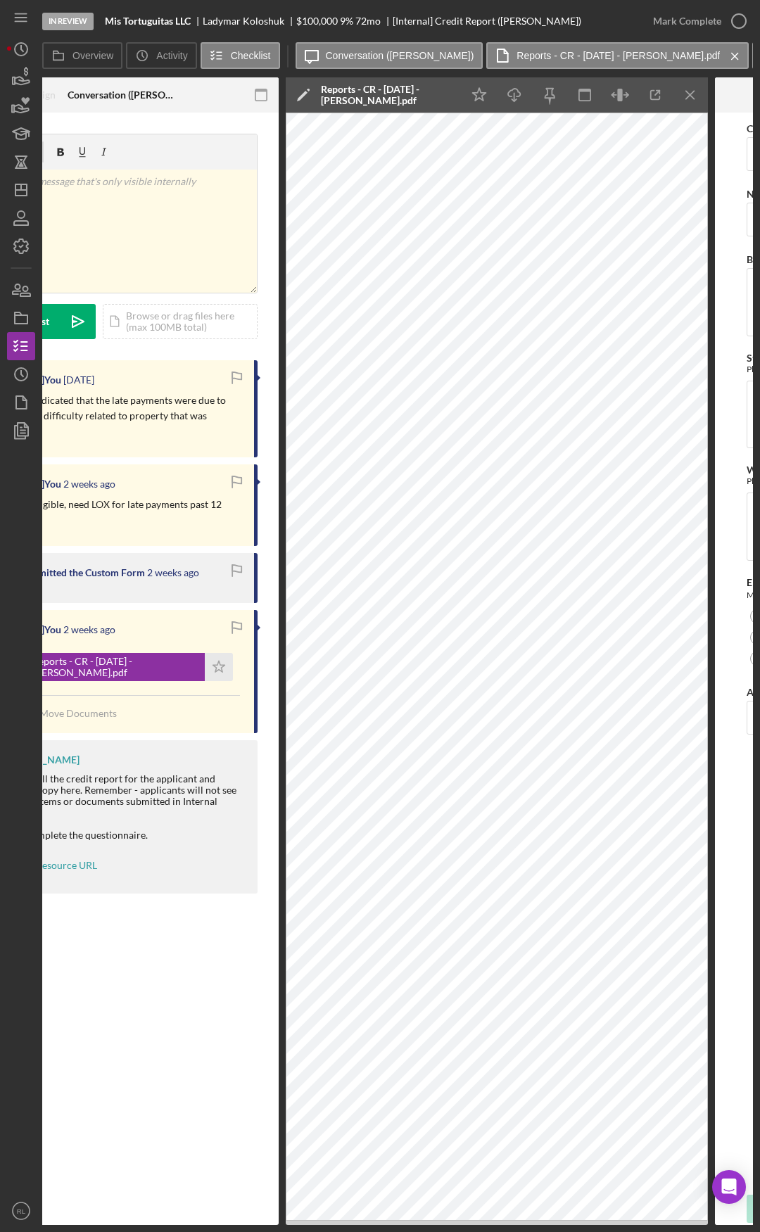
scroll to position [0, 408]
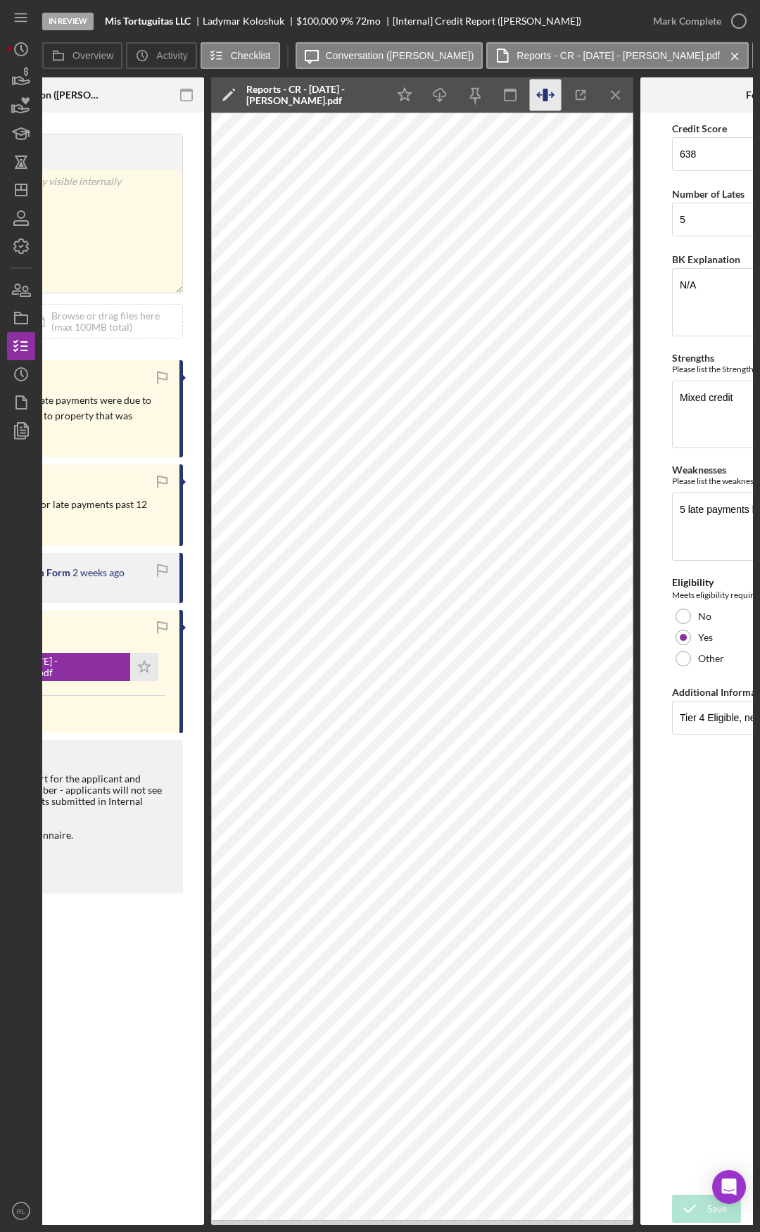
click at [553, 92] on icon "button" at bounding box center [546, 96] width 32 height 32
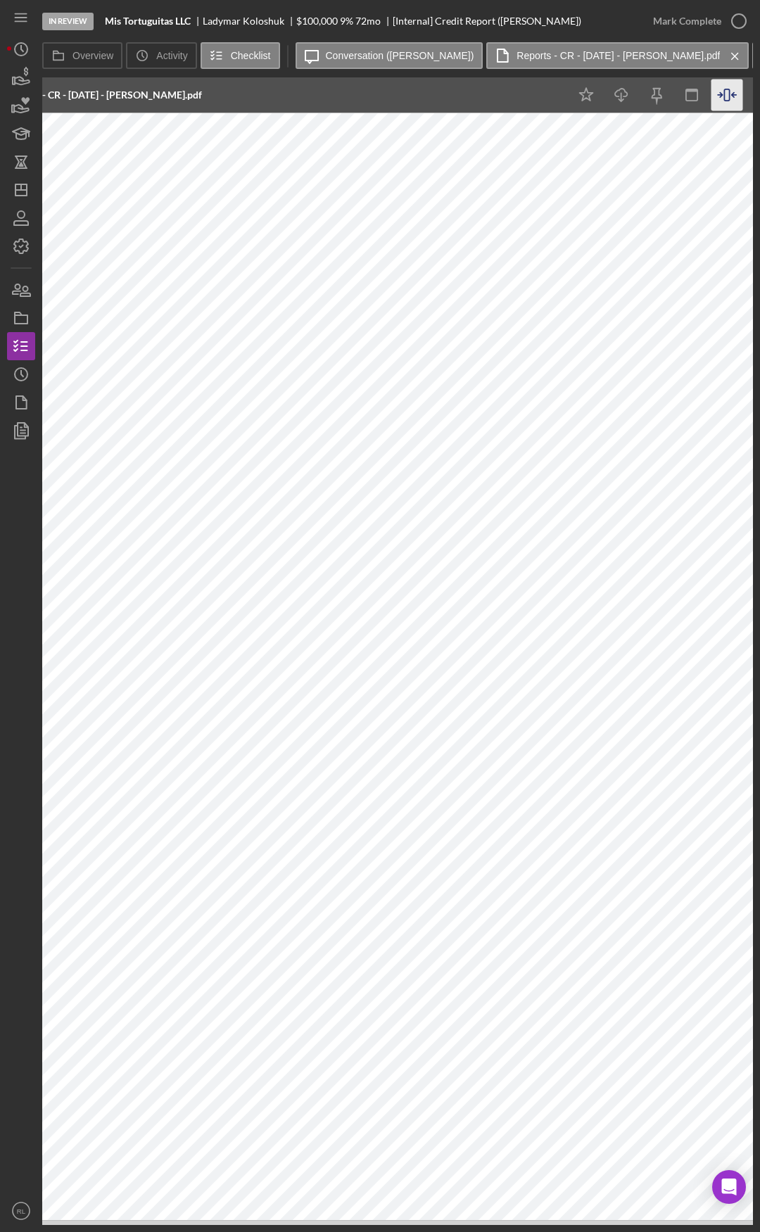
drag, startPoint x: 135, startPoint y: 100, endPoint x: 186, endPoint y: 100, distance: 51.4
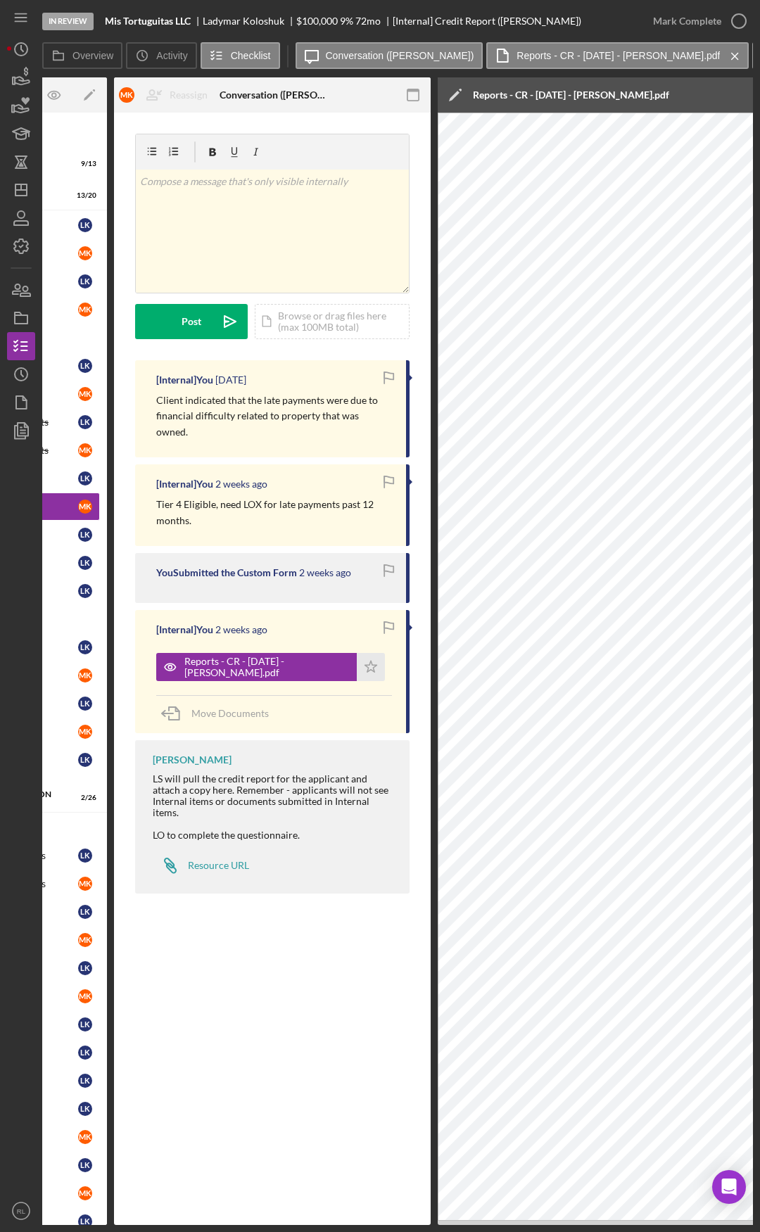
scroll to position [0, 0]
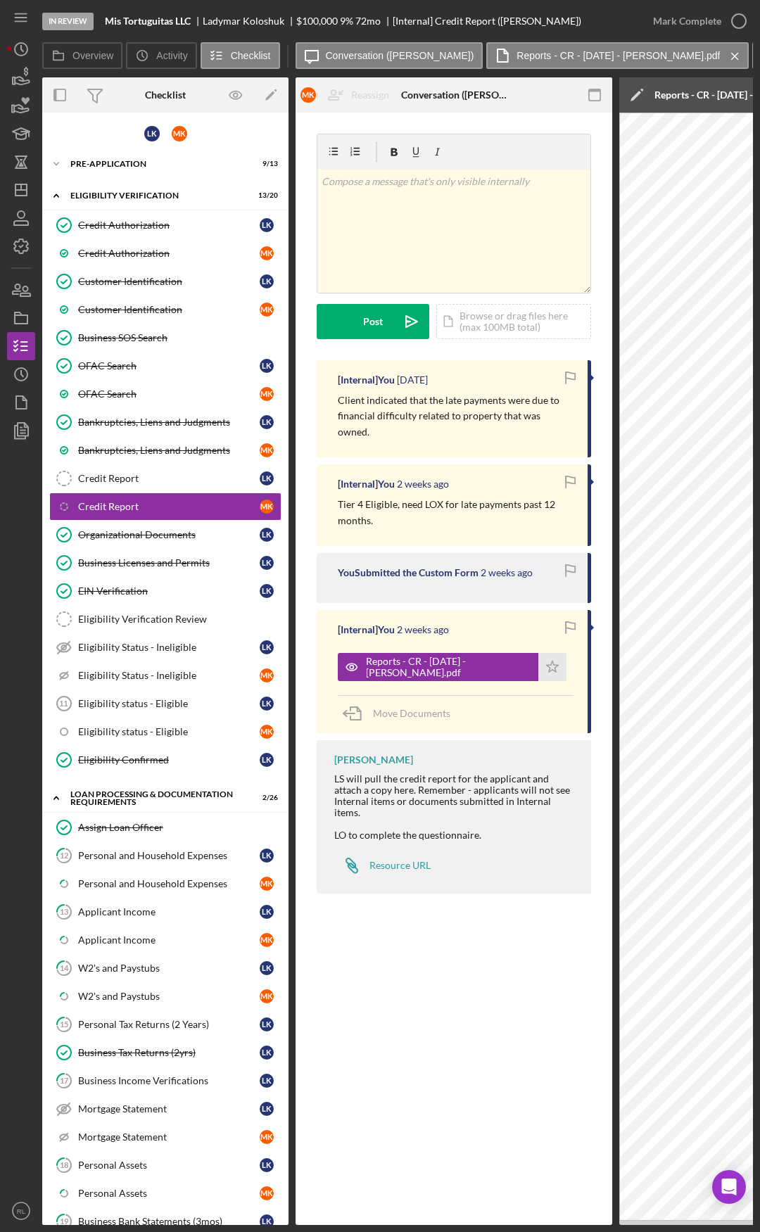
drag, startPoint x: 229, startPoint y: 96, endPoint x: 64, endPoint y: 76, distance: 166.6
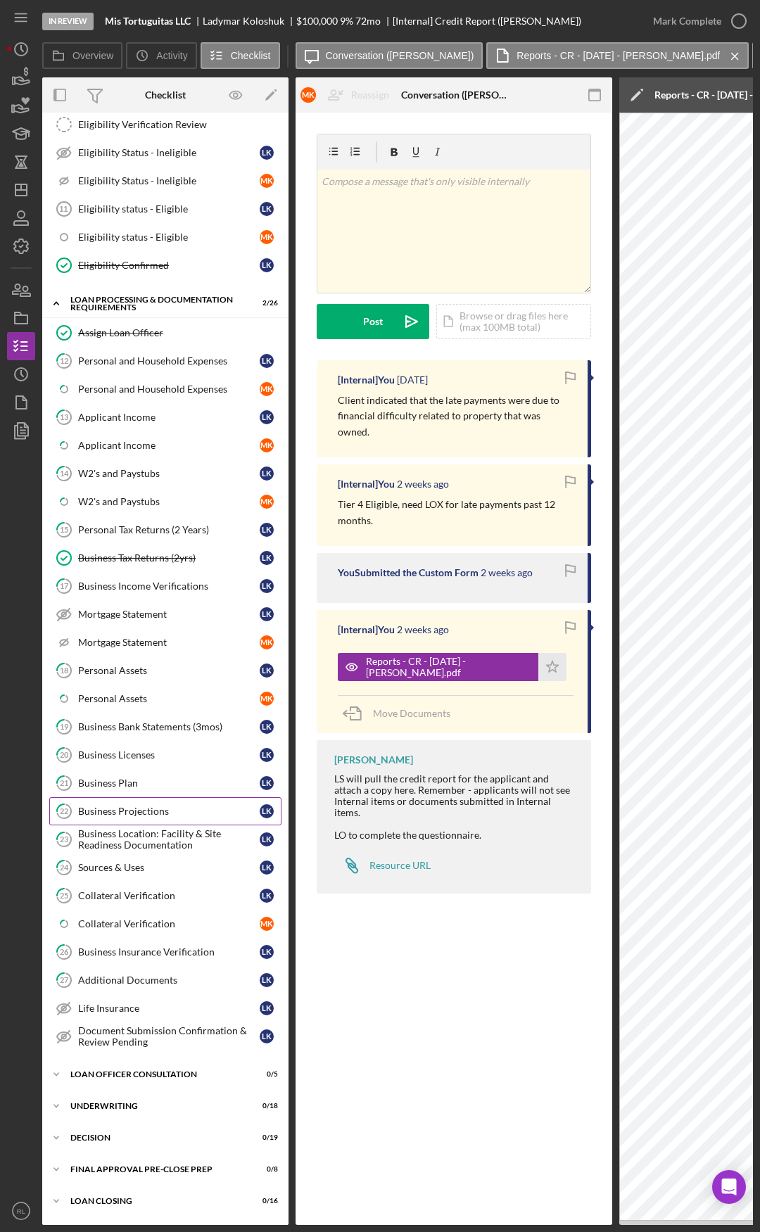
scroll to position [563, 0]
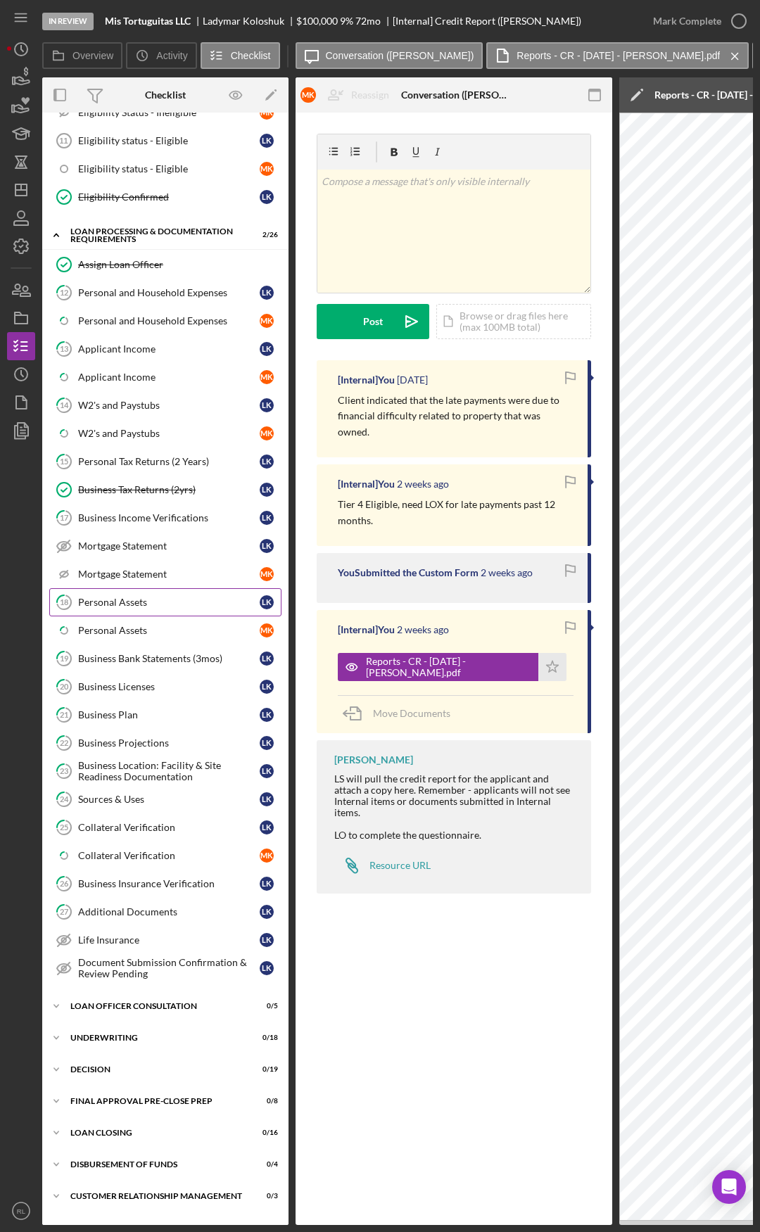
click at [155, 607] on div "Personal Assets" at bounding box center [169, 602] width 182 height 11
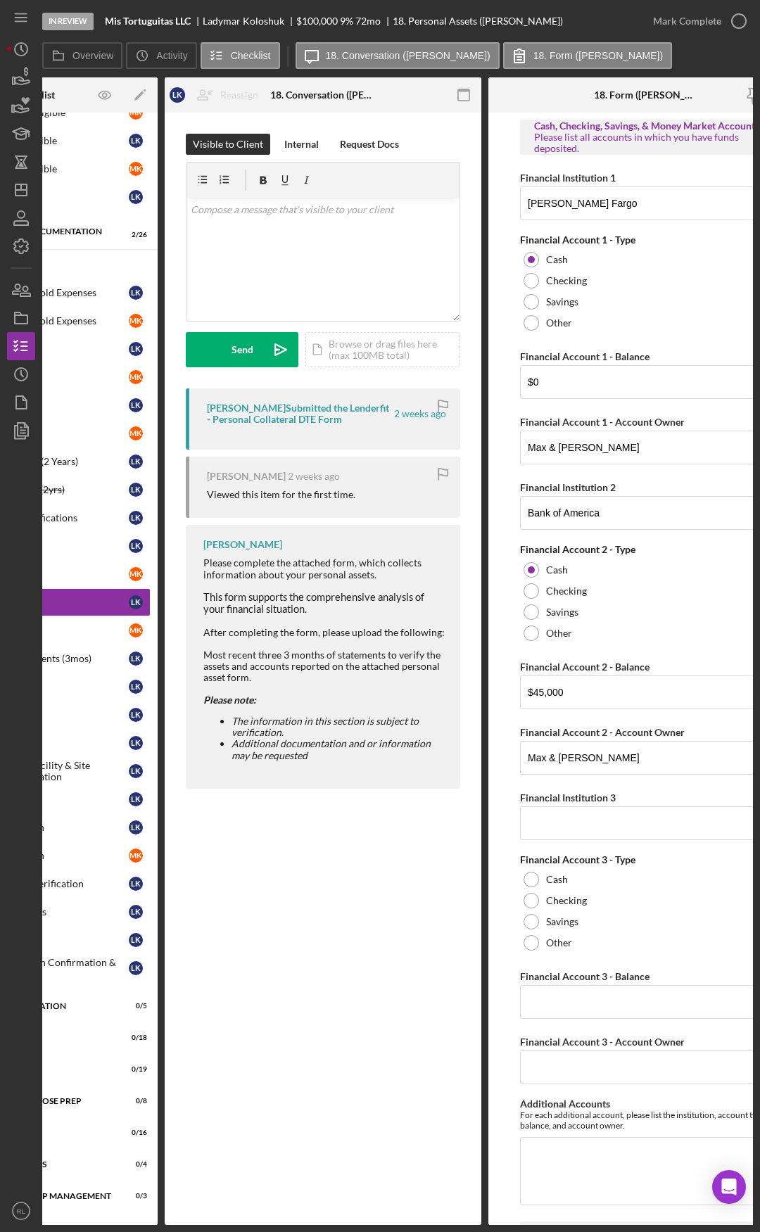
scroll to position [0, 183]
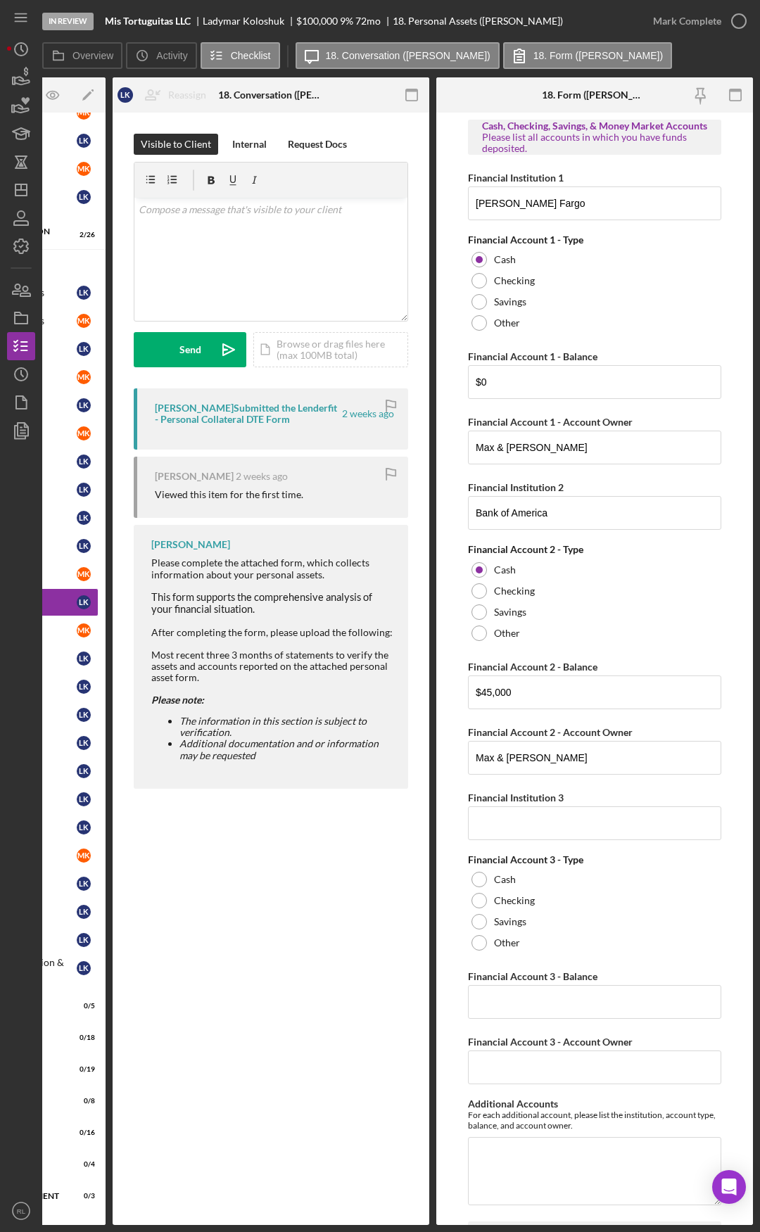
drag, startPoint x: 465, startPoint y: 604, endPoint x: 514, endPoint y: 600, distance: 49.4
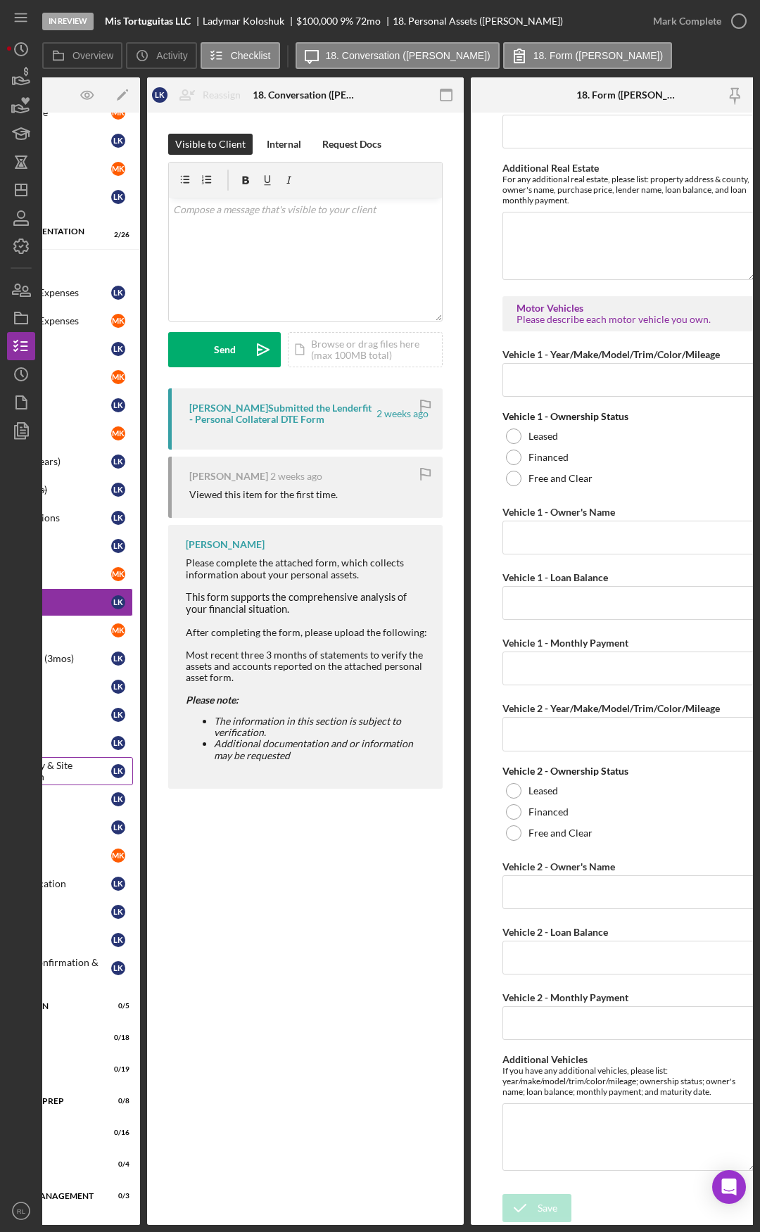
scroll to position [0, 0]
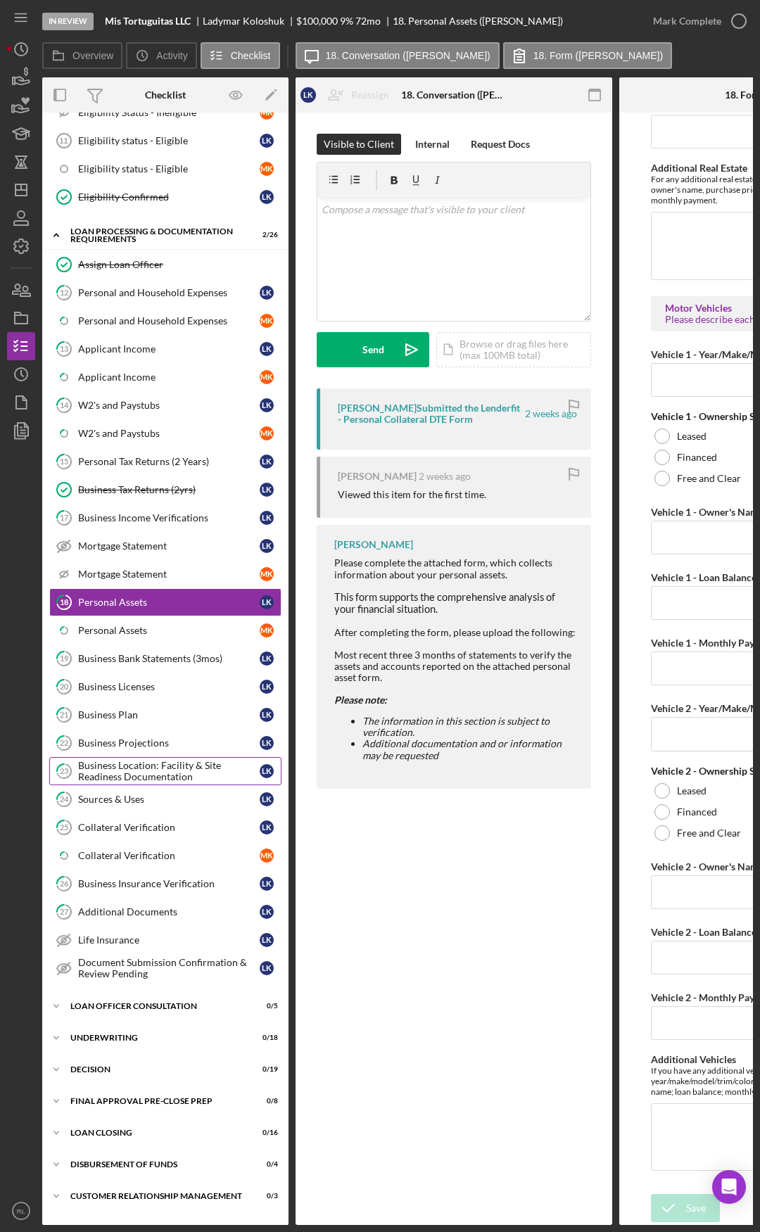
drag, startPoint x: 343, startPoint y: 774, endPoint x: 177, endPoint y: 760, distance: 166.6
click at [169, 637] on link "Icon/Checklist Item Sub Partial Personal Assets M K" at bounding box center [165, 630] width 232 height 28
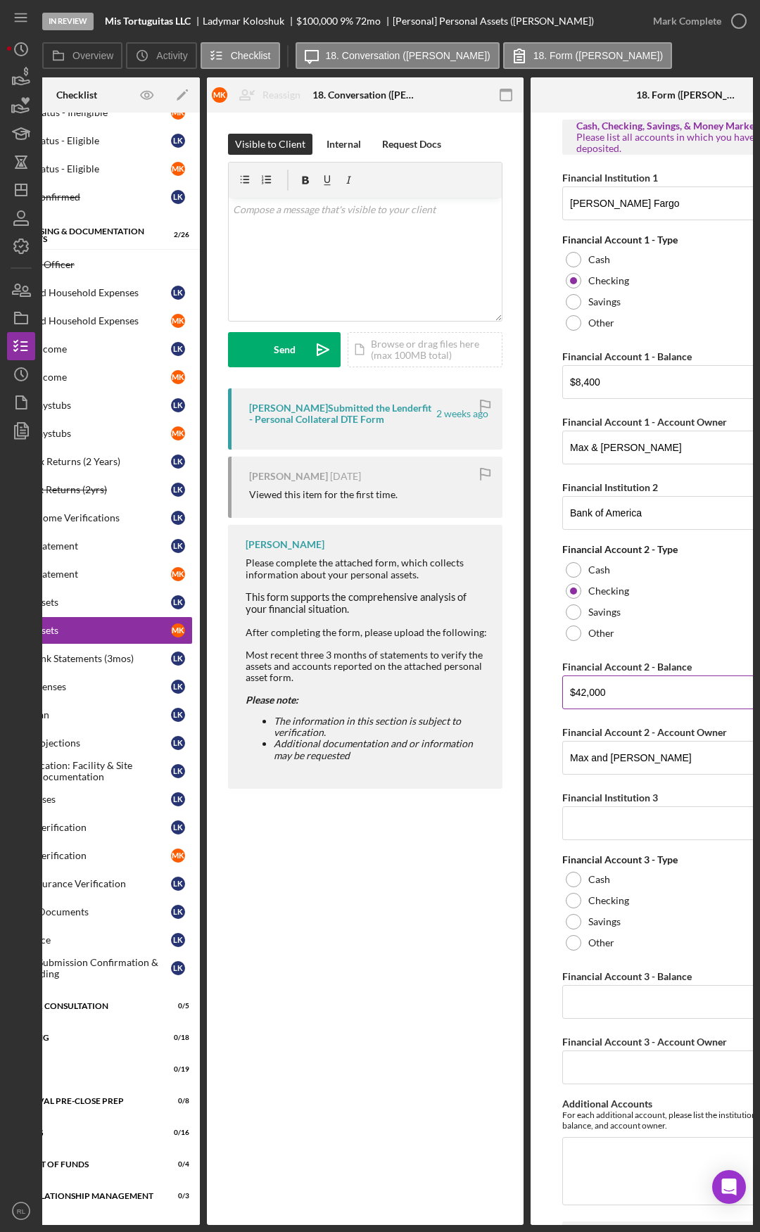
scroll to position [0, 183]
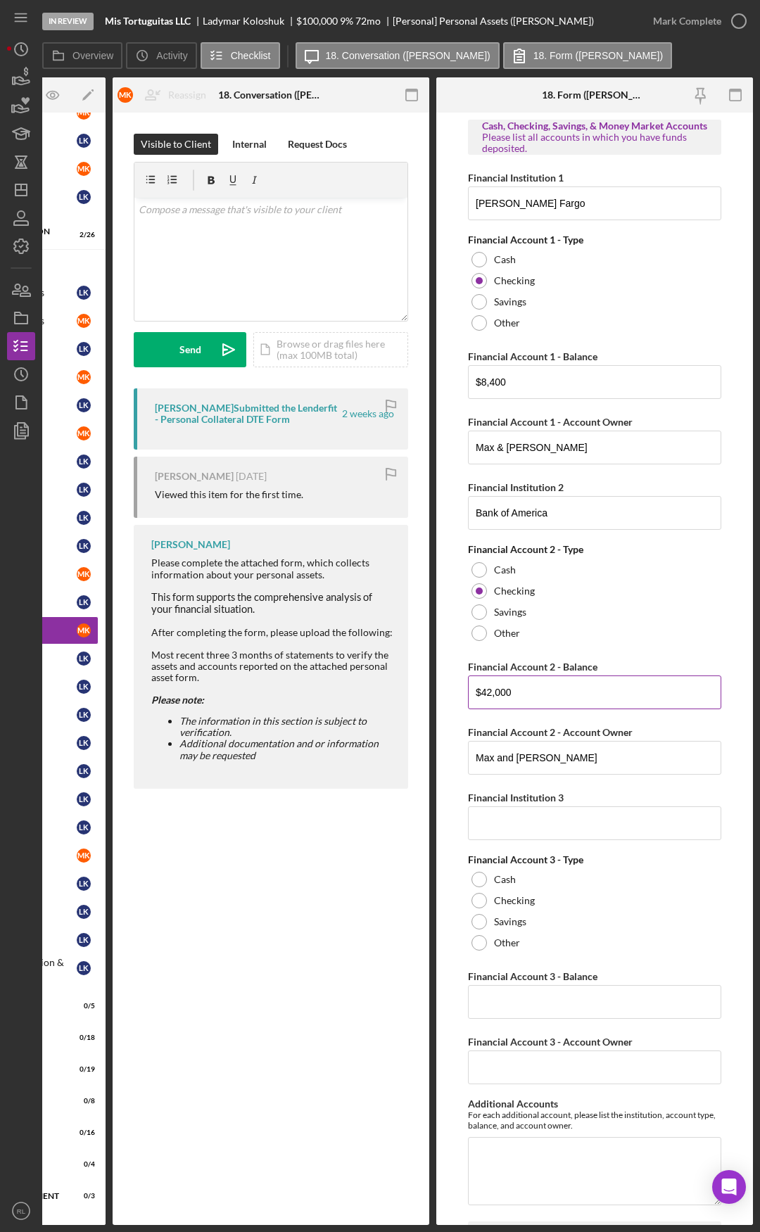
drag, startPoint x: 395, startPoint y: 699, endPoint x: 513, endPoint y: 680, distance: 119.0
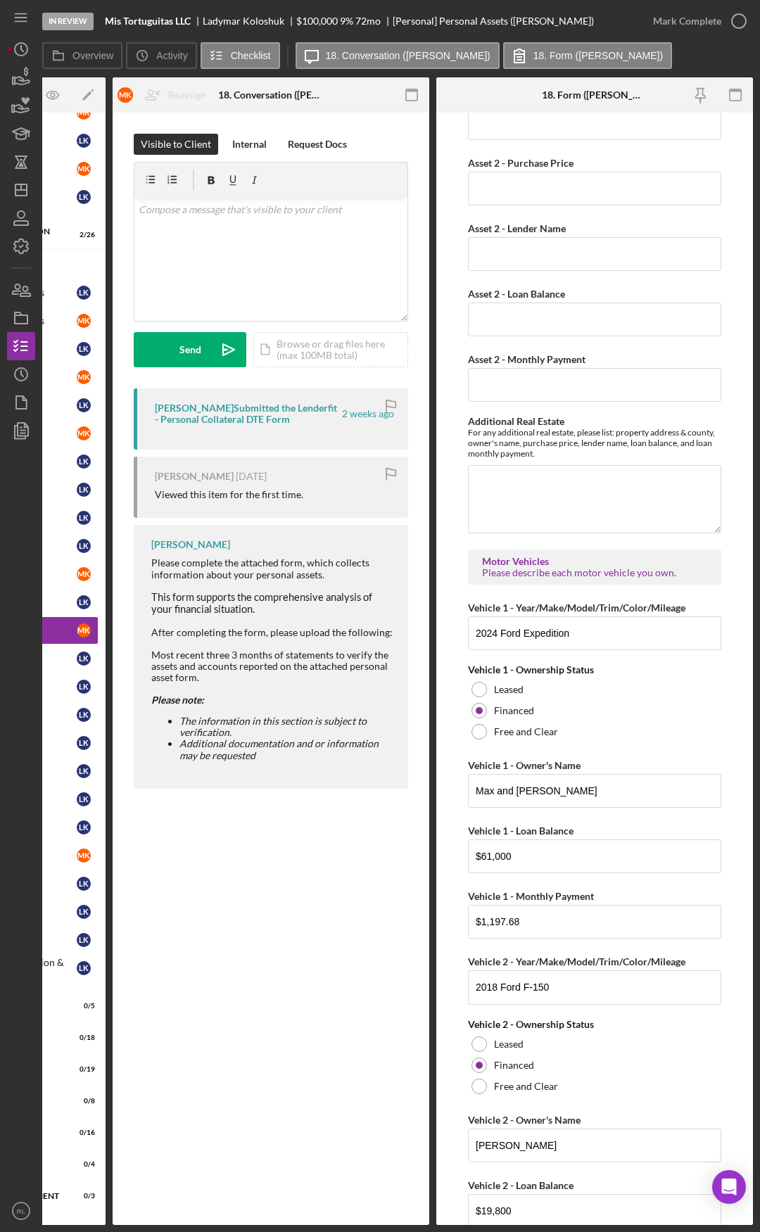
scroll to position [3557, 0]
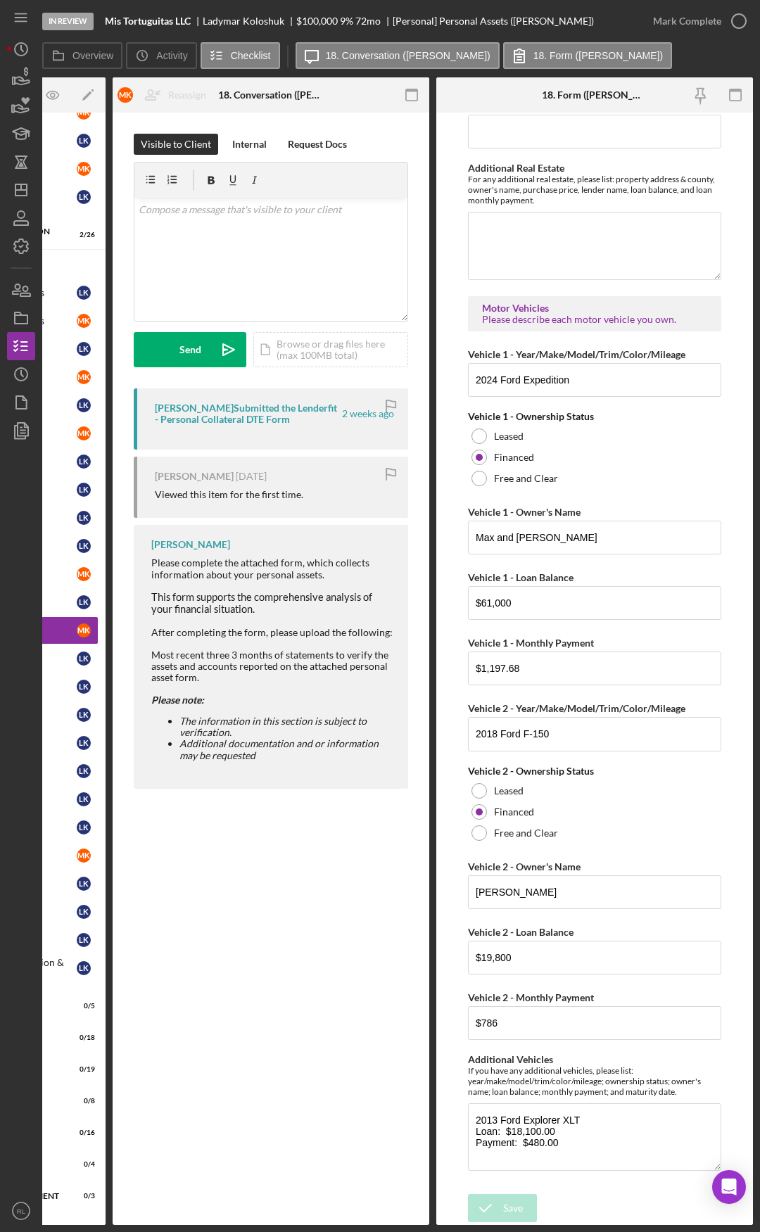
click at [757, 849] on div "In Review Mis Tortuguitas LLC Ladymar Koloshuk $100,000 $100,000 9 % 72 mo [Per…" at bounding box center [380, 616] width 760 height 1232
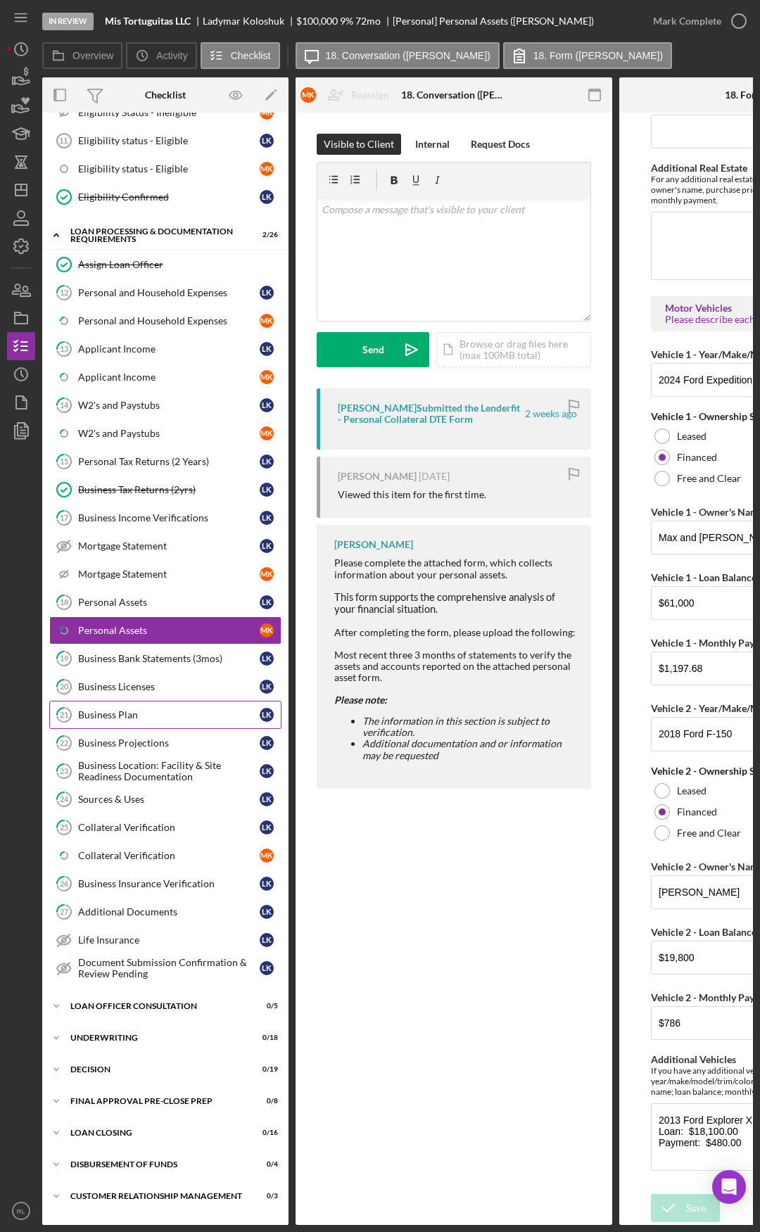
drag, startPoint x: 285, startPoint y: 722, endPoint x: 149, endPoint y: 720, distance: 135.8
drag, startPoint x: 419, startPoint y: 755, endPoint x: 310, endPoint y: 752, distance: 109.1
drag, startPoint x: 169, startPoint y: 769, endPoint x: 262, endPoint y: 819, distance: 106.1
click at [169, 769] on div "Business Location: Facility & Site Readiness Documentation" at bounding box center [169, 771] width 182 height 23
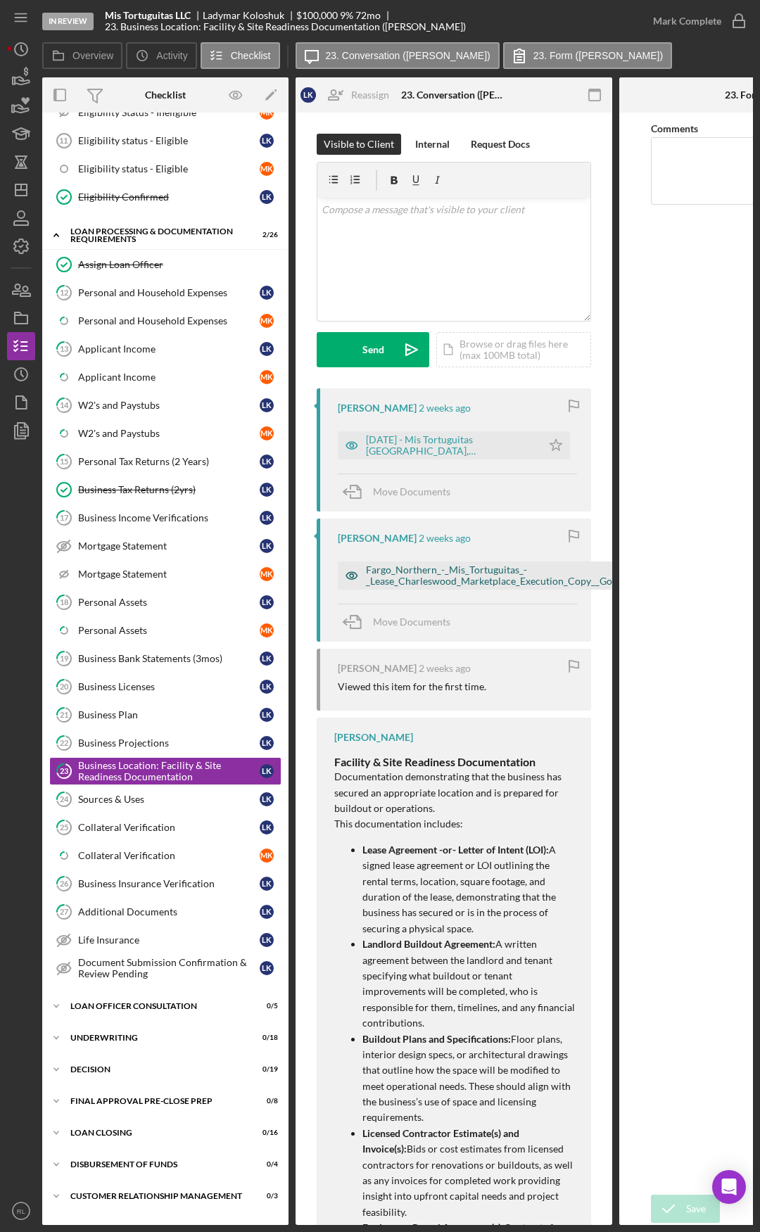
click at [441, 573] on div "Fargo_Northern_-_Mis_Tortuguitas_-_Lease_Charleswood_Marketplace_Execution_Copy…" at bounding box center [523, 575] width 315 height 23
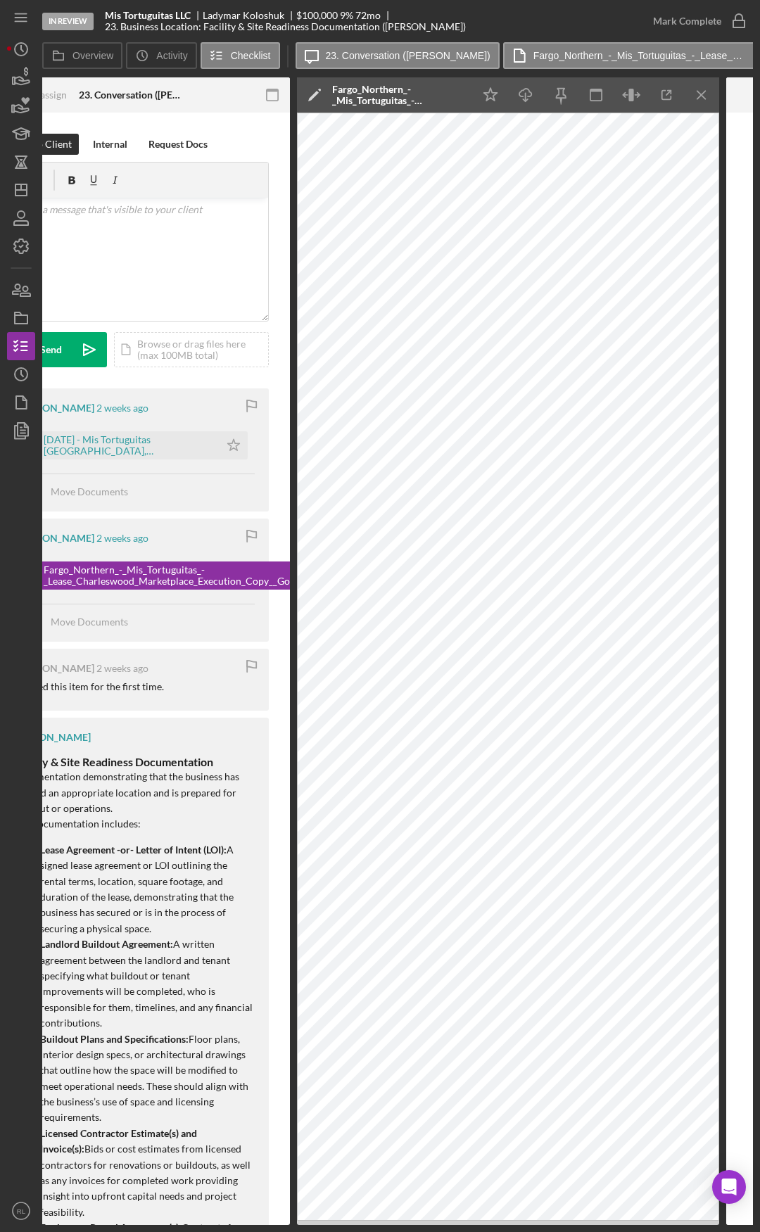
scroll to position [0, 376]
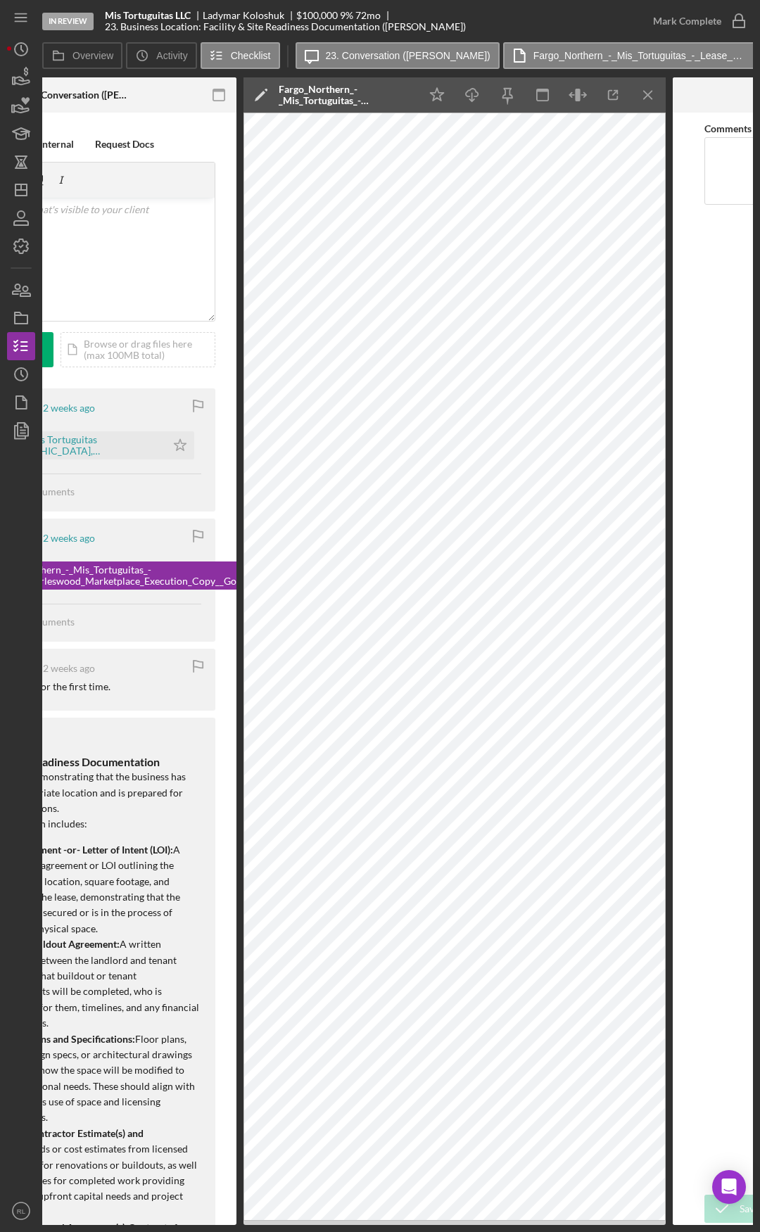
click at [218, 670] on div "Visible to Client Internal Request Docs v Color teal Color pink Remove color Ad…" at bounding box center [78, 870] width 317 height 1515
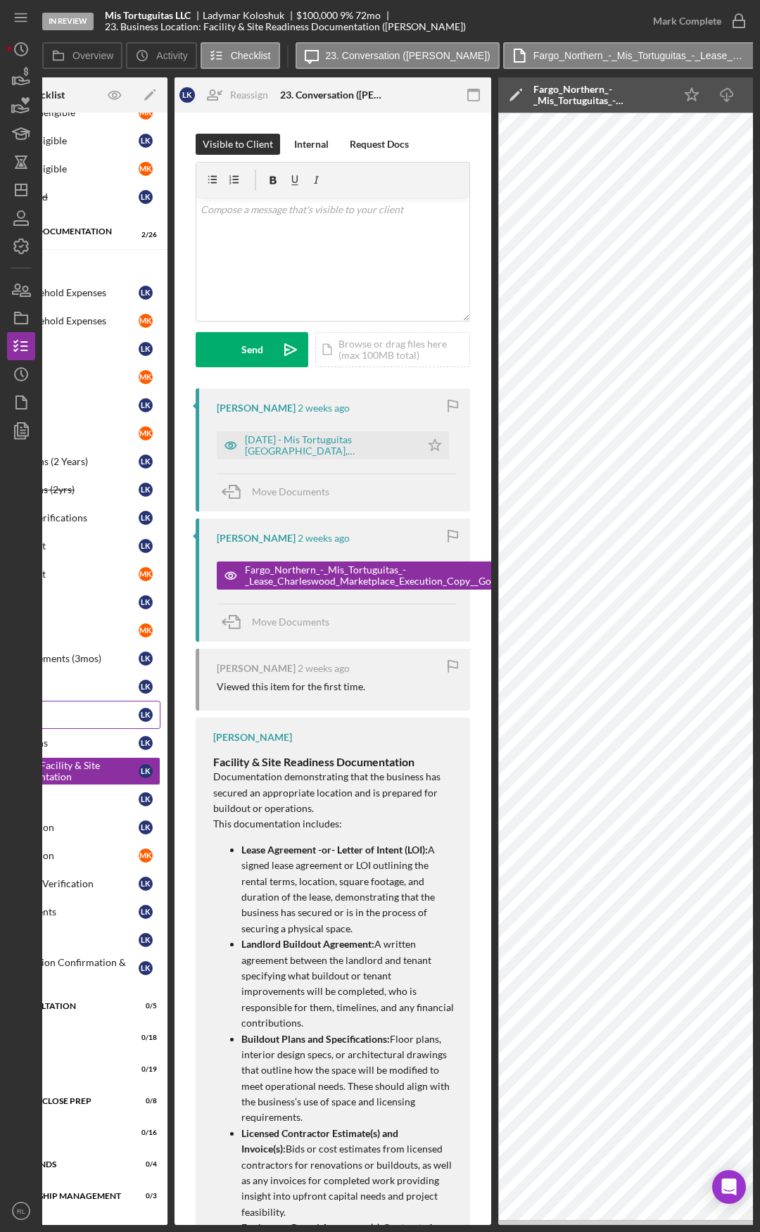
scroll to position [0, 0]
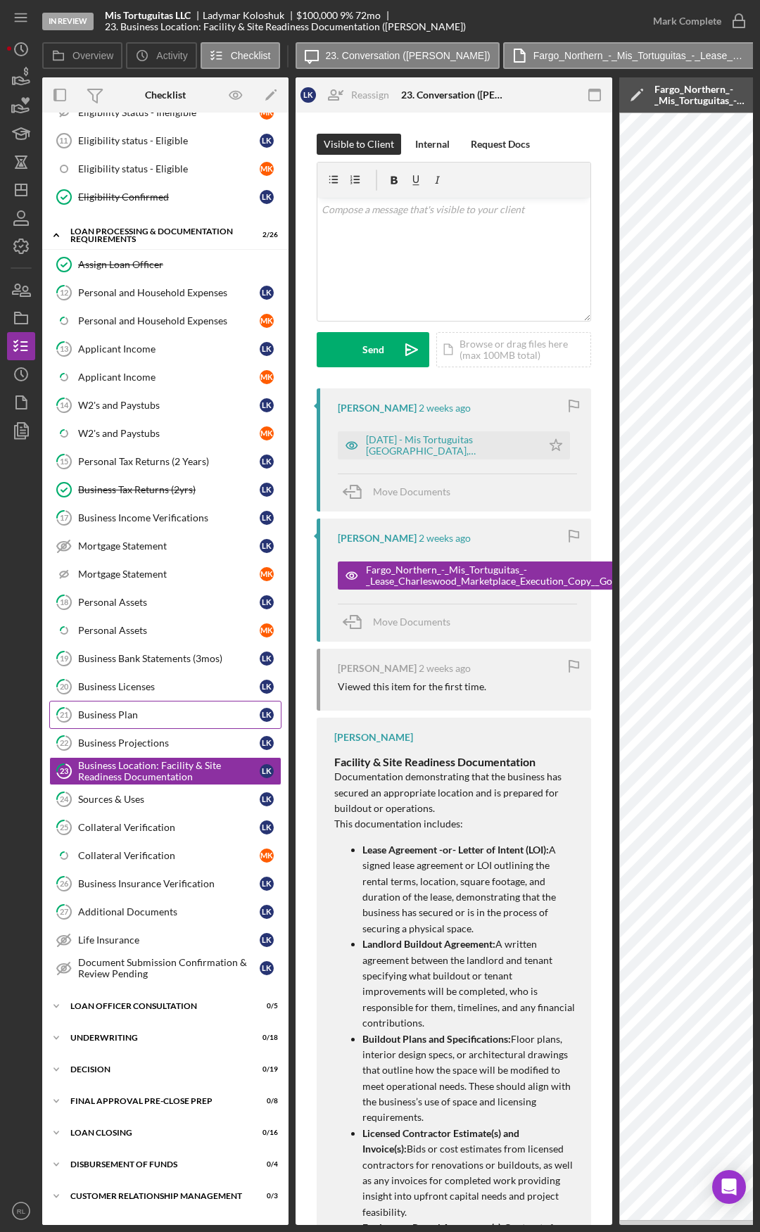
drag, startPoint x: 210, startPoint y: 721, endPoint x: 82, endPoint y: 713, distance: 128.3
click at [166, 471] on link "15 Personal Tax Returns (2 Years) L K" at bounding box center [165, 461] width 232 height 28
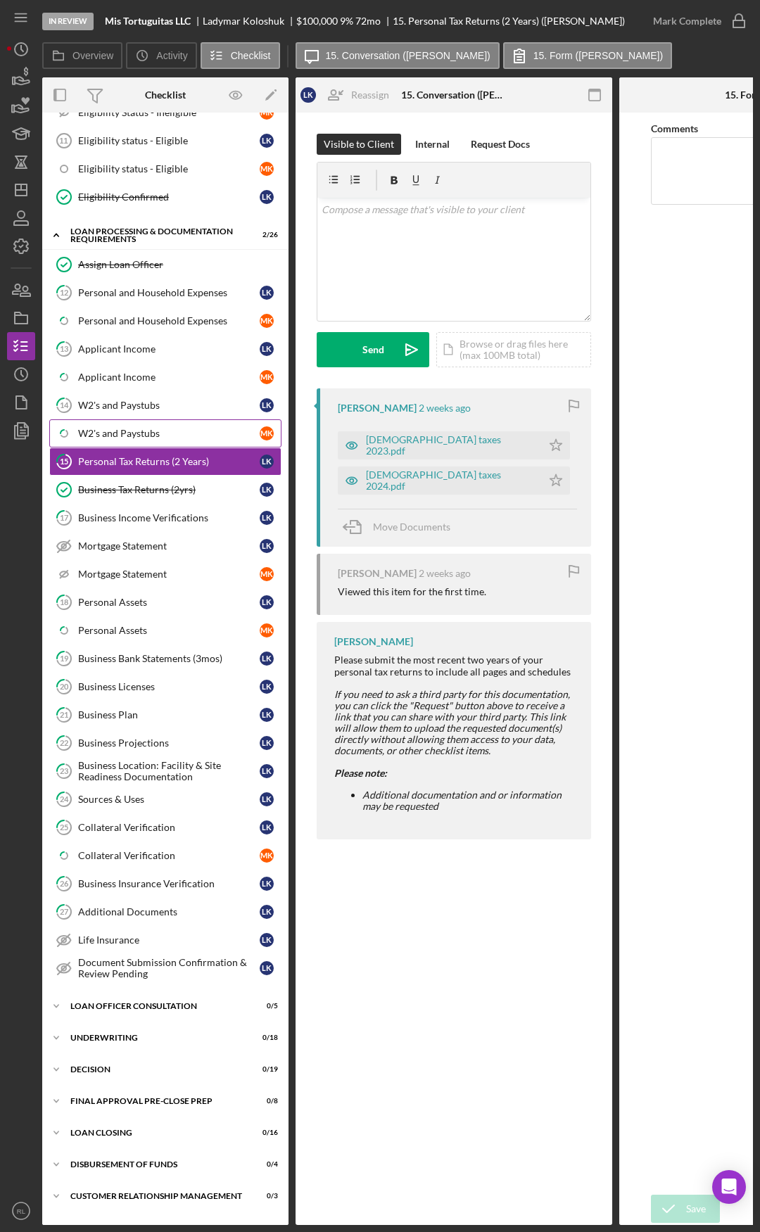
click at [112, 432] on div "W2's and Paystubs" at bounding box center [169, 433] width 182 height 11
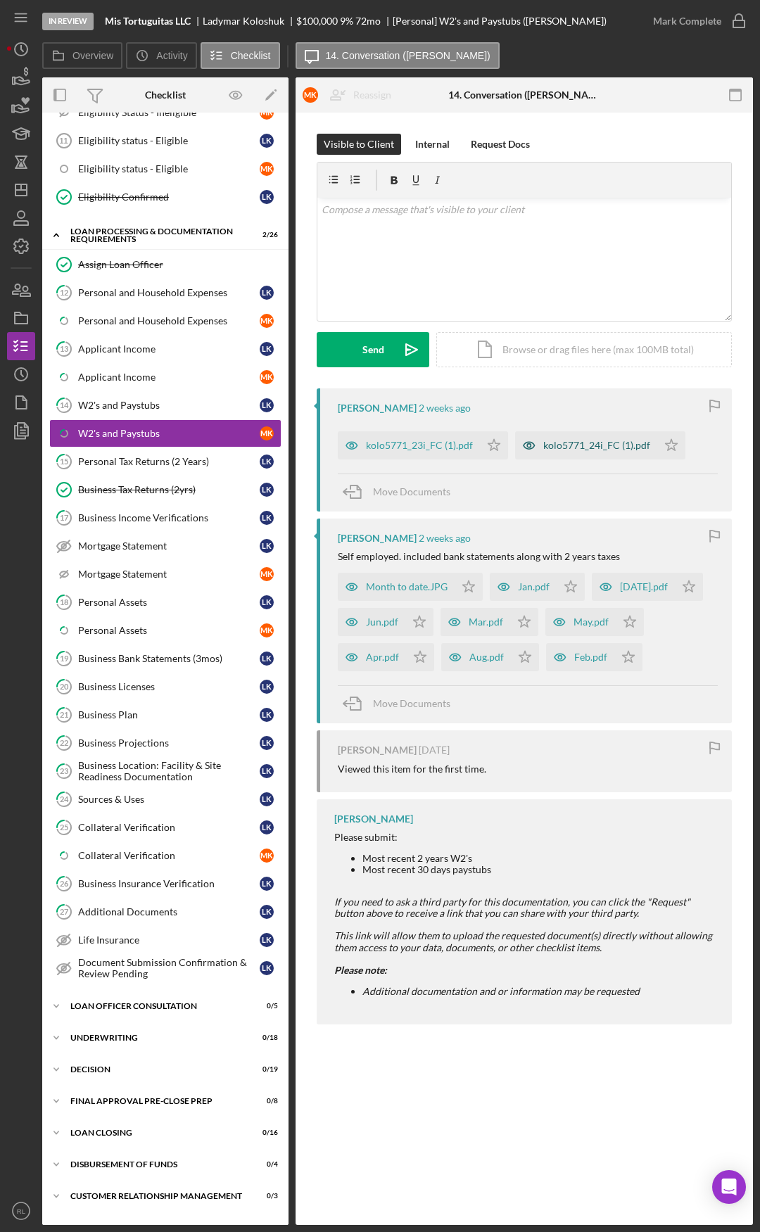
click at [575, 446] on div "kolo5771_24i_FC (1).pdf" at bounding box center [596, 445] width 107 height 11
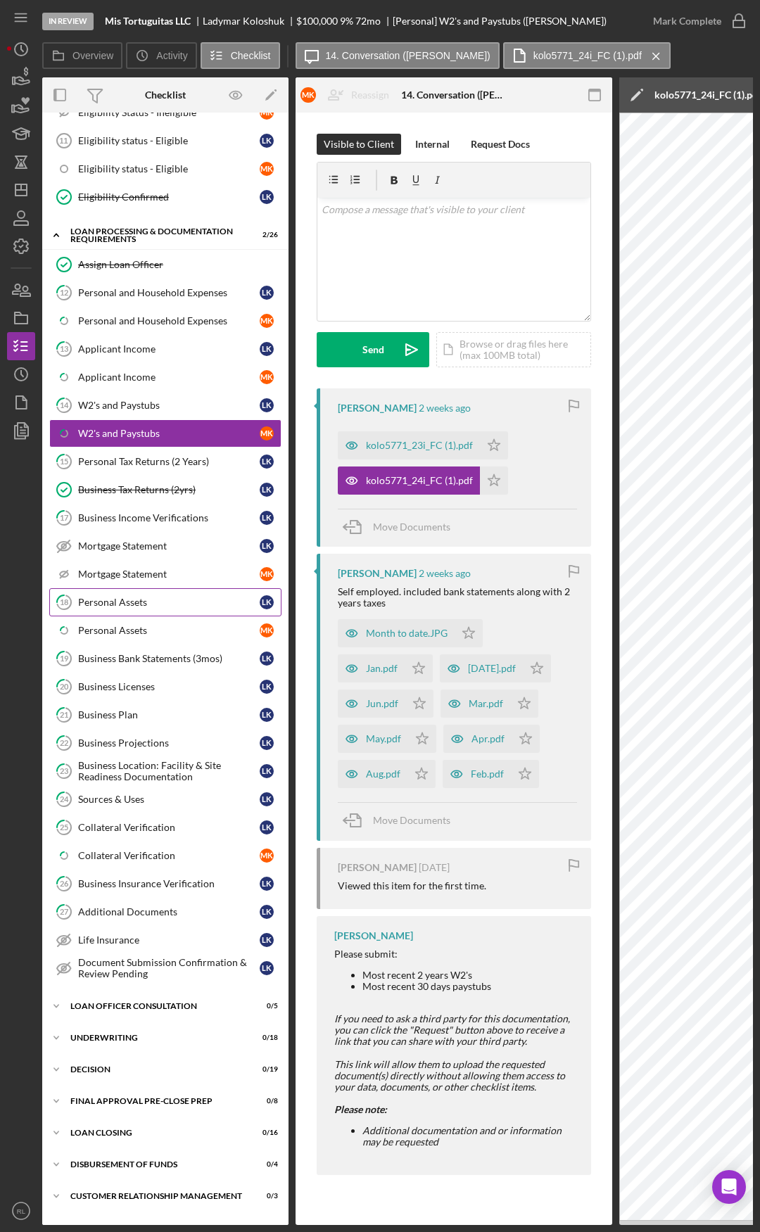
drag, startPoint x: 239, startPoint y: 621, endPoint x: 100, endPoint y: 607, distance: 140.0
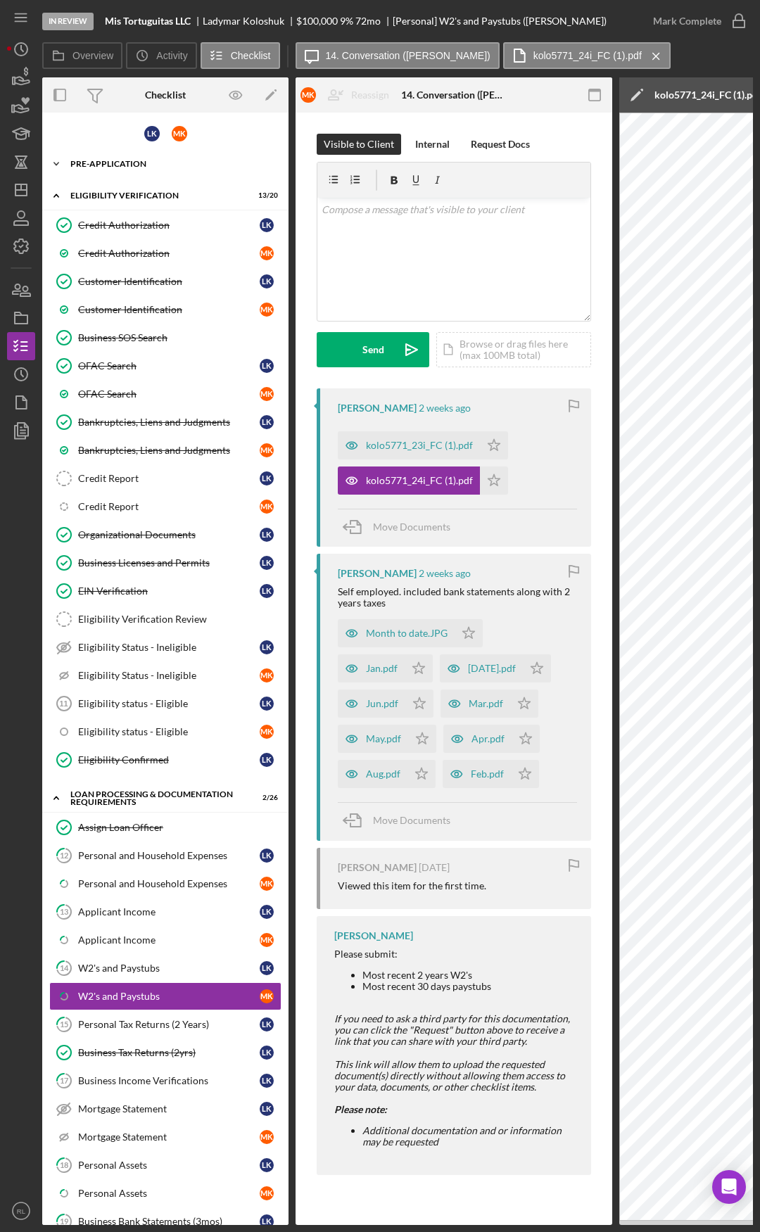
click at [120, 168] on div "Icon/Expander Pre-Application 9 / 13" at bounding box center [165, 164] width 246 height 28
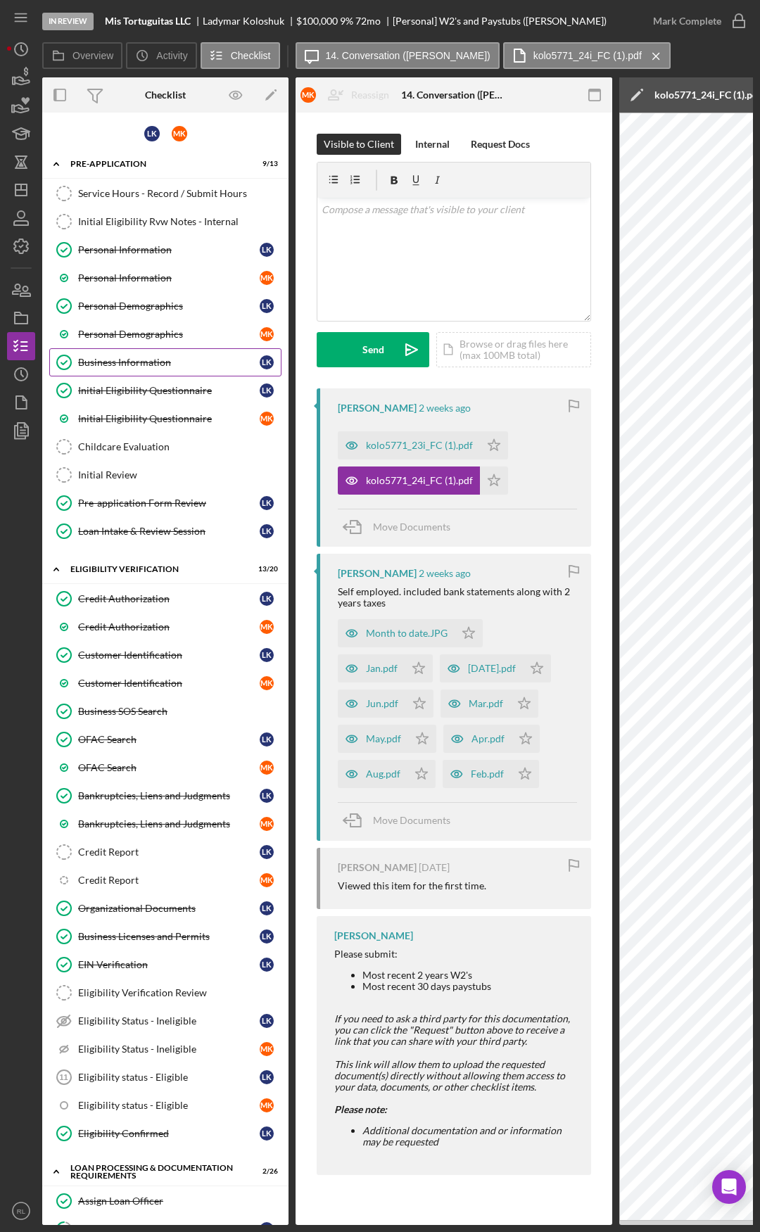
click at [115, 360] on div "Business Information" at bounding box center [169, 362] width 182 height 11
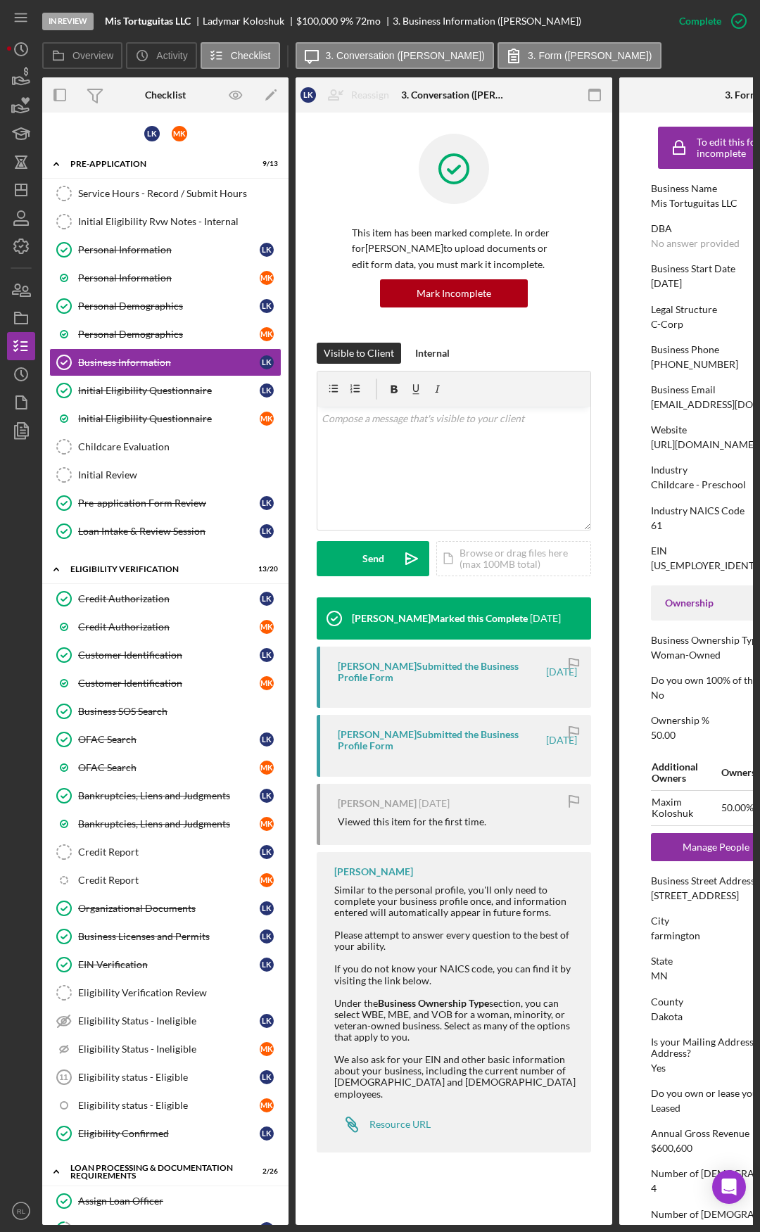
scroll to position [0, 183]
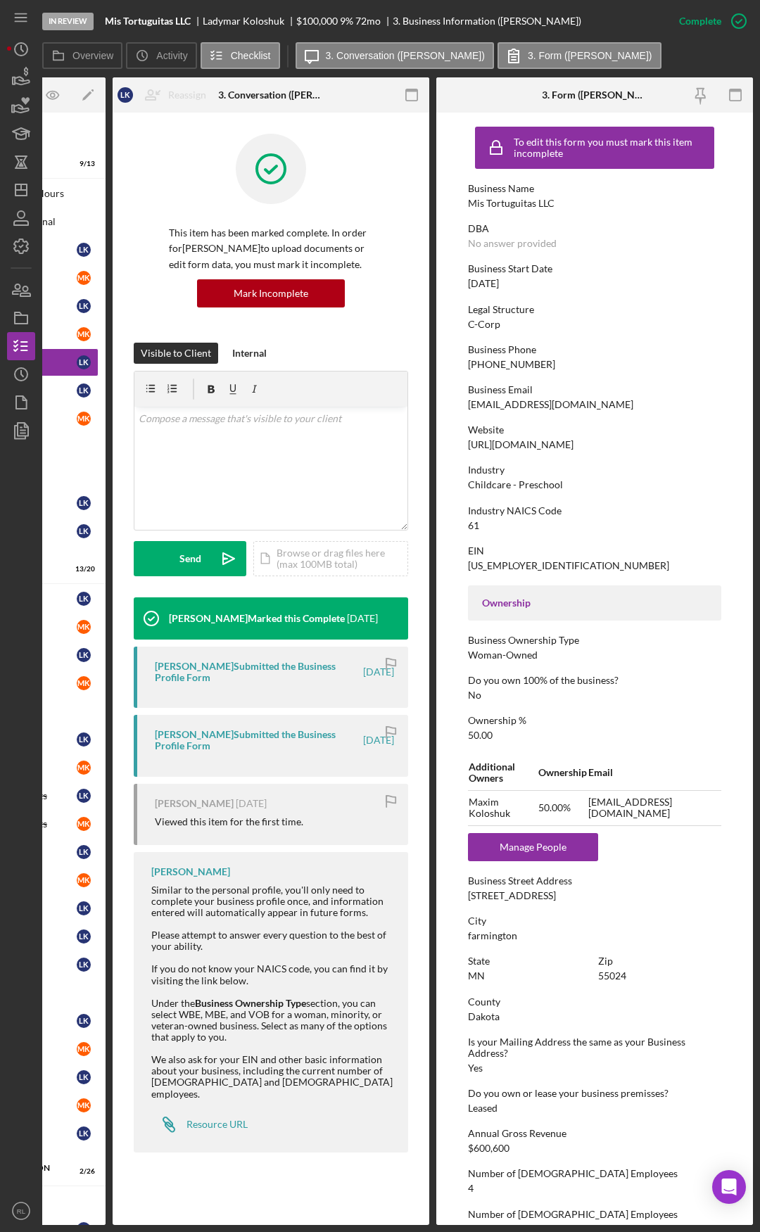
drag, startPoint x: 408, startPoint y: 588, endPoint x: 534, endPoint y: 585, distance: 126.0
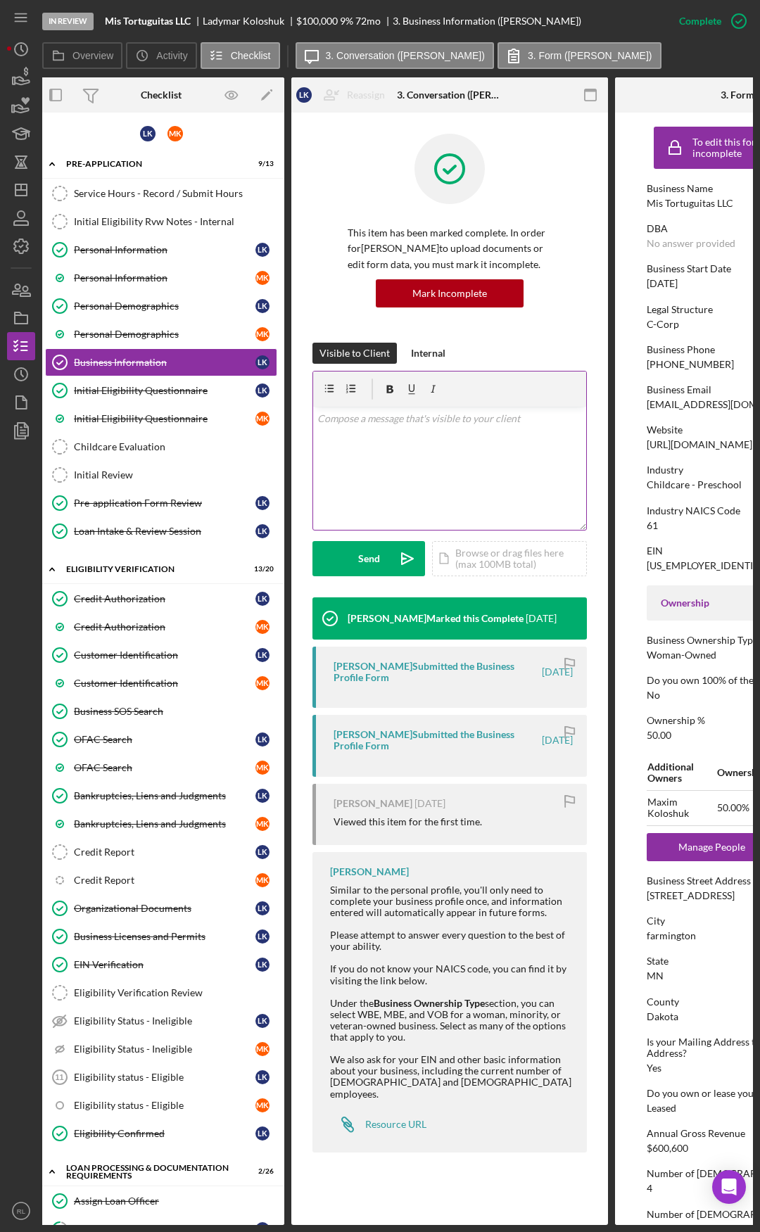
scroll to position [0, 0]
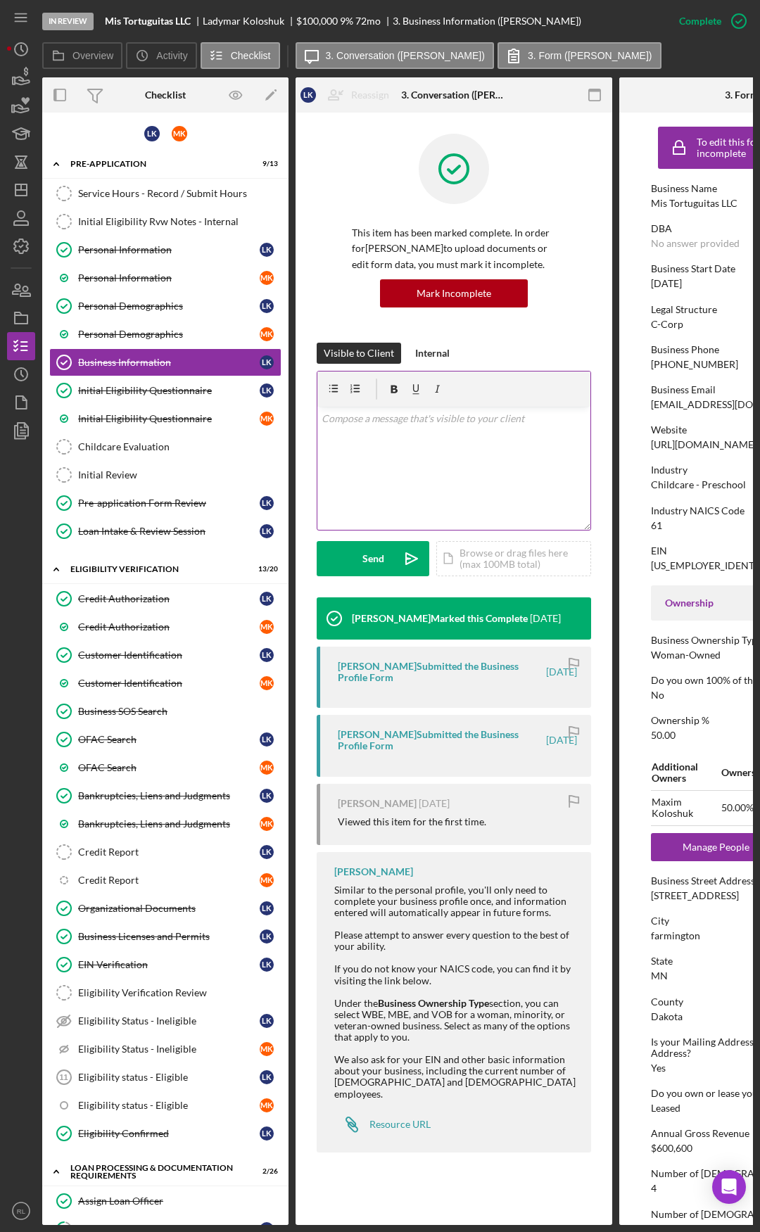
drag, startPoint x: 599, startPoint y: 524, endPoint x: 498, endPoint y: 522, distance: 100.6
click at [151, 256] on link "Personal Information Personal Information L K" at bounding box center [165, 250] width 232 height 28
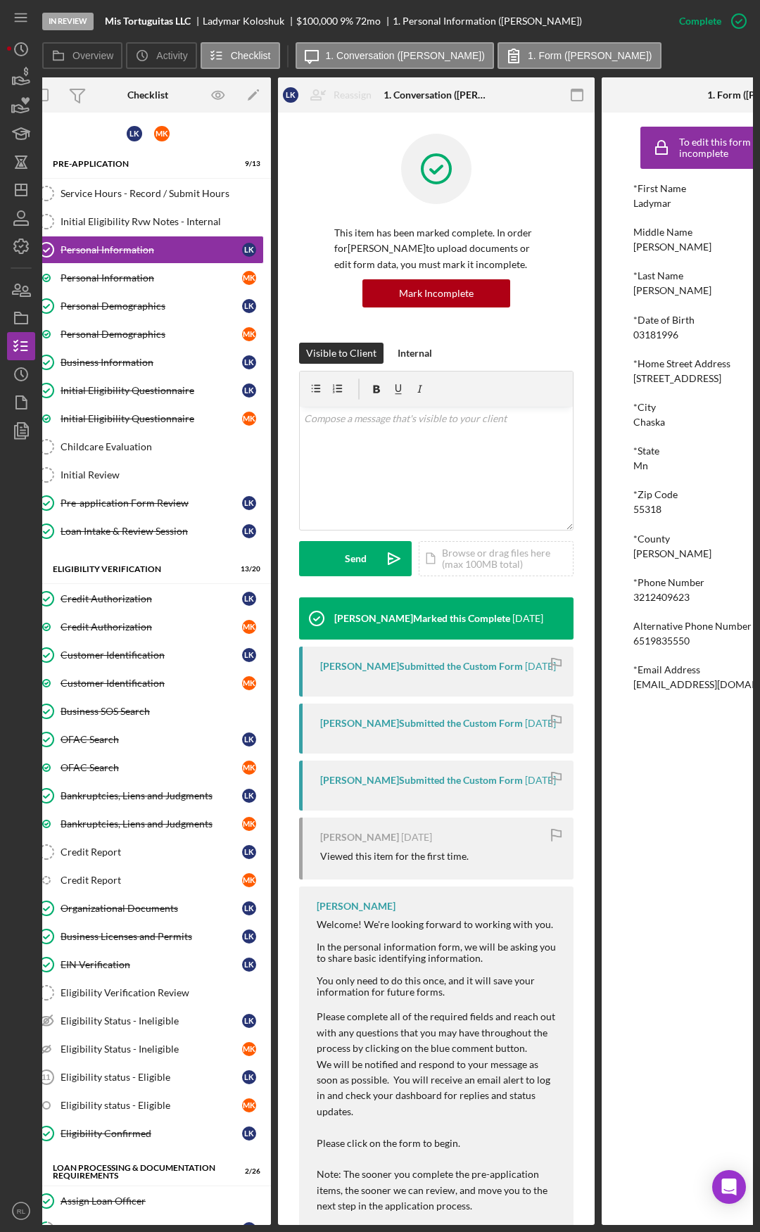
drag, startPoint x: 635, startPoint y: 520, endPoint x: 651, endPoint y: 519, distance: 16.2
click at [149, 367] on div "Business Information" at bounding box center [151, 362] width 182 height 11
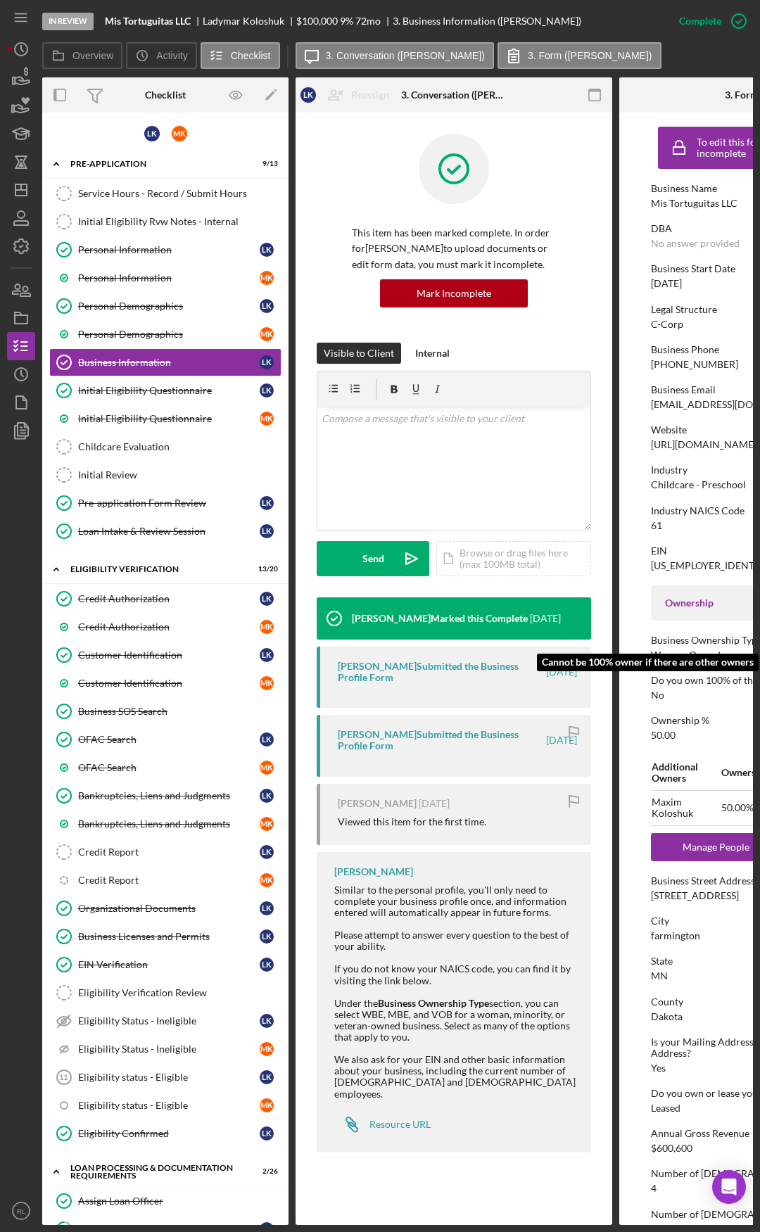
scroll to position [0, 183]
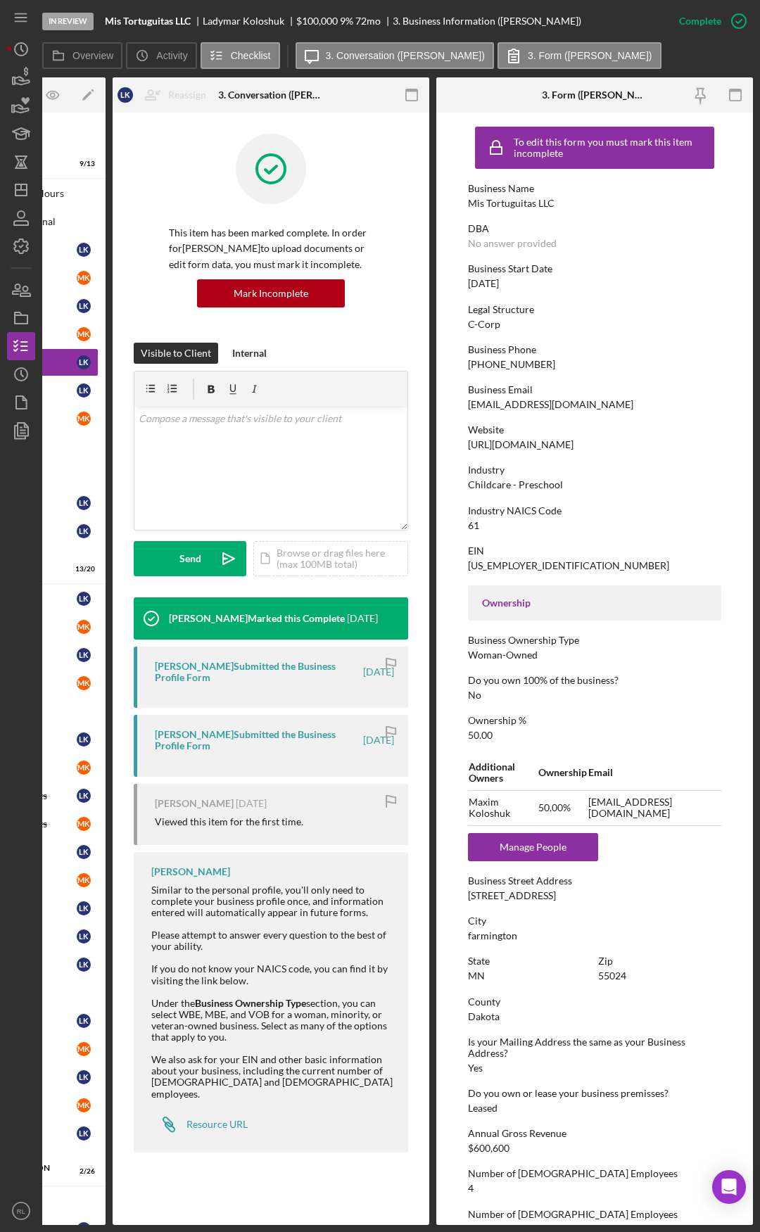
drag, startPoint x: 662, startPoint y: 680, endPoint x: 760, endPoint y: 666, distance: 98.8
drag, startPoint x: 582, startPoint y: 447, endPoint x: 459, endPoint y: 445, distance: 122.4
click at [459, 445] on form "To edit this form you must mark this item incomplete Business Name Mis Tortugui…" at bounding box center [594, 669] width 317 height 1112
copy div "https://mistortuguitas.com"
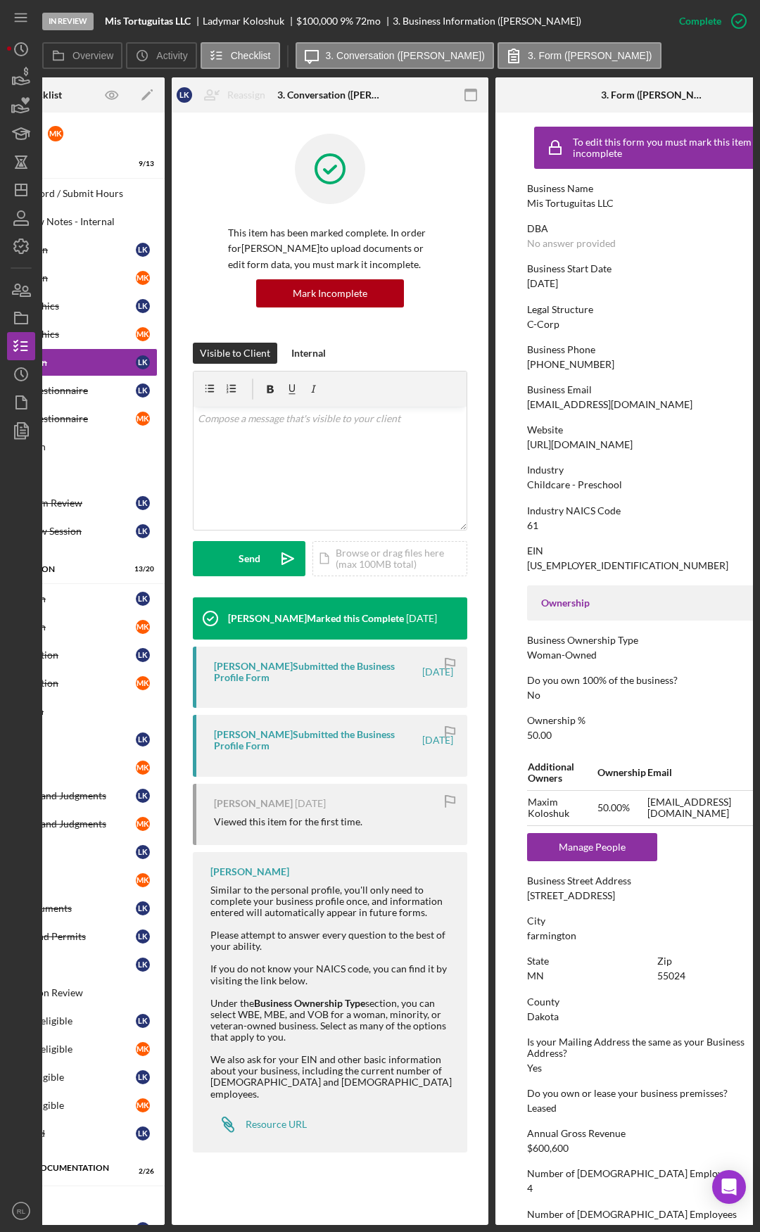
scroll to position [0, 0]
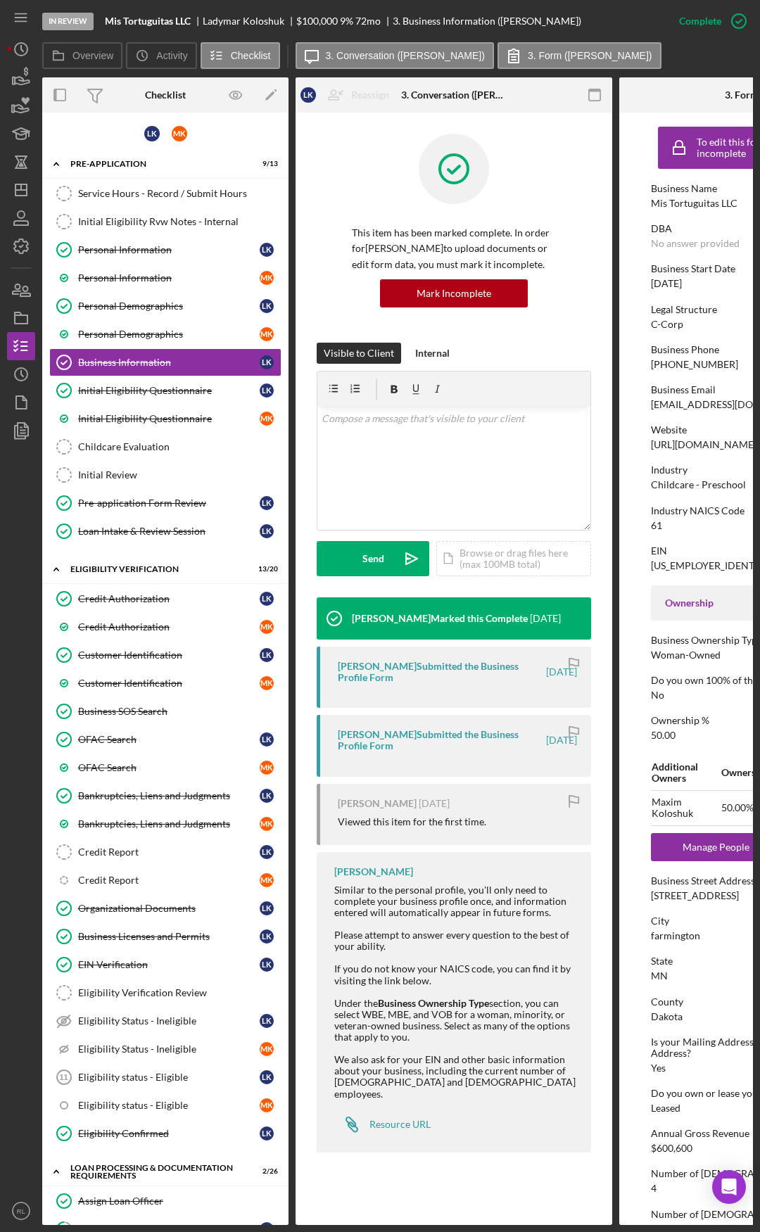
drag, startPoint x: 681, startPoint y: 390, endPoint x: 551, endPoint y: 379, distance: 130.6
click at [136, 256] on link "Personal Information Personal Information L K" at bounding box center [165, 250] width 232 height 28
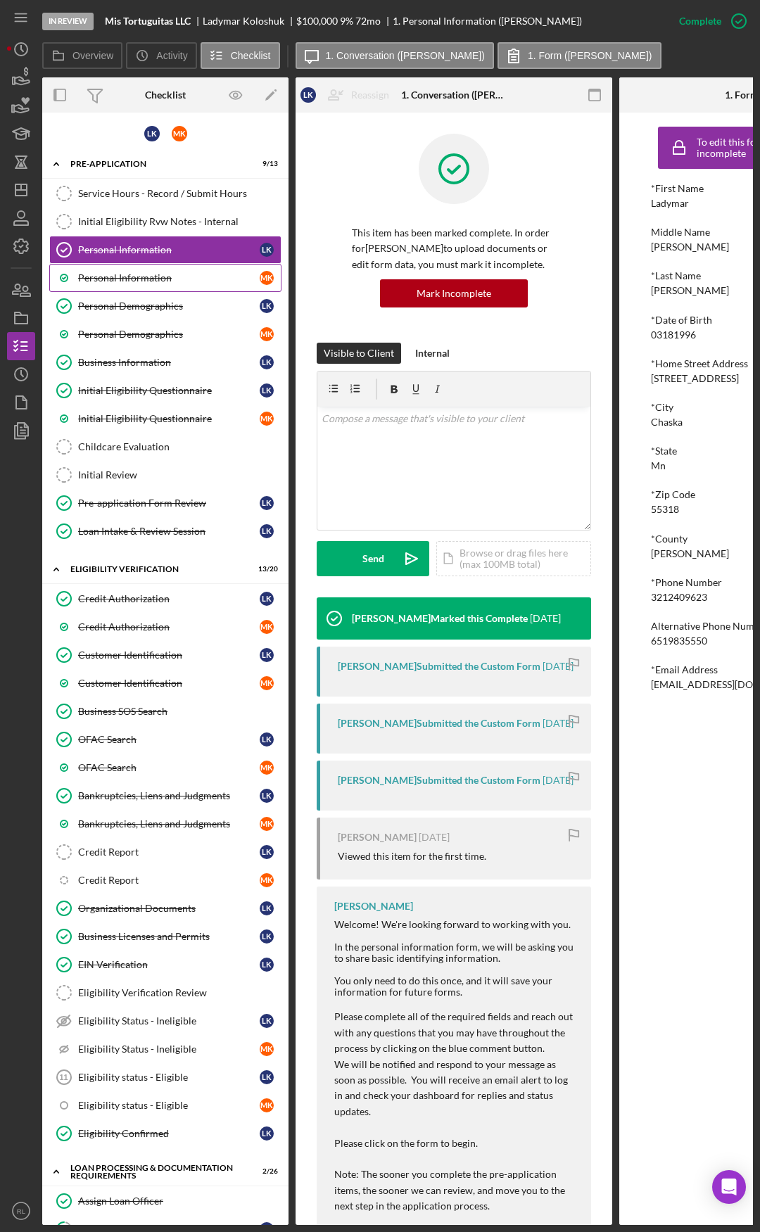
click at [177, 286] on link "Personal Information M K" at bounding box center [165, 278] width 232 height 28
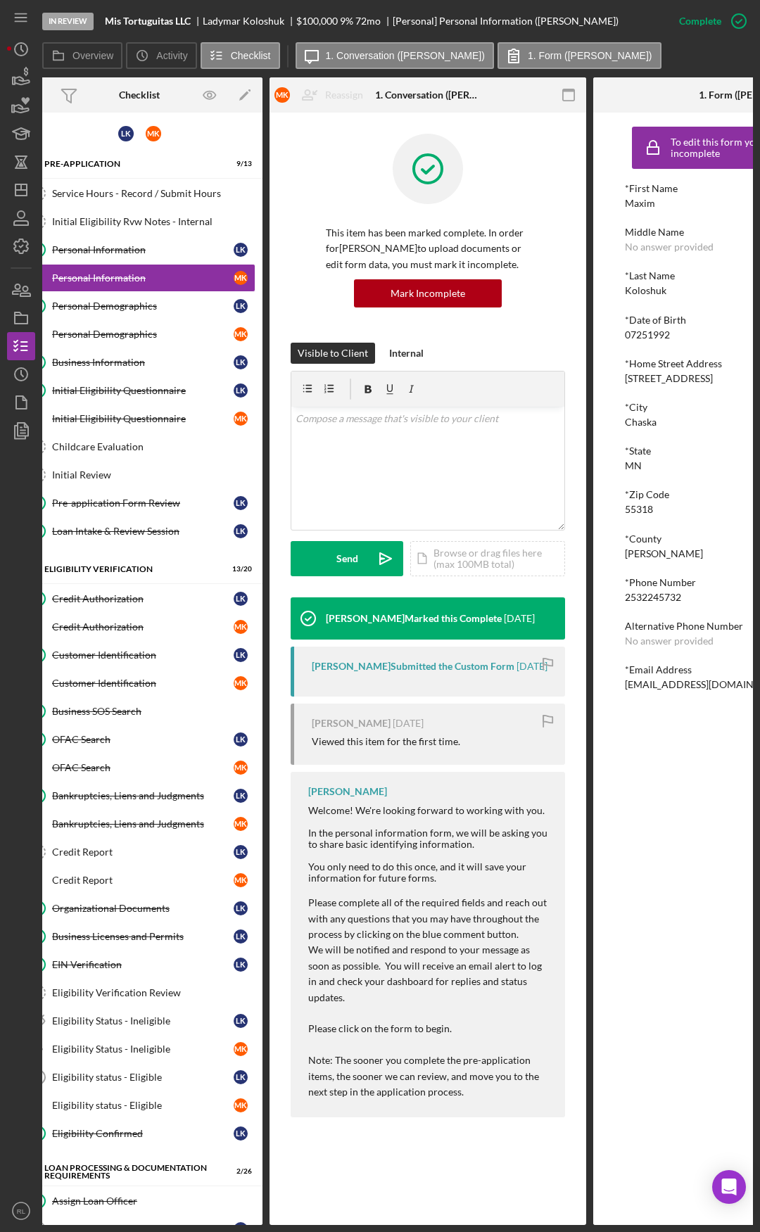
scroll to position [0, 183]
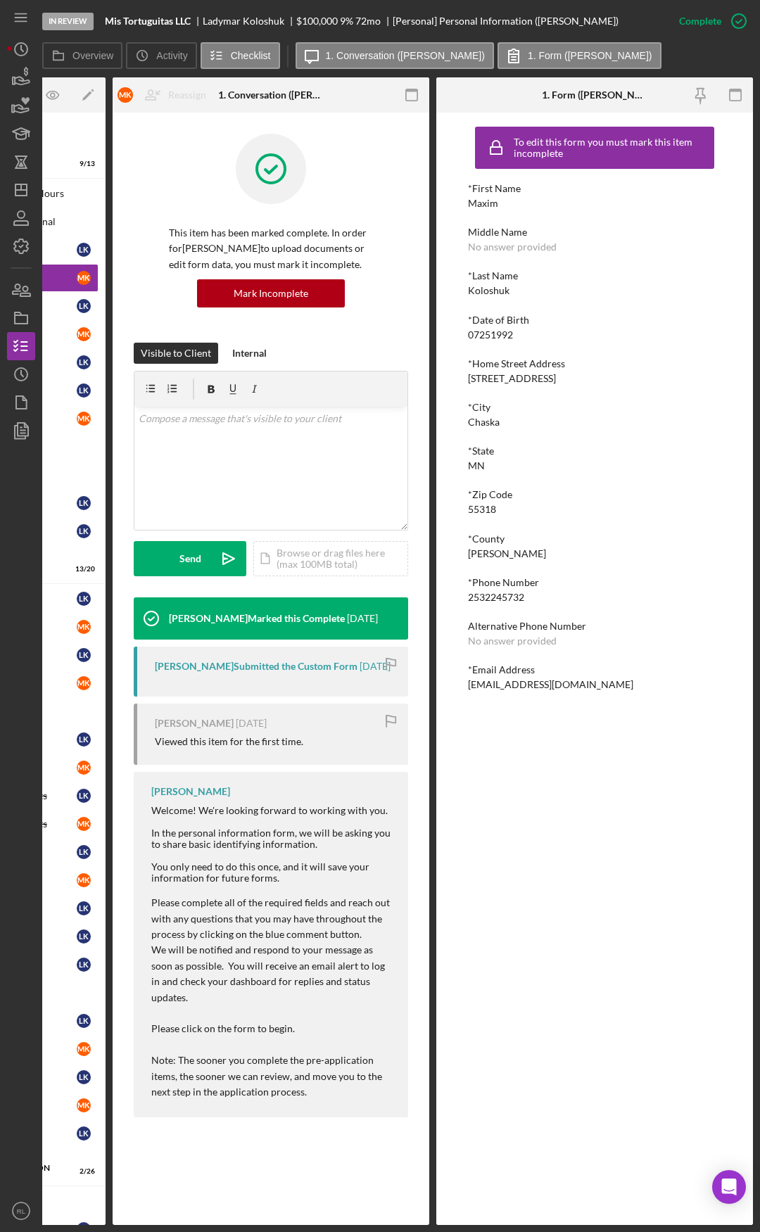
drag, startPoint x: 582, startPoint y: 253, endPoint x: 677, endPoint y: 249, distance: 95.1
drag, startPoint x: 578, startPoint y: 688, endPoint x: 471, endPoint y: 684, distance: 107.0
click at [471, 684] on div "*Email Address max@mistortuguitas.com" at bounding box center [594, 677] width 253 height 26
copy div "max@mistortuguitas.com"
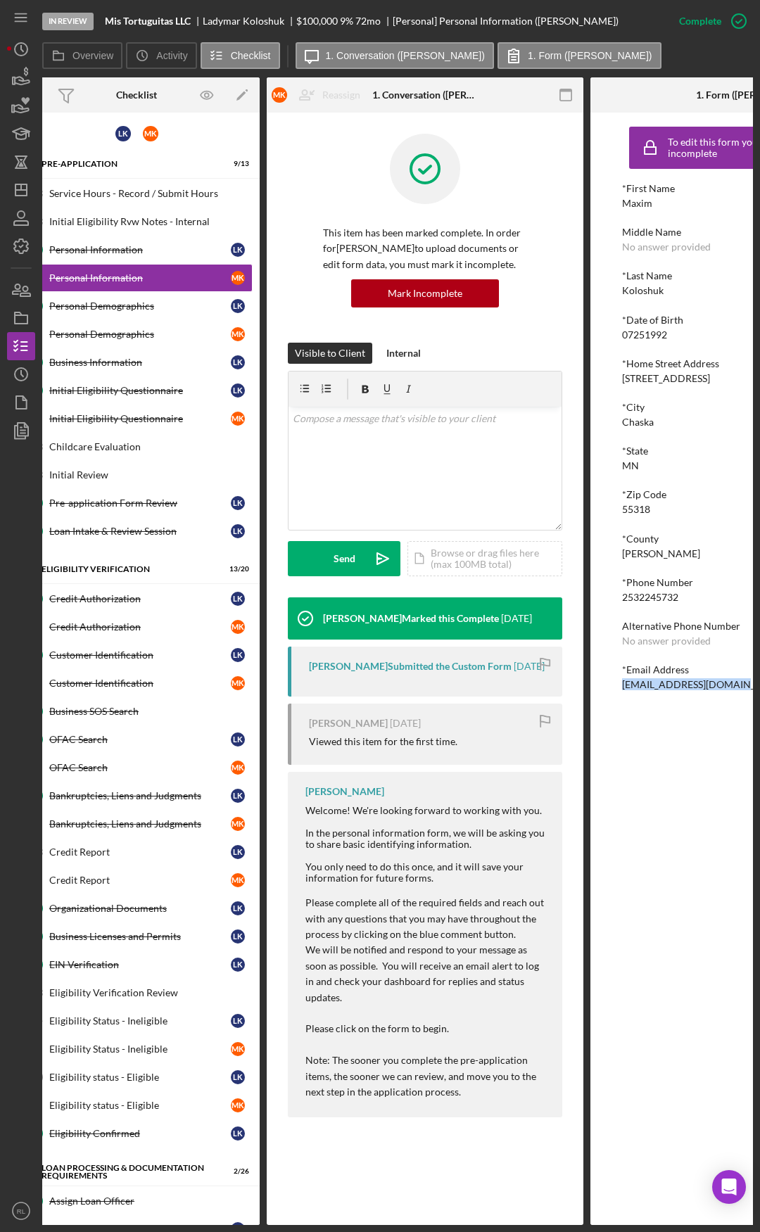
scroll to position [0, 0]
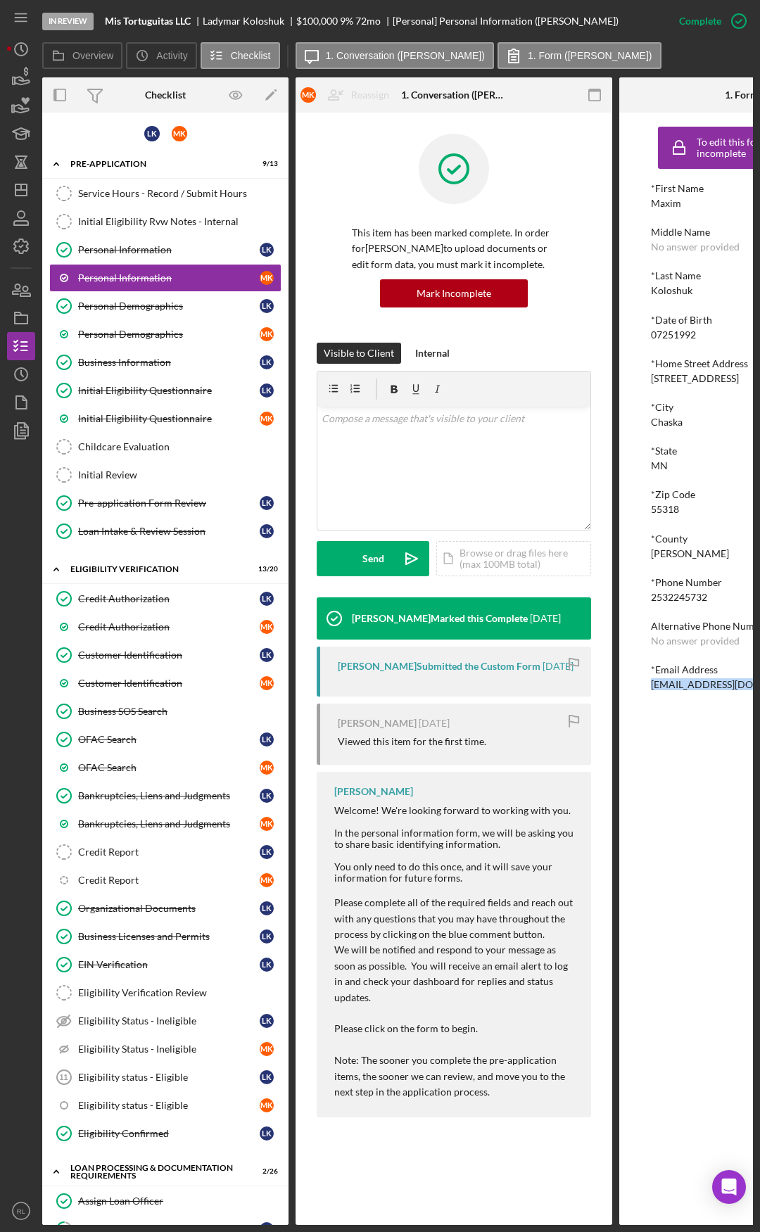
drag, startPoint x: 617, startPoint y: 835, endPoint x: 508, endPoint y: 826, distance: 109.4
click at [159, 335] on div "Personal Demographics" at bounding box center [169, 334] width 182 height 11
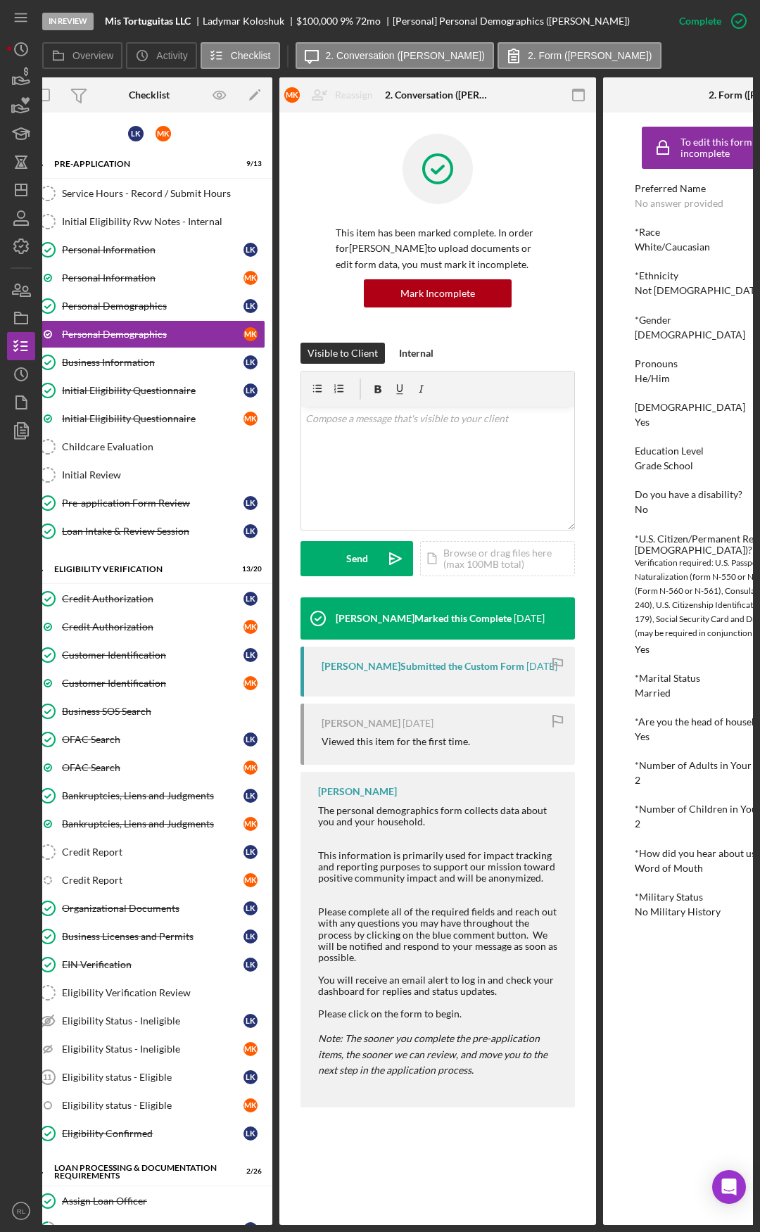
scroll to position [0, 183]
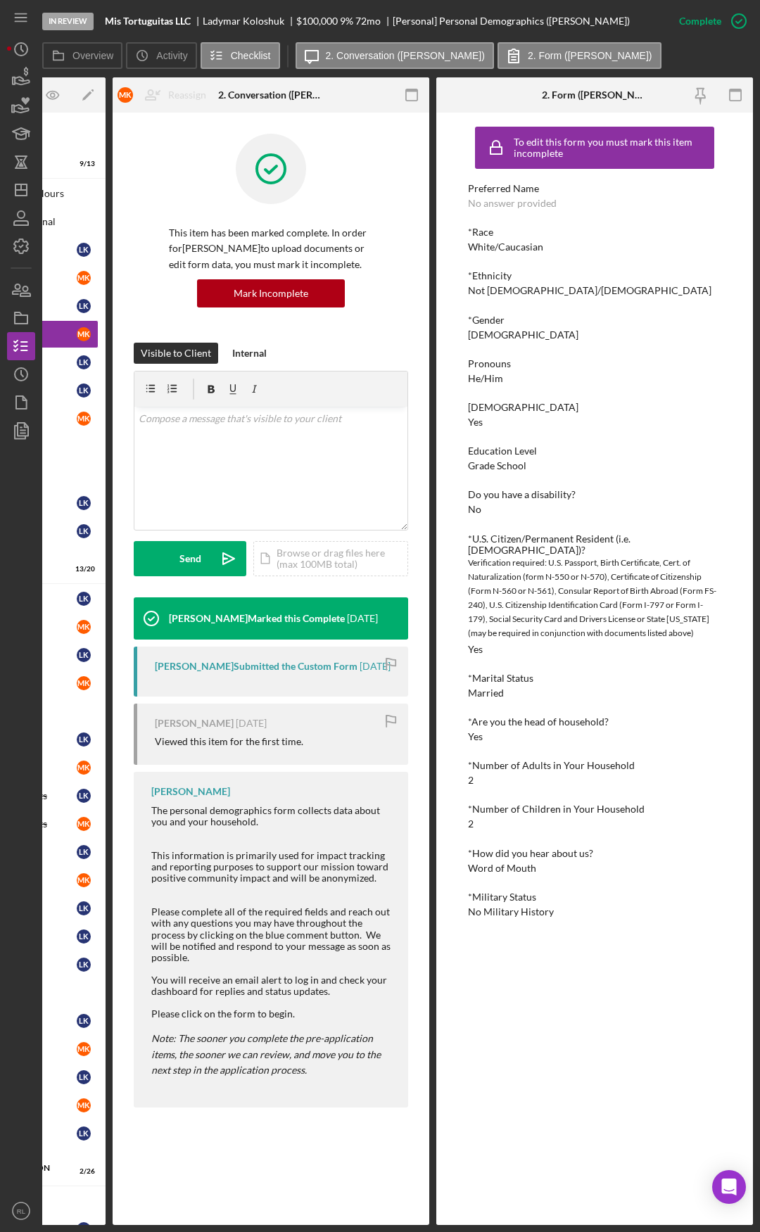
drag, startPoint x: 524, startPoint y: 340, endPoint x: 605, endPoint y: 338, distance: 80.9
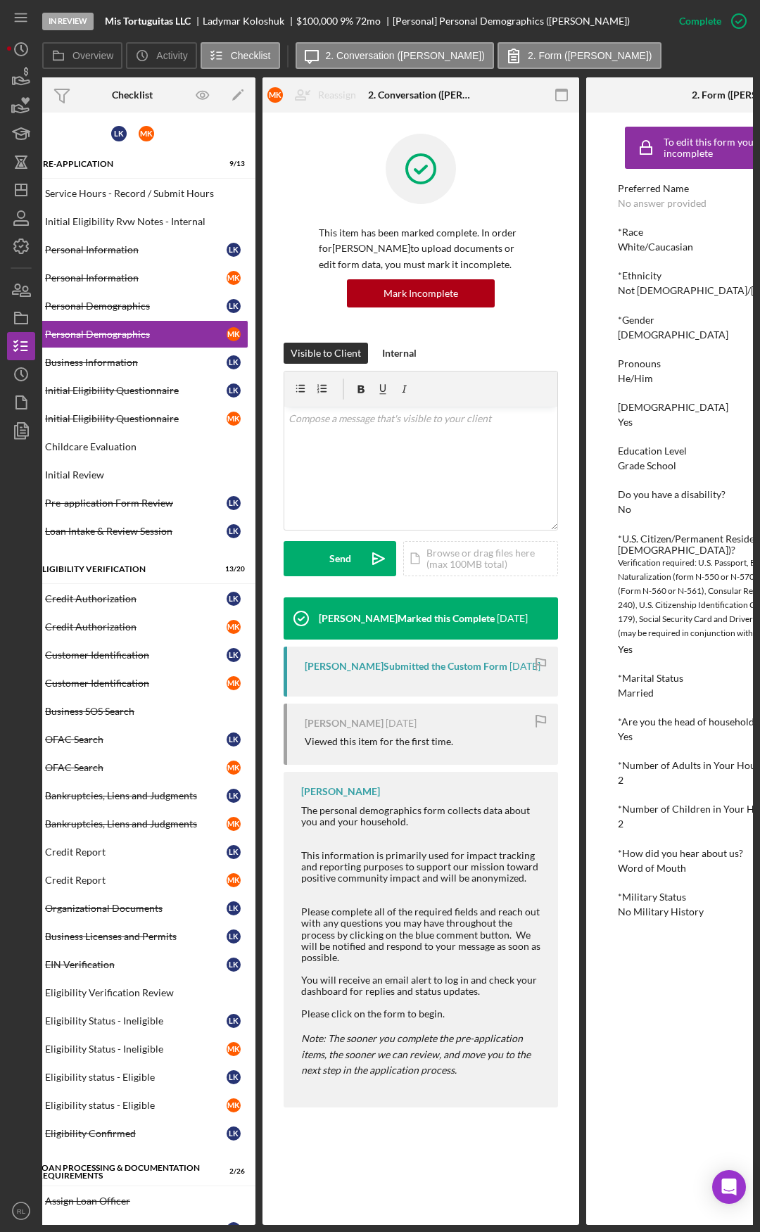
scroll to position [0, 0]
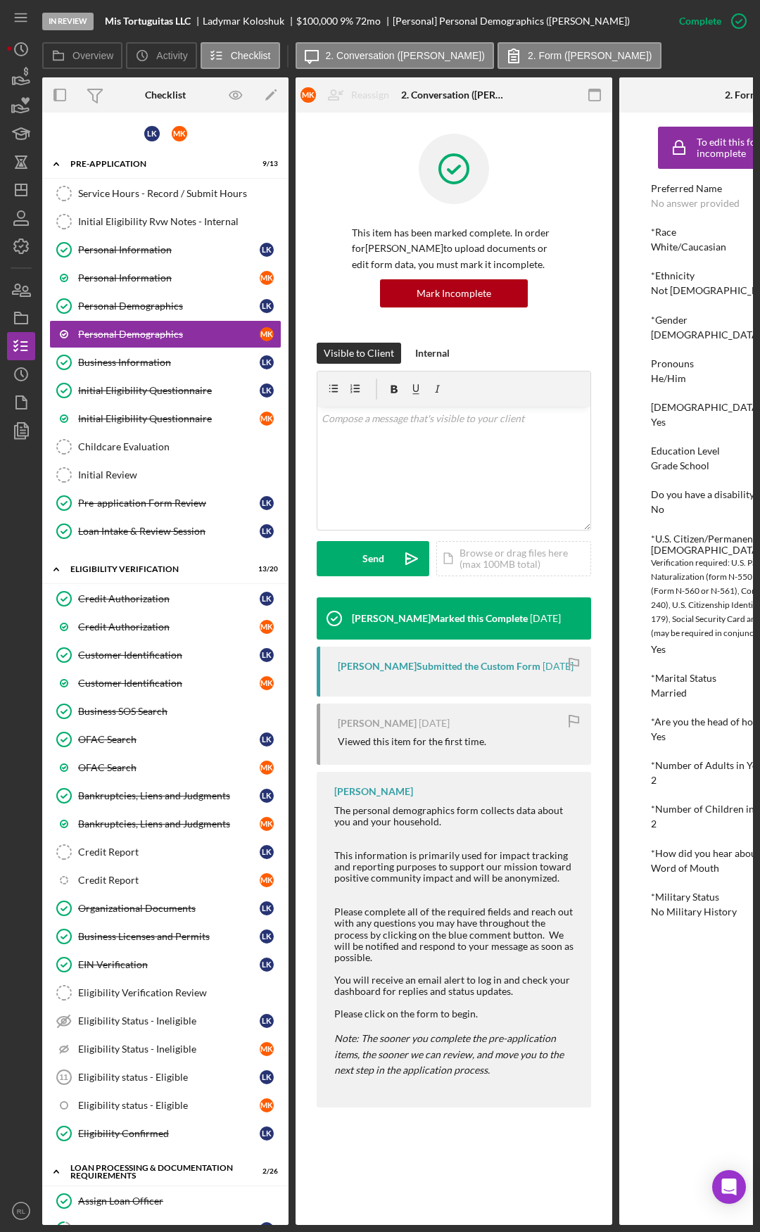
drag, startPoint x: 583, startPoint y: 605, endPoint x: 457, endPoint y: 585, distance: 126.9
drag, startPoint x: 136, startPoint y: 252, endPoint x: 398, endPoint y: 445, distance: 324.5
click at [136, 252] on div "Personal Information" at bounding box center [169, 249] width 182 height 11
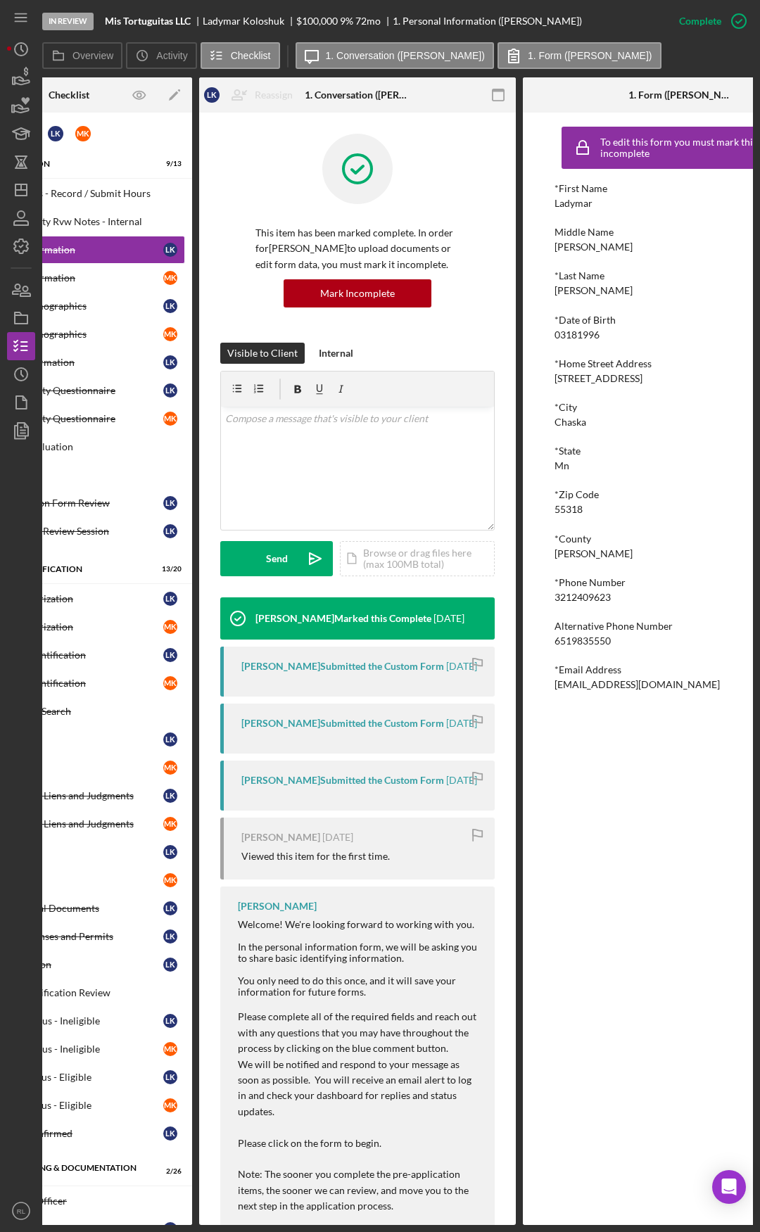
drag, startPoint x: 657, startPoint y: 457, endPoint x: 718, endPoint y: 455, distance: 61.2
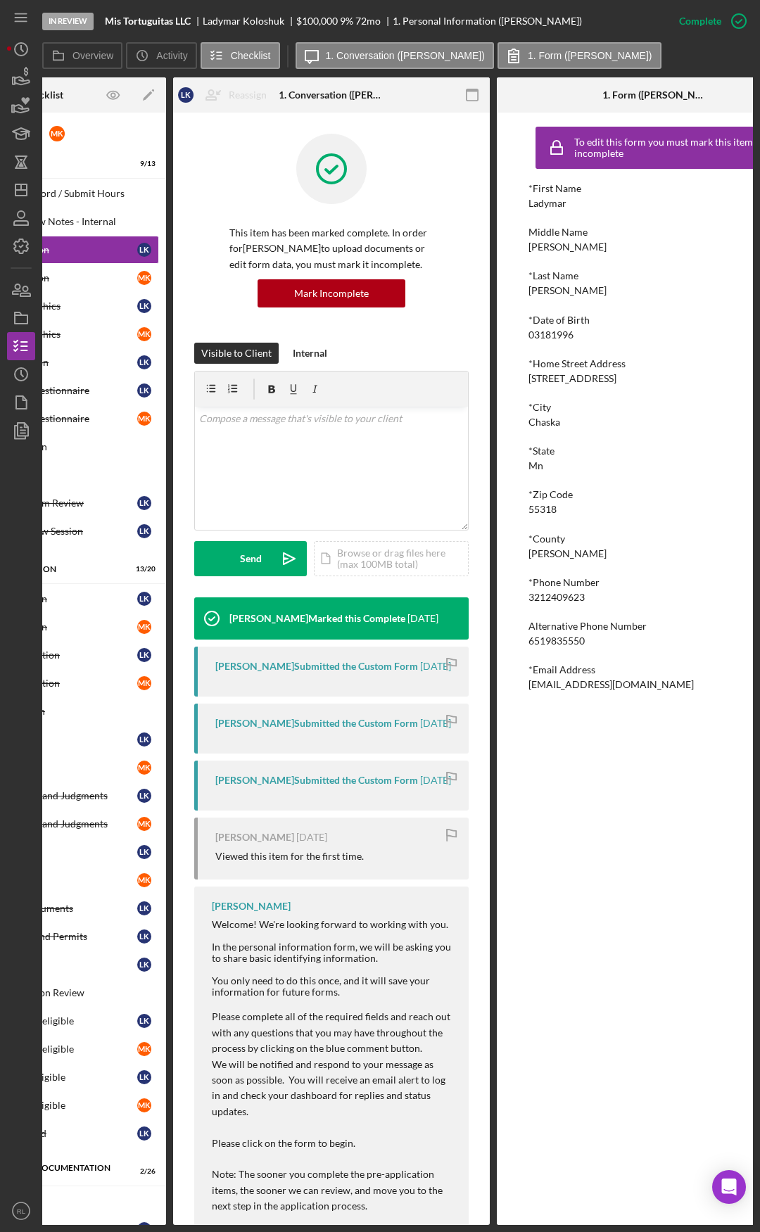
click at [590, 682] on div "ladymar@mistortuguitas.com" at bounding box center [610, 684] width 165 height 11
copy div "ladymar@mistortuguitas.com Icon/Menu Icon/Dashboard Dashboard Navigation Divide…"
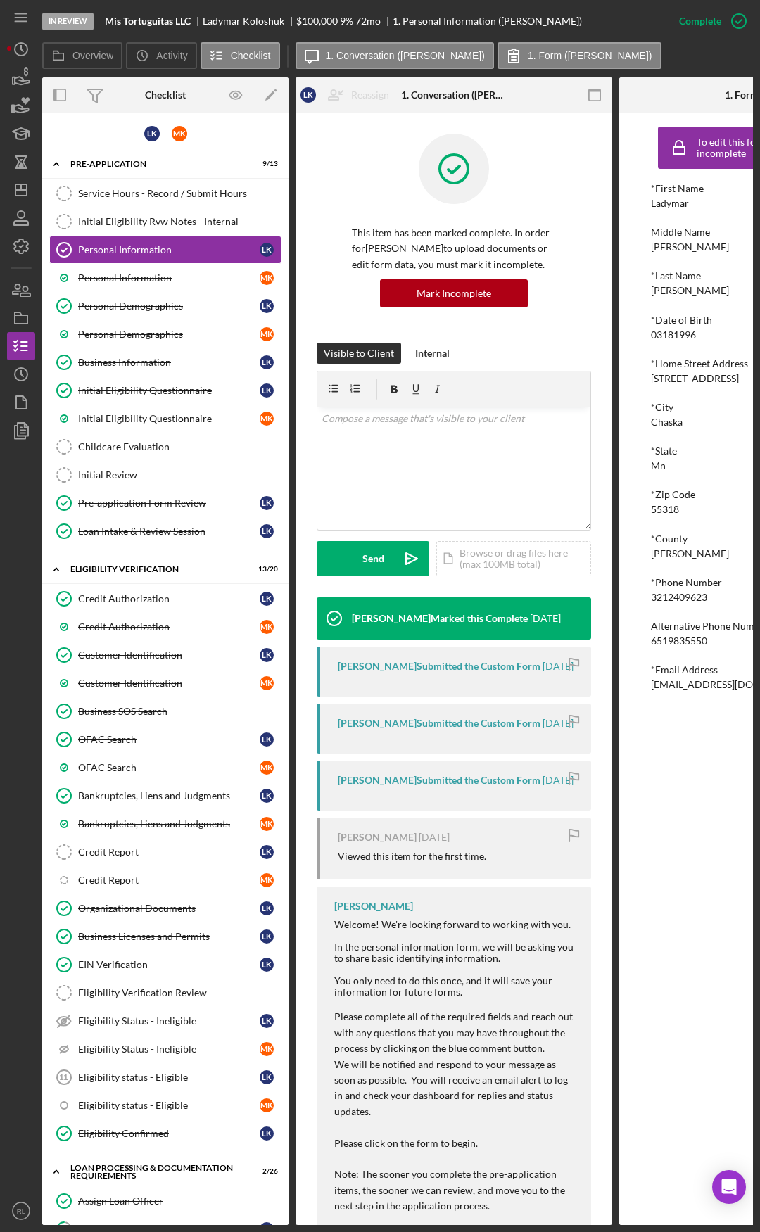
drag, startPoint x: 621, startPoint y: 670, endPoint x: 476, endPoint y: 667, distance: 145.0
click at [150, 308] on div "Personal Demographics" at bounding box center [169, 305] width 182 height 11
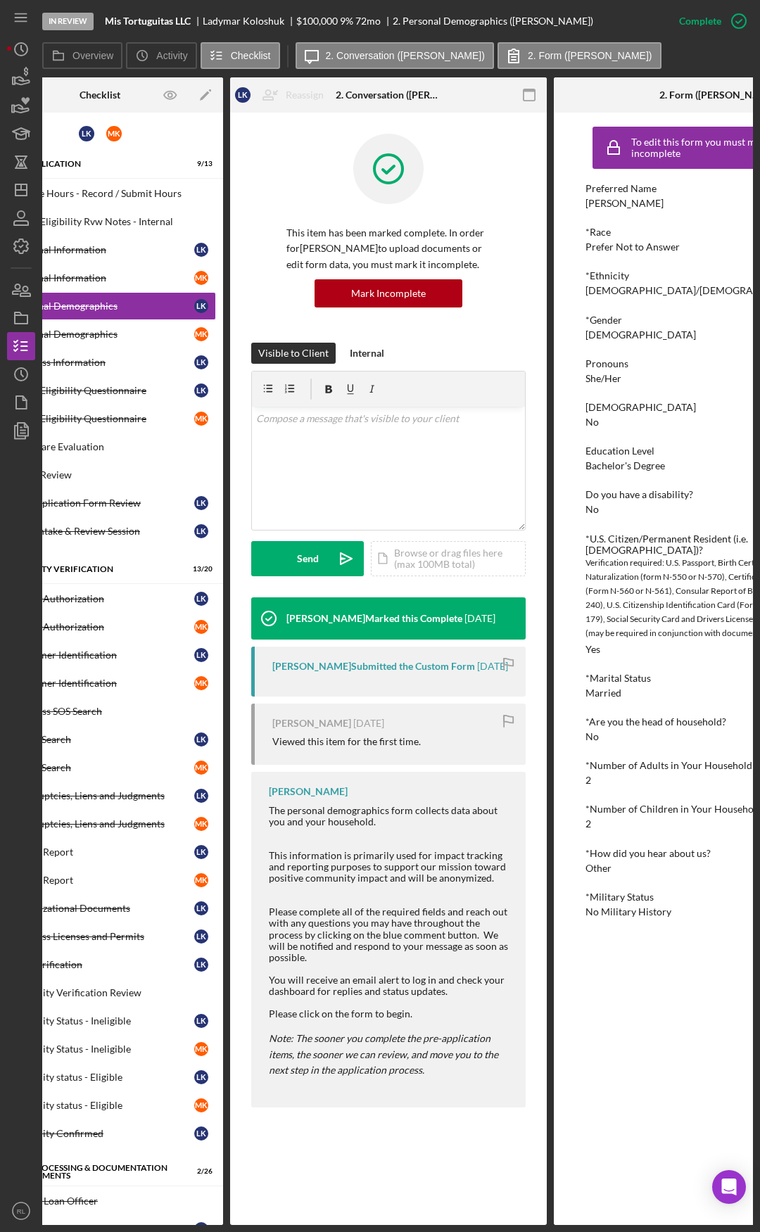
scroll to position [0, 183]
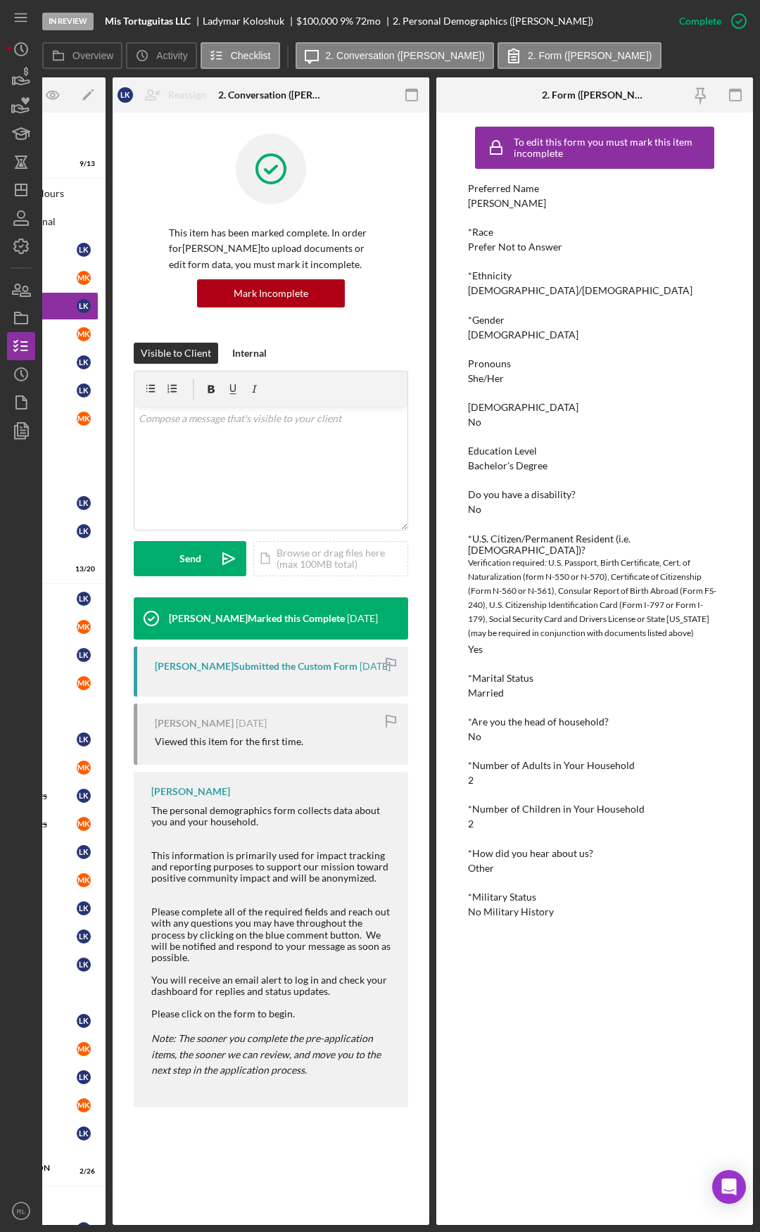
drag, startPoint x: 671, startPoint y: 483, endPoint x: 728, endPoint y: 476, distance: 57.3
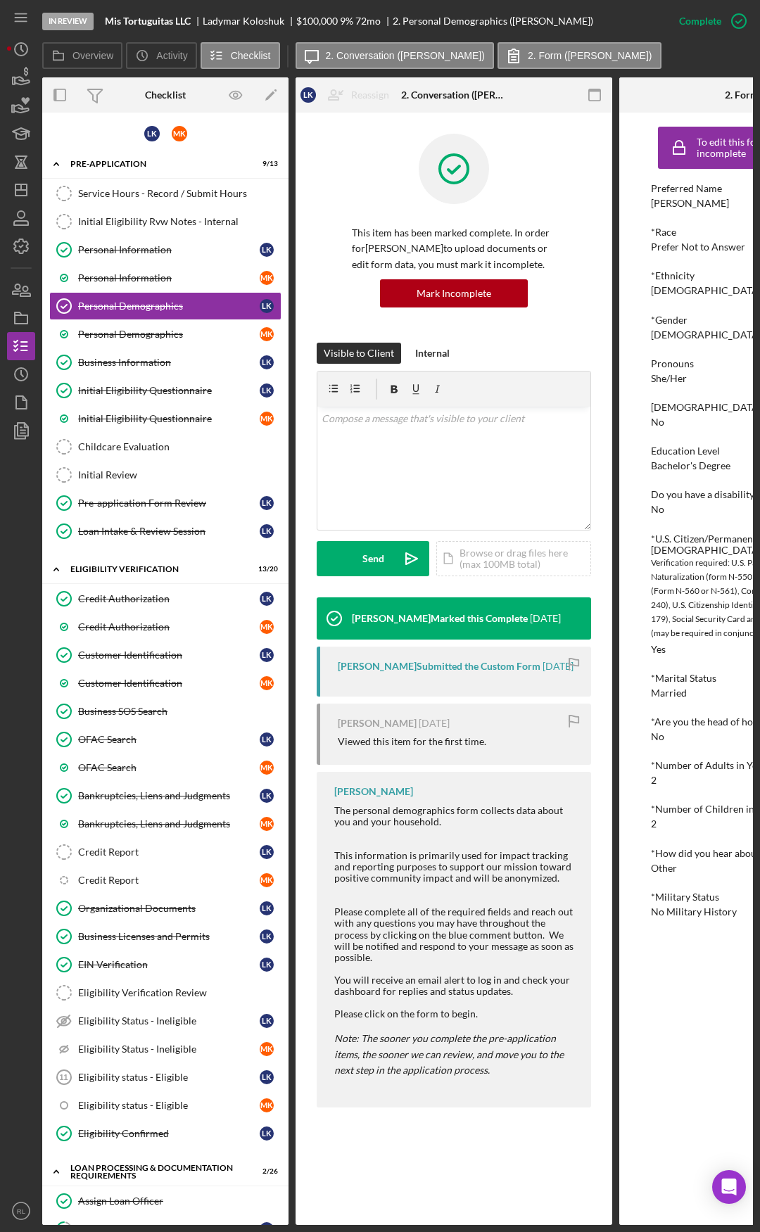
drag, startPoint x: 591, startPoint y: 640, endPoint x: 343, endPoint y: 620, distance: 248.5
click at [122, 849] on div "Credit Report" at bounding box center [169, 851] width 182 height 11
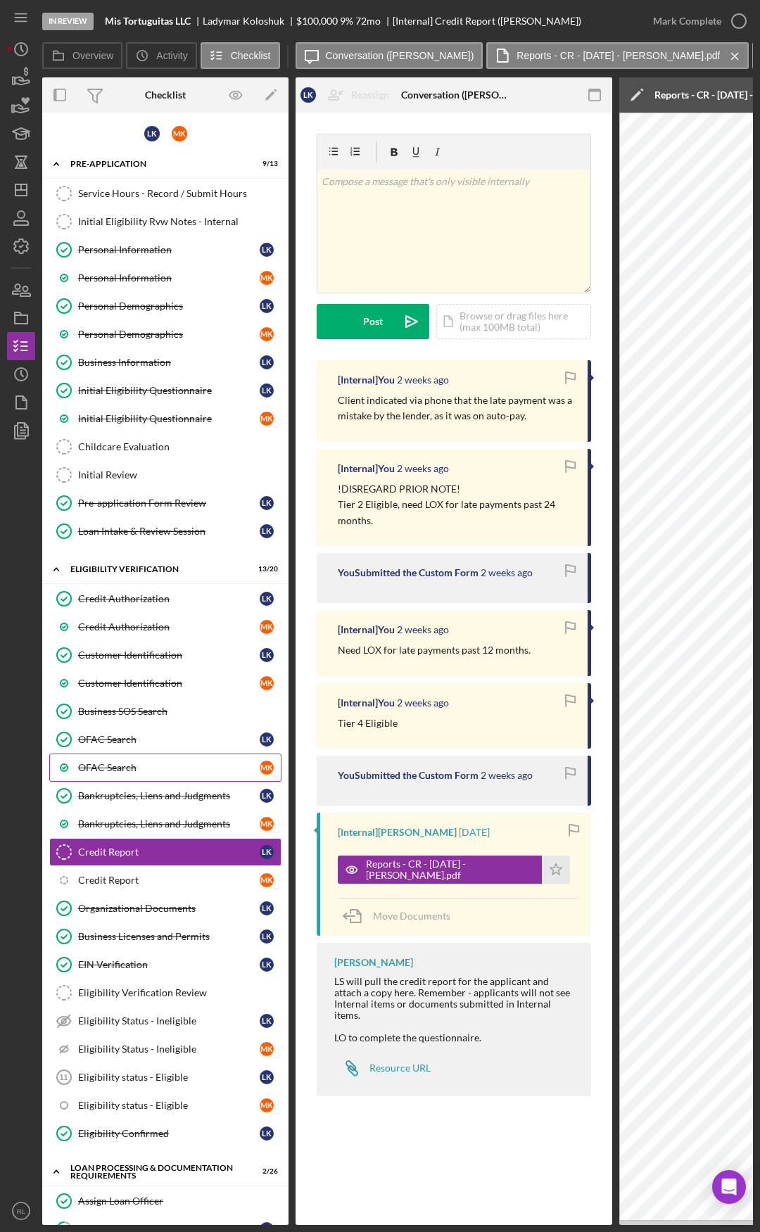
drag, startPoint x: 150, startPoint y: 759, endPoint x: 74, endPoint y: 760, distance: 76.0
click at [136, 891] on link "Icon/Checklist Item Sub Internal Credit Report M K" at bounding box center [165, 880] width 232 height 28
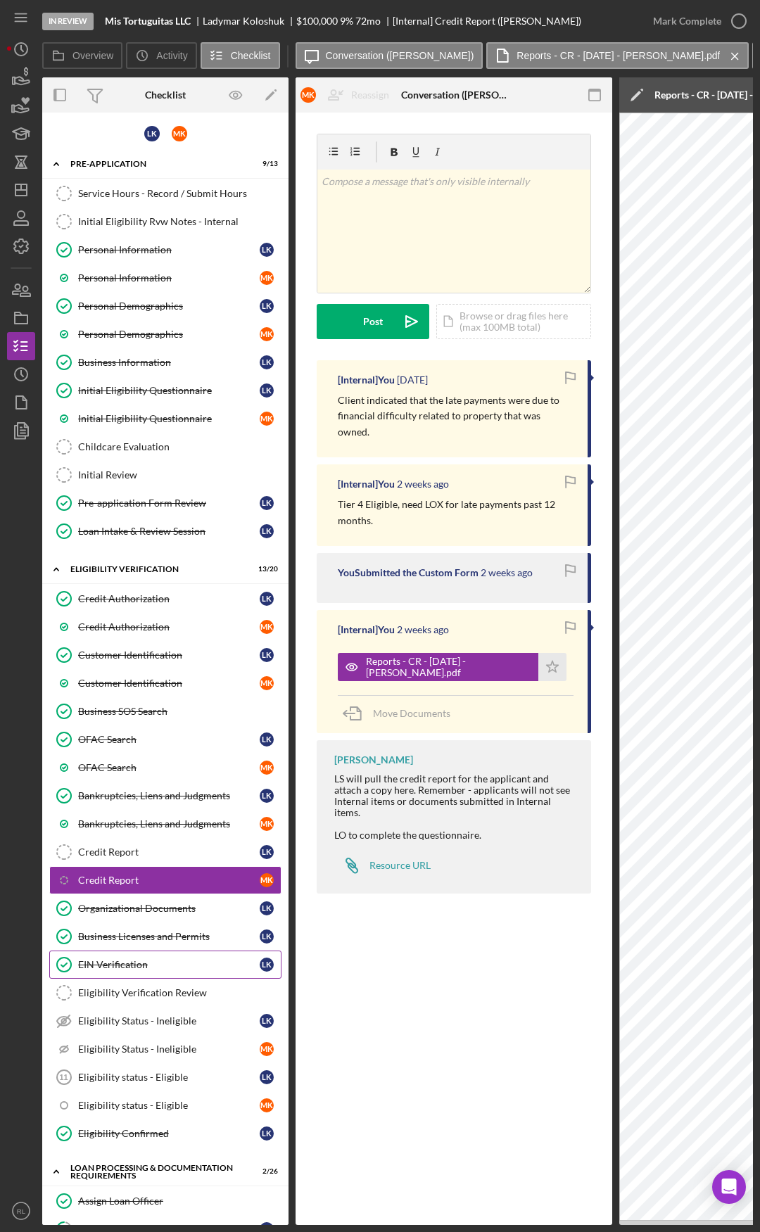
click at [117, 959] on div "EIN Verification" at bounding box center [169, 964] width 182 height 11
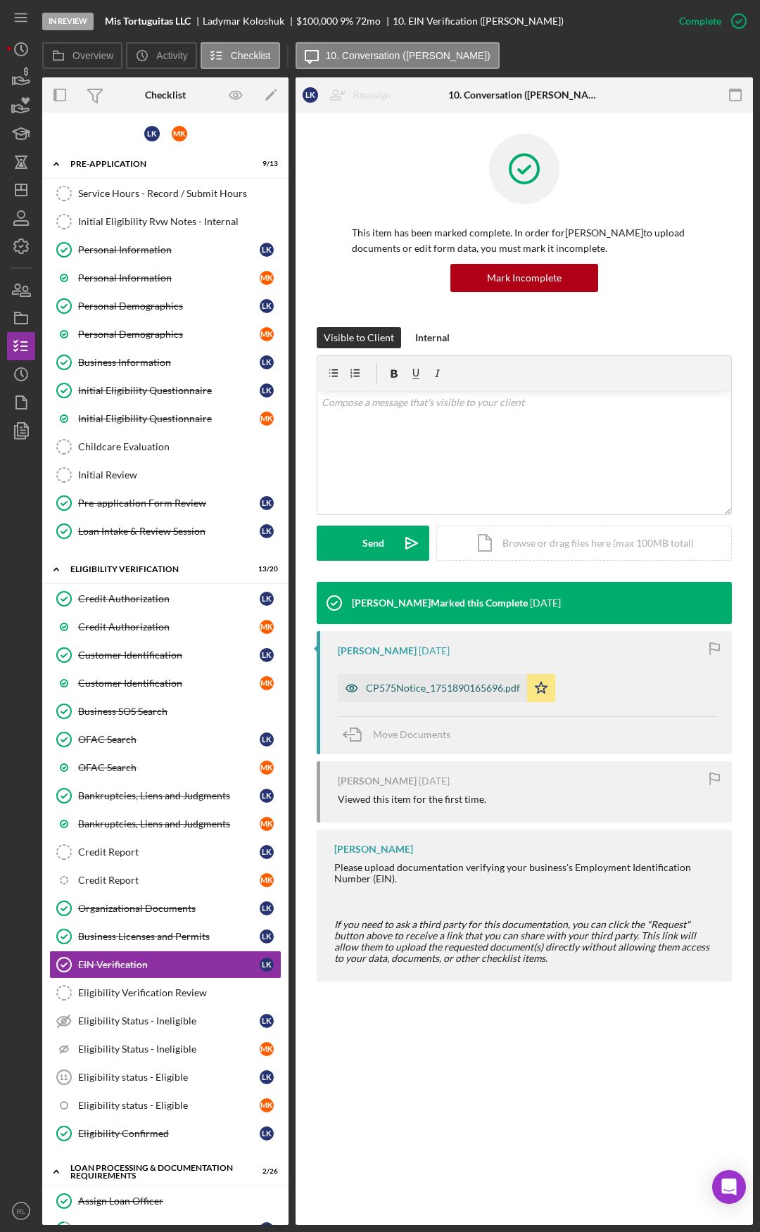
click at [432, 685] on div "CP575Notice_1751890165696.pdf" at bounding box center [443, 687] width 154 height 11
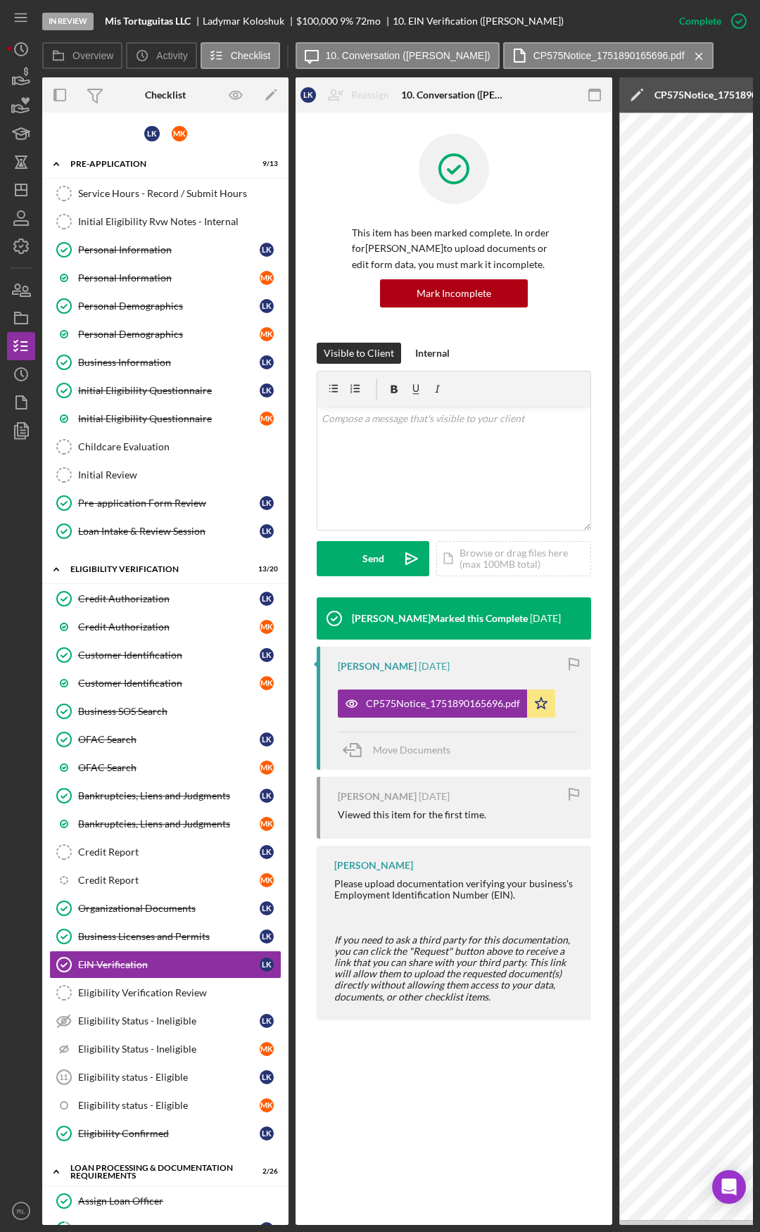
drag, startPoint x: 278, startPoint y: 327, endPoint x: 152, endPoint y: 313, distance: 126.7
